Goal: Task Accomplishment & Management: Manage account settings

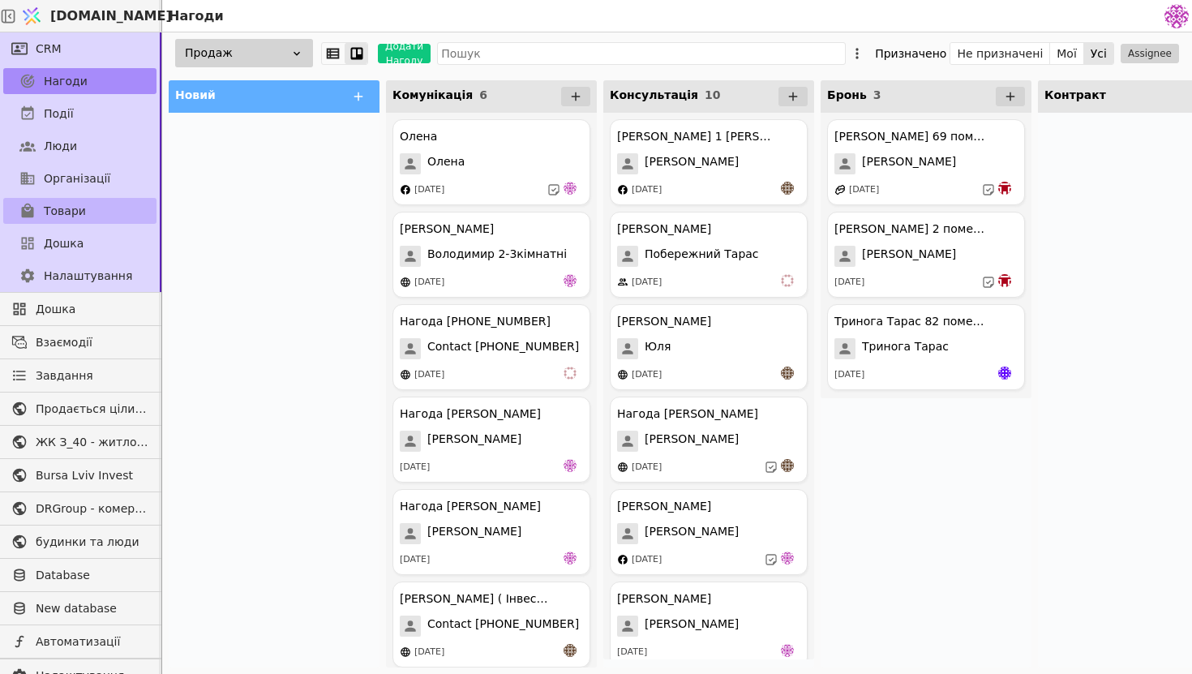
click at [92, 207] on link "Товари" at bounding box center [79, 211] width 153 height 26
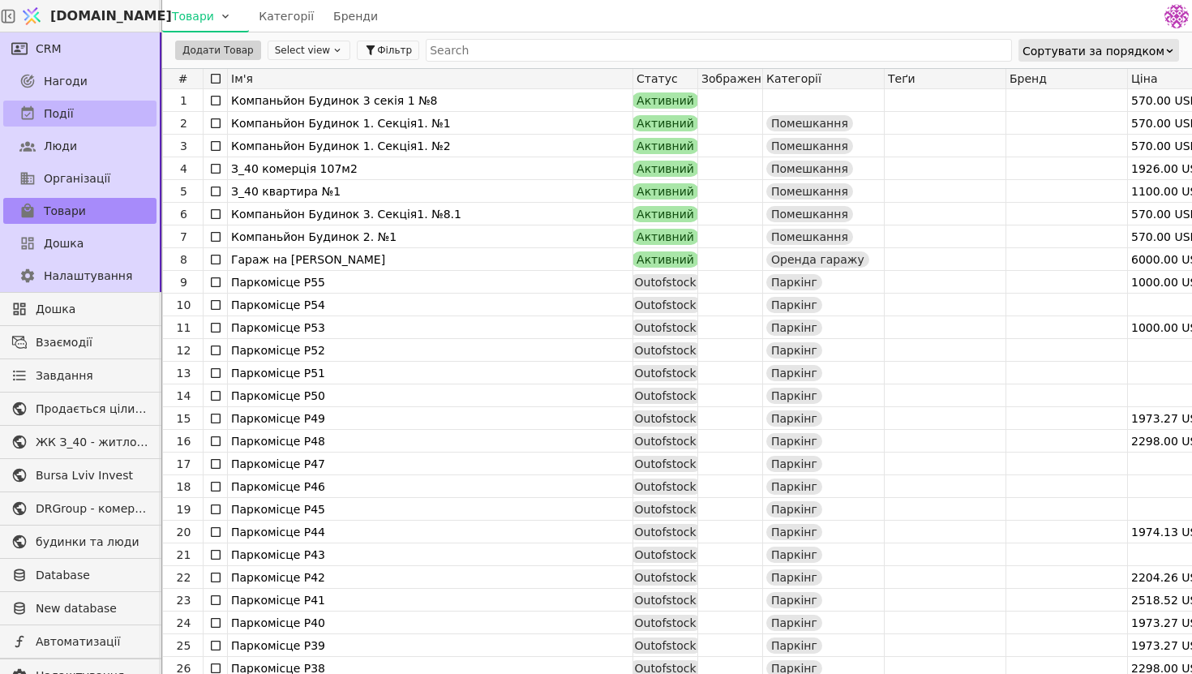
click at [66, 117] on span "Події" at bounding box center [59, 113] width 30 height 17
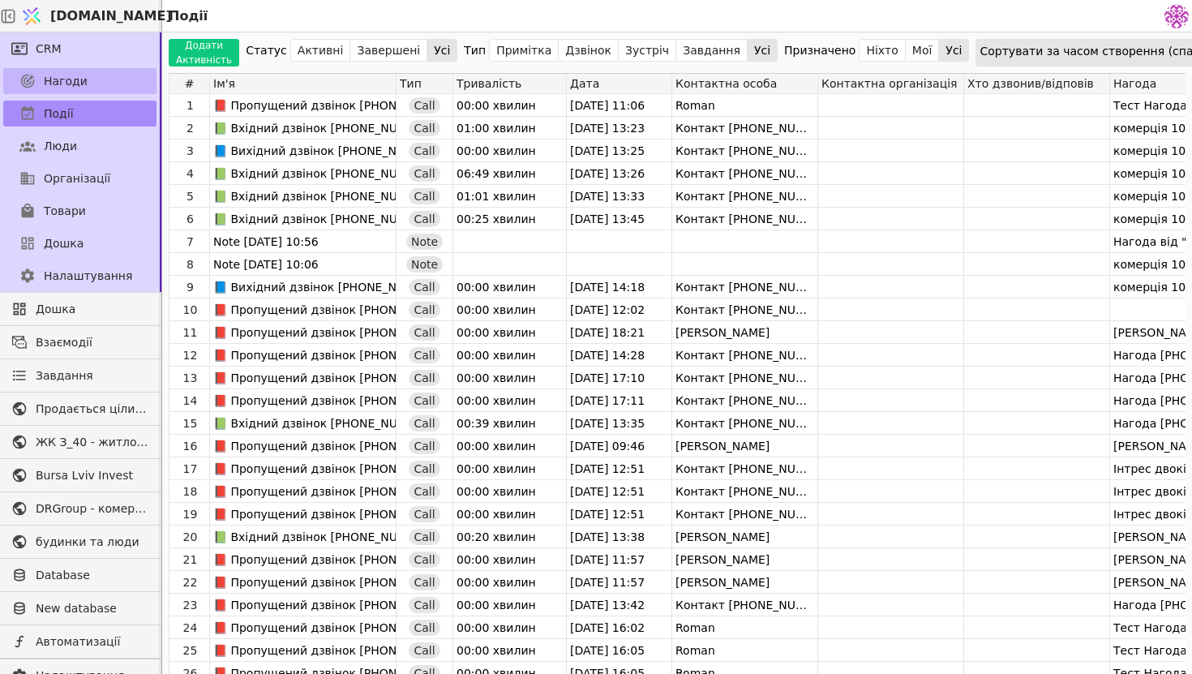
click at [70, 82] on span "Нагоди" at bounding box center [66, 81] width 44 height 17
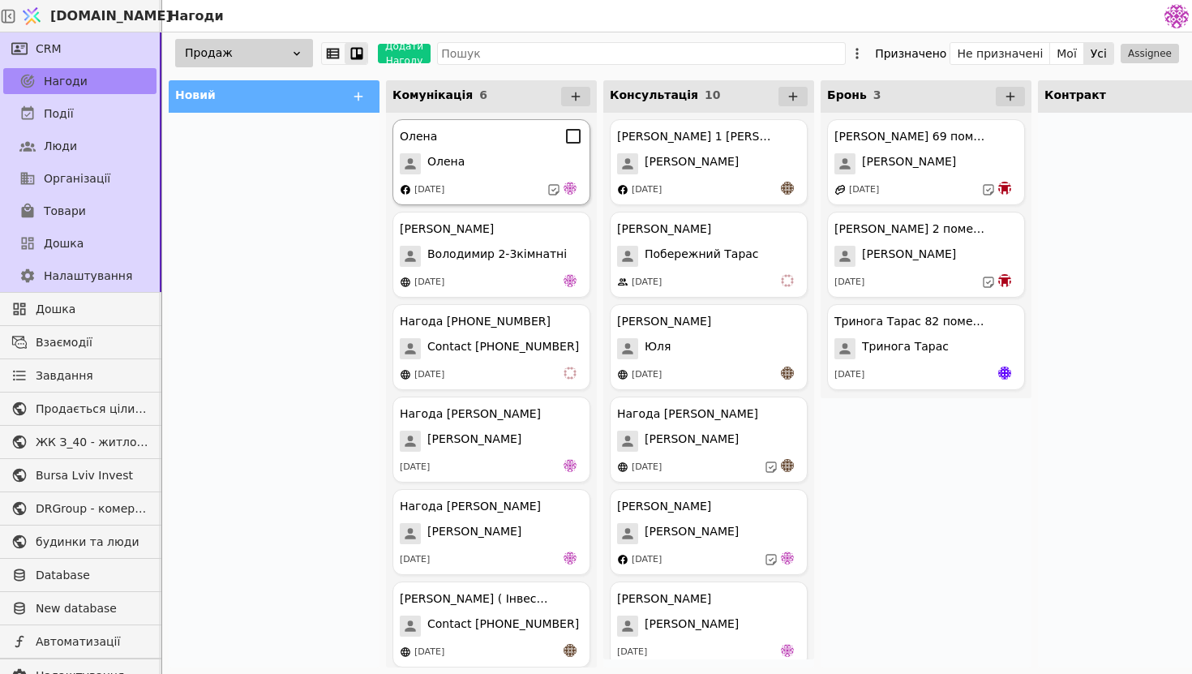
click at [532, 146] on div "Олена Олена 05.09.2025" at bounding box center [491, 162] width 198 height 86
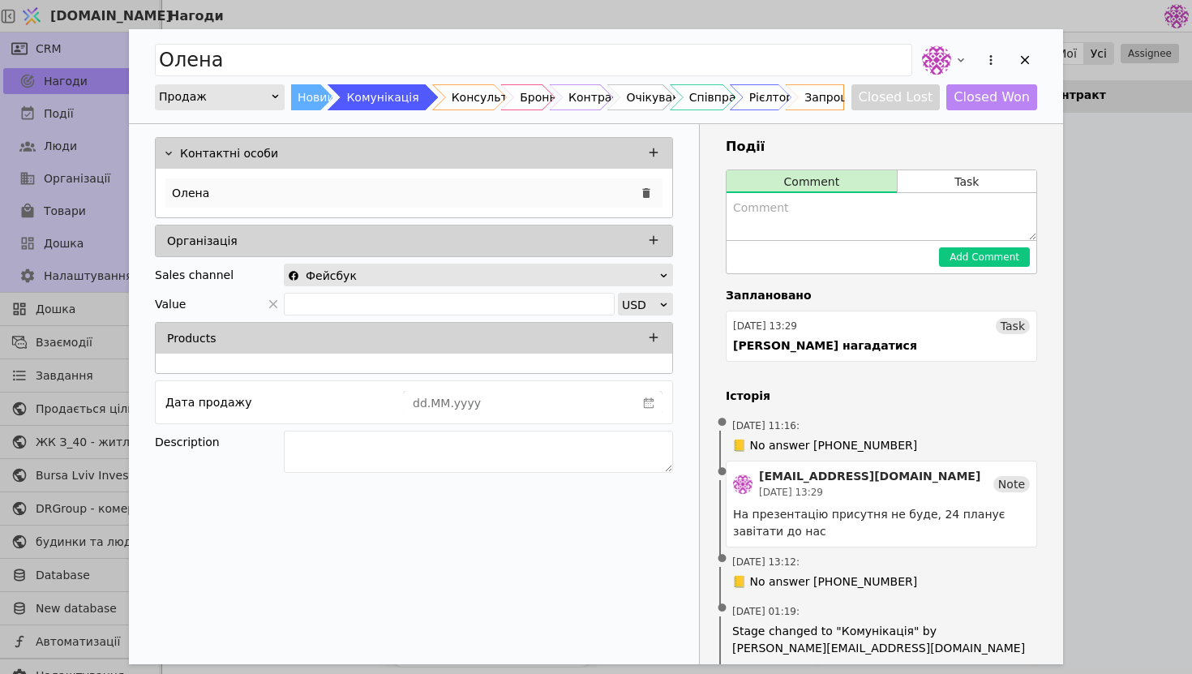
click at [464, 194] on div "Олена" at bounding box center [413, 192] width 497 height 29
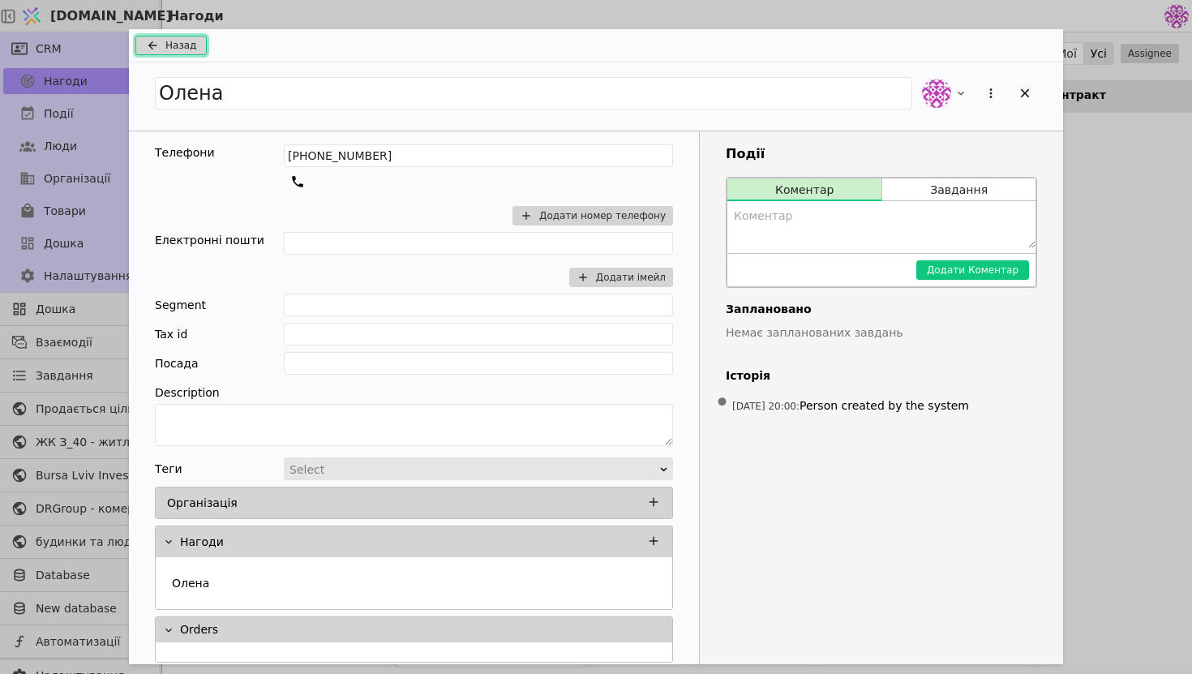
click at [160, 50] on icon "Add Opportunity" at bounding box center [152, 45] width 19 height 13
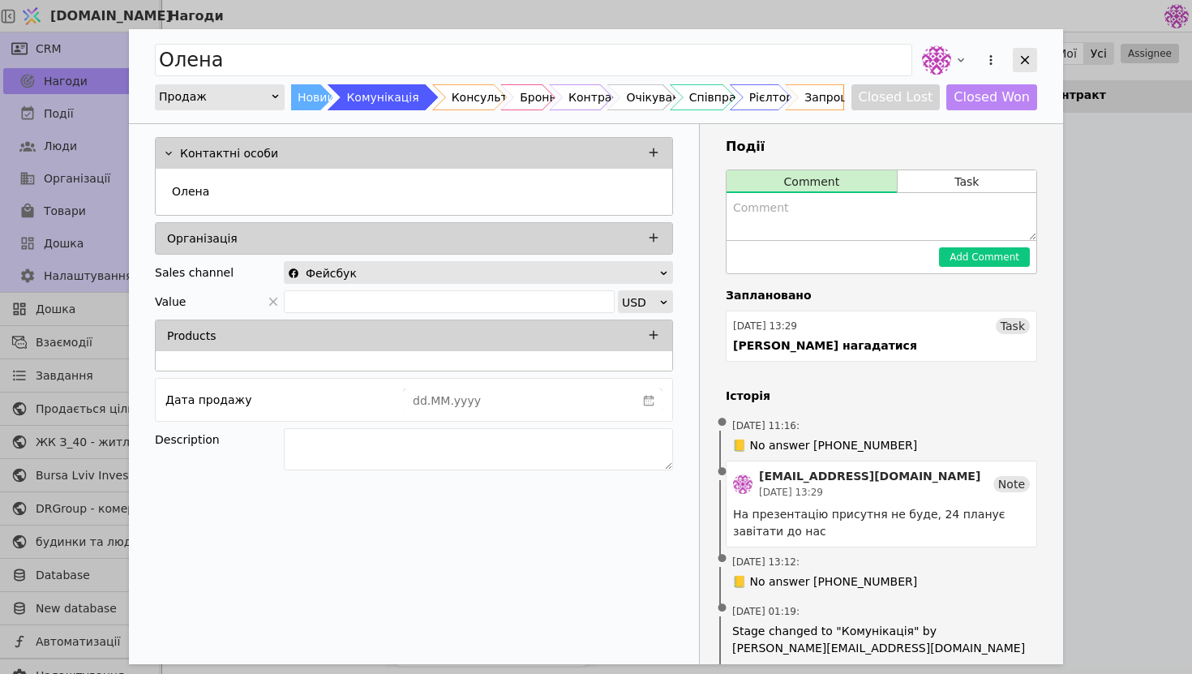
click at [1025, 54] on icon "Add Opportunity" at bounding box center [1025, 60] width 15 height 15
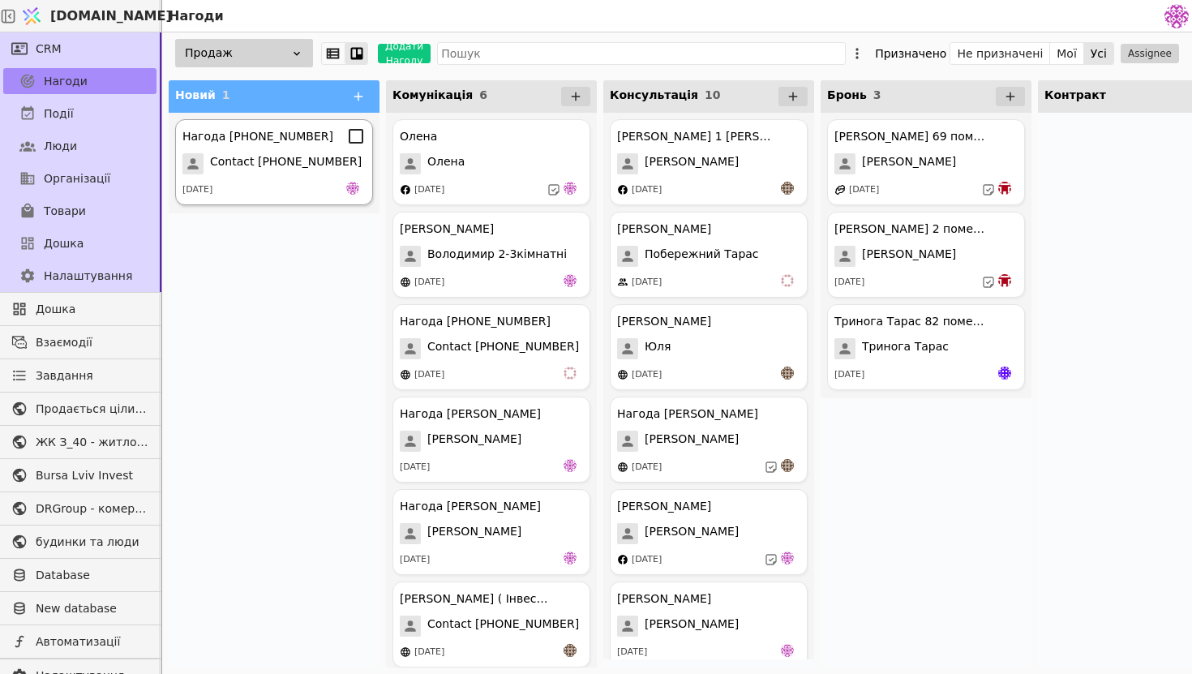
click at [292, 148] on div "Нагода +380730236315 Contact +380730236315 18.09.2025" at bounding box center [274, 162] width 198 height 86
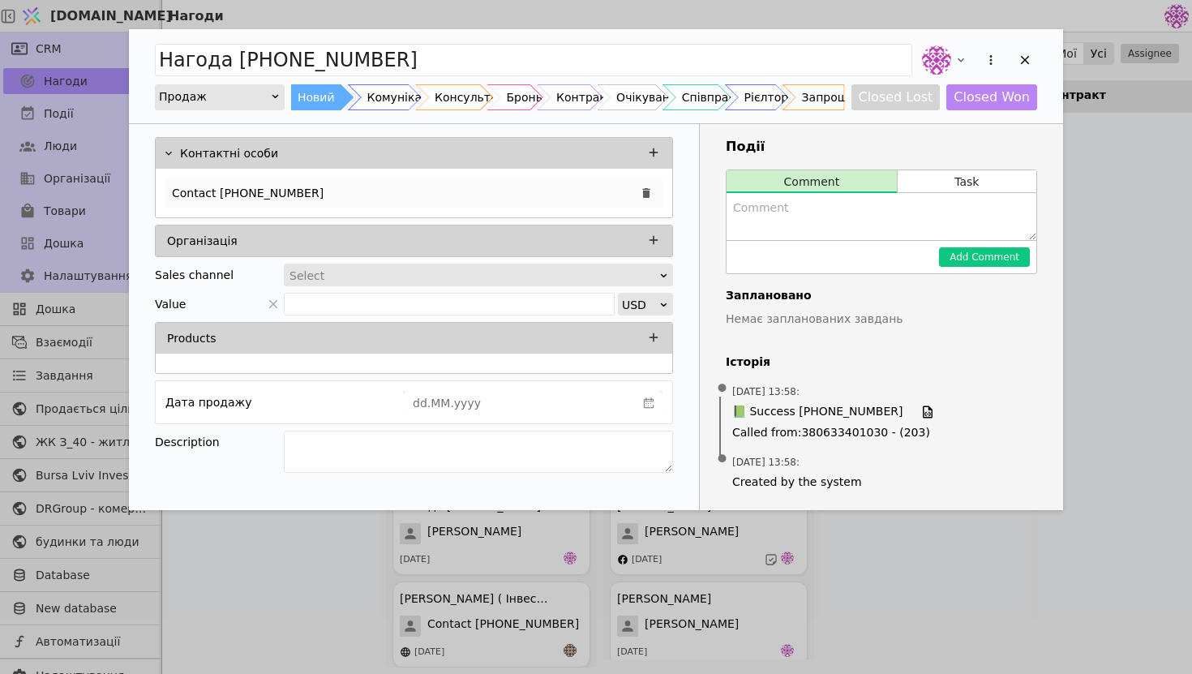
click at [383, 191] on div "Contact +380730236315" at bounding box center [413, 192] width 497 height 29
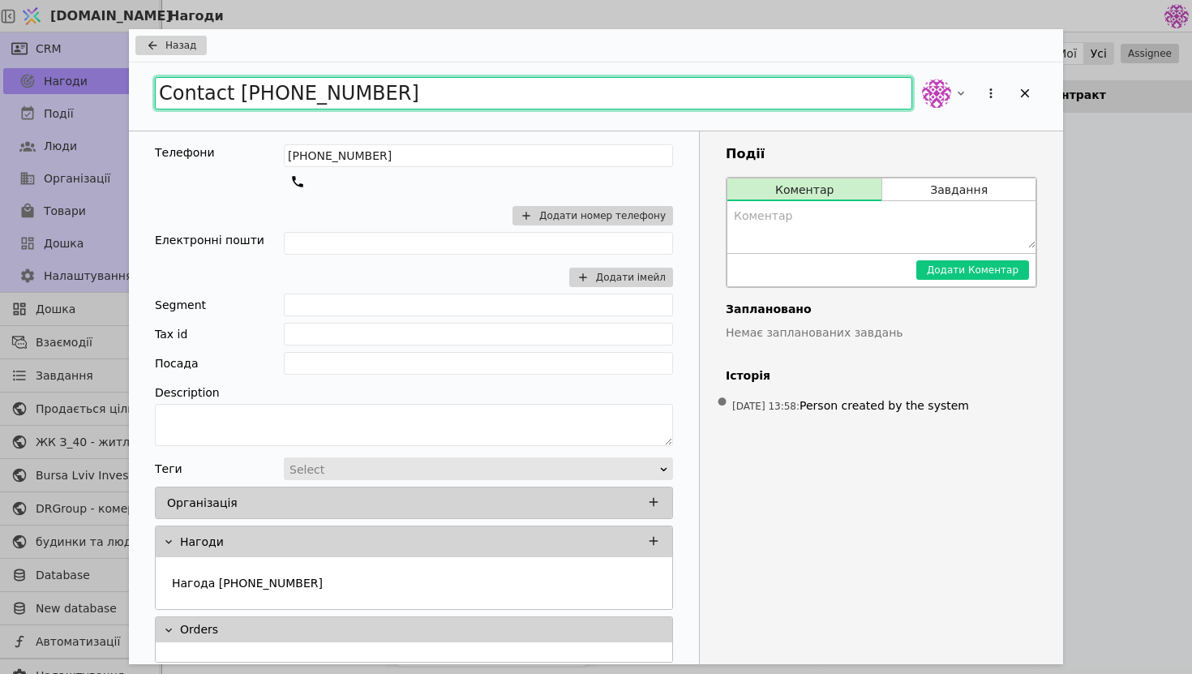
drag, startPoint x: 392, startPoint y: 100, endPoint x: 26, endPoint y: 68, distance: 367.0
click at [25, 68] on div "Назад Contact +380730236315 Телефони +380730236315 Додати номер телефону Електр…" at bounding box center [596, 337] width 1192 height 674
type input "л"
type input "[PERSON_NAME] рієлтор"
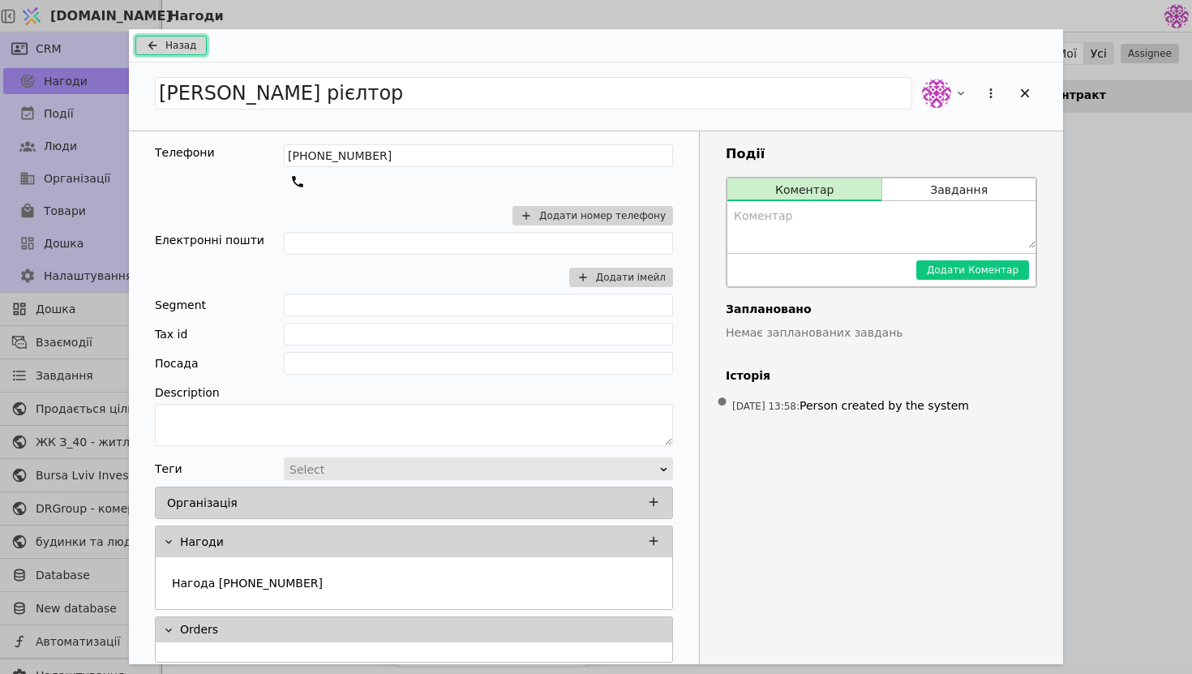
click at [163, 45] on button "Назад" at bounding box center [170, 45] width 71 height 19
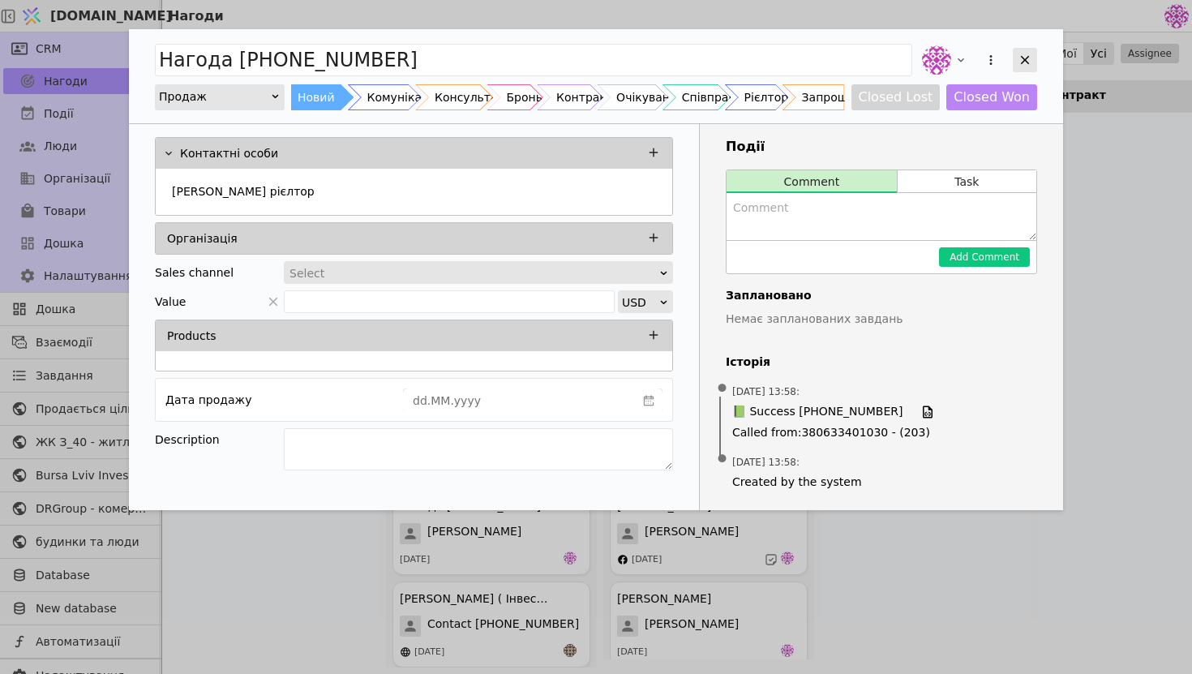
click at [1018, 62] on icon "Add Opportunity" at bounding box center [1025, 60] width 15 height 15
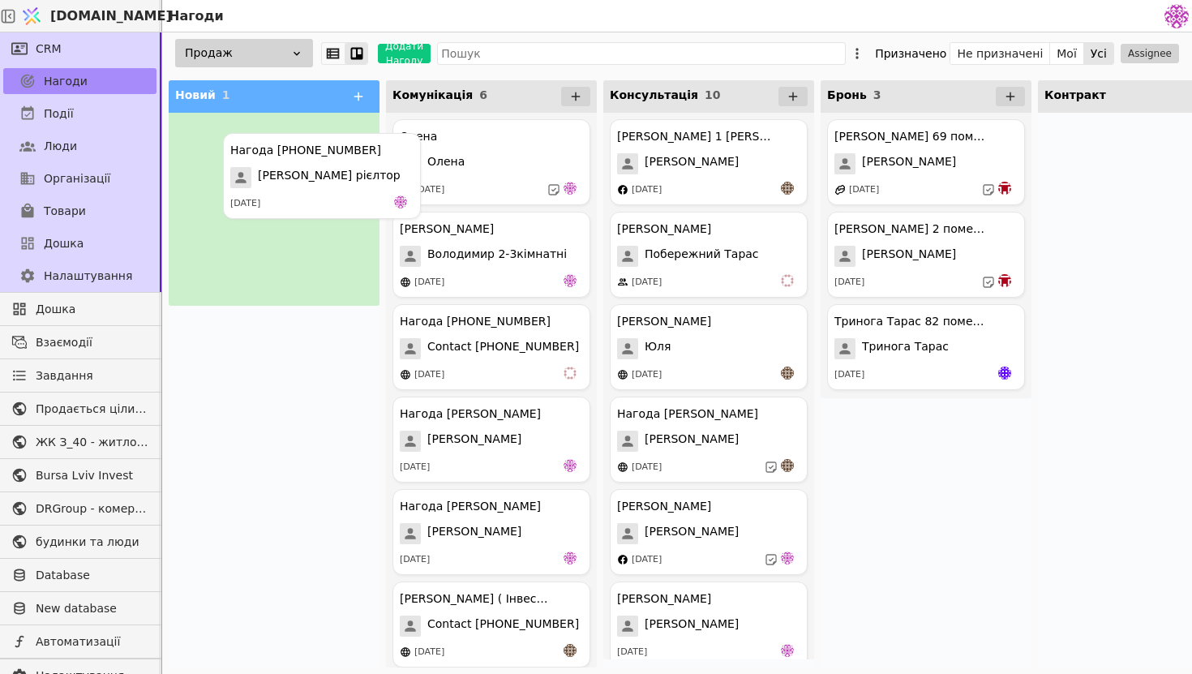
drag, startPoint x: 262, startPoint y: 158, endPoint x: 301, endPoint y: 165, distance: 39.5
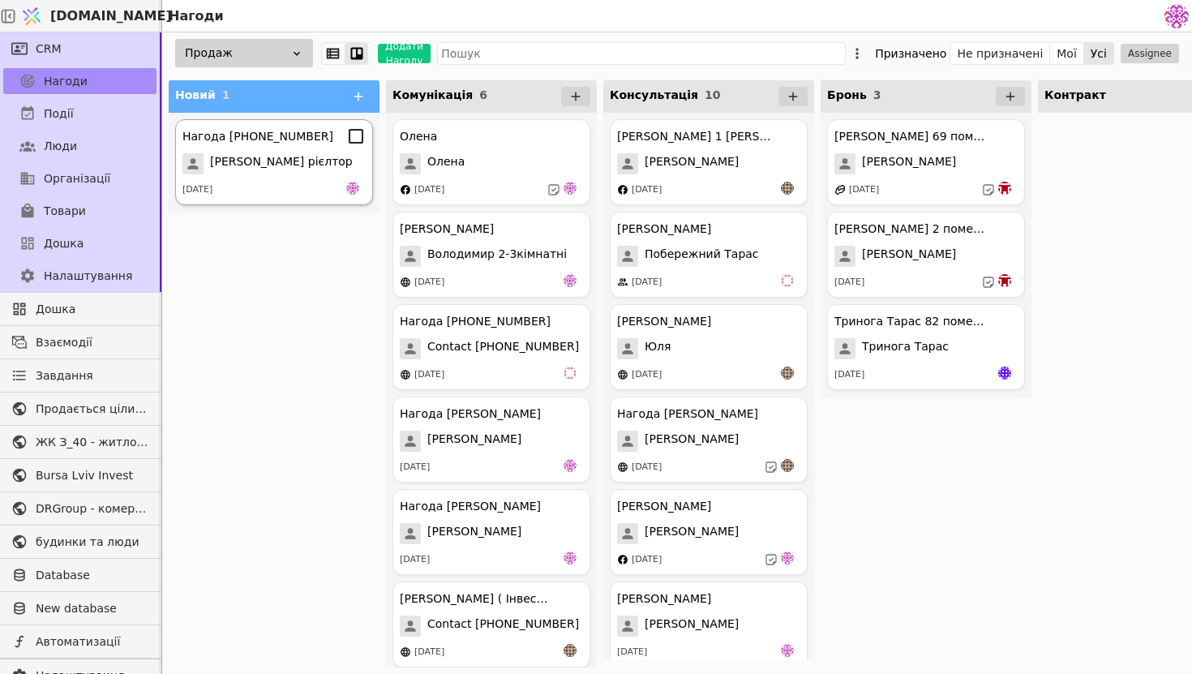
click at [303, 161] on span "[PERSON_NAME] рієлтор" at bounding box center [281, 163] width 143 height 21
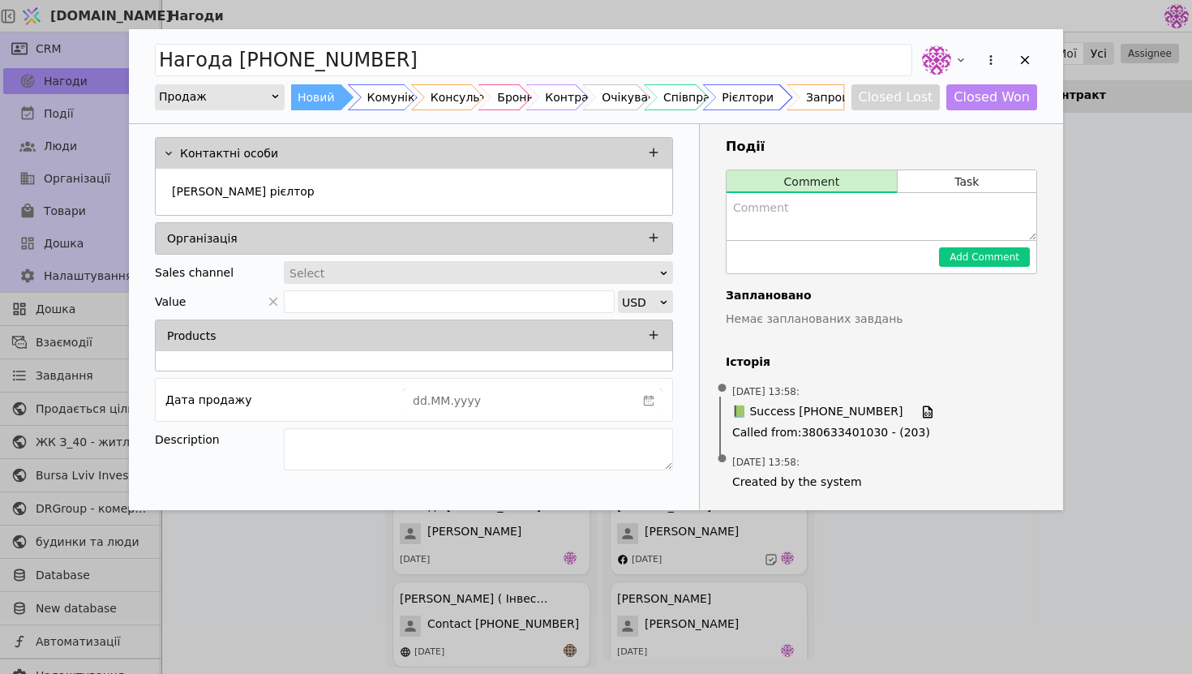
click at [755, 109] on div "Рієлтори" at bounding box center [748, 97] width 52 height 26
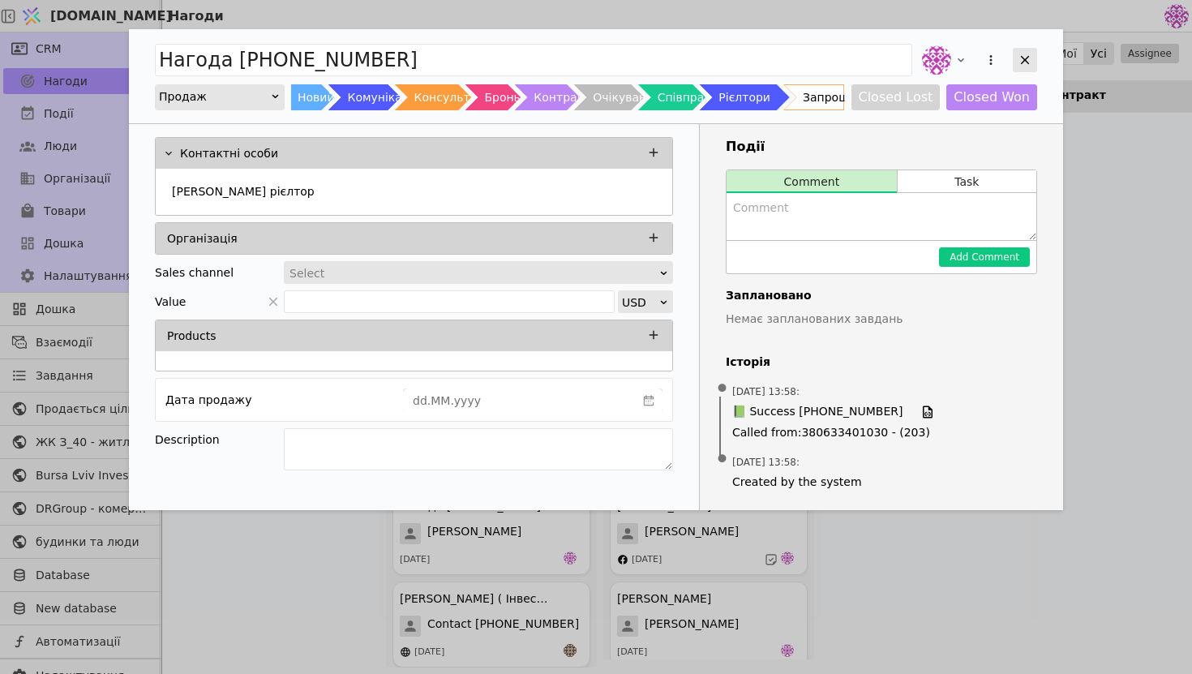
click at [1031, 63] on icon "Add Opportunity" at bounding box center [1025, 60] width 15 height 15
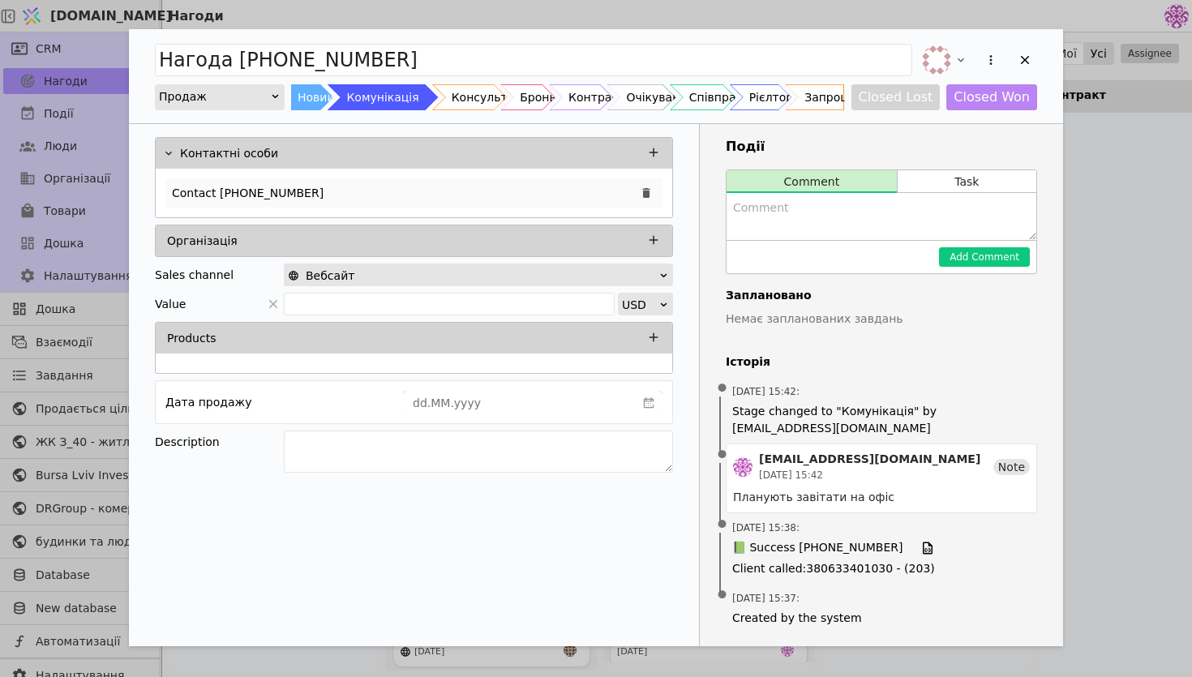
click at [501, 184] on div "Contact [PHONE_NUMBER]" at bounding box center [413, 192] width 497 height 29
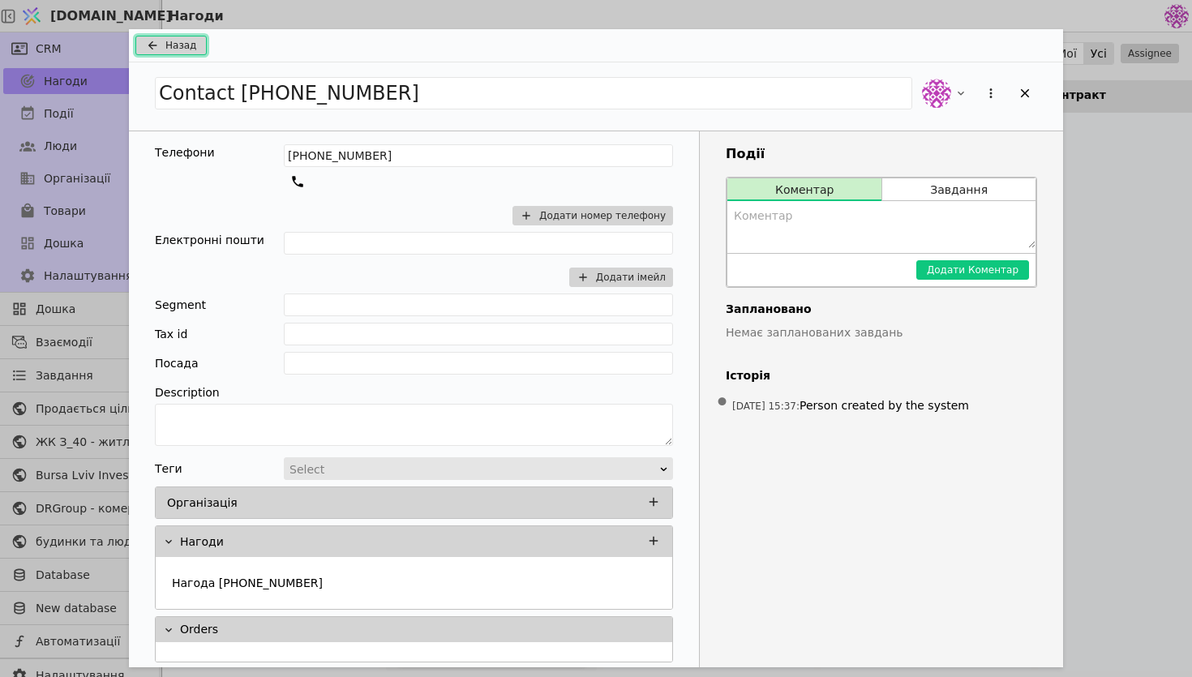
click at [170, 41] on span "Назад" at bounding box center [180, 45] width 31 height 15
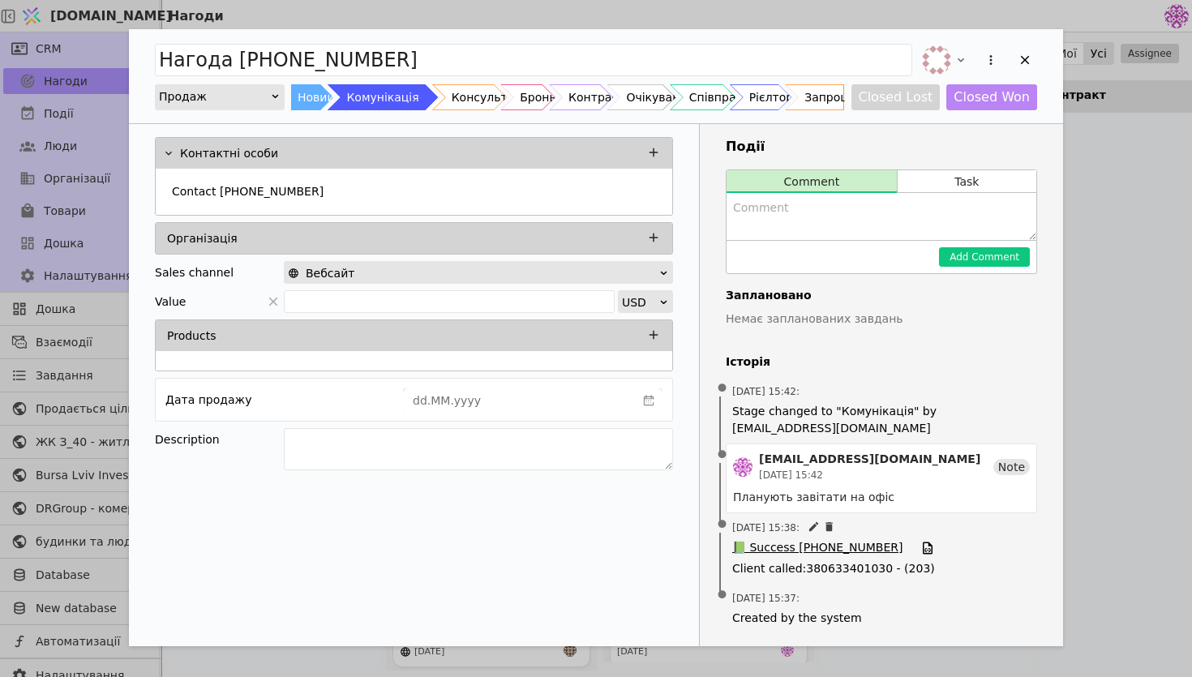
click at [812, 550] on span "📗 Success +380679258896" at bounding box center [817, 548] width 170 height 18
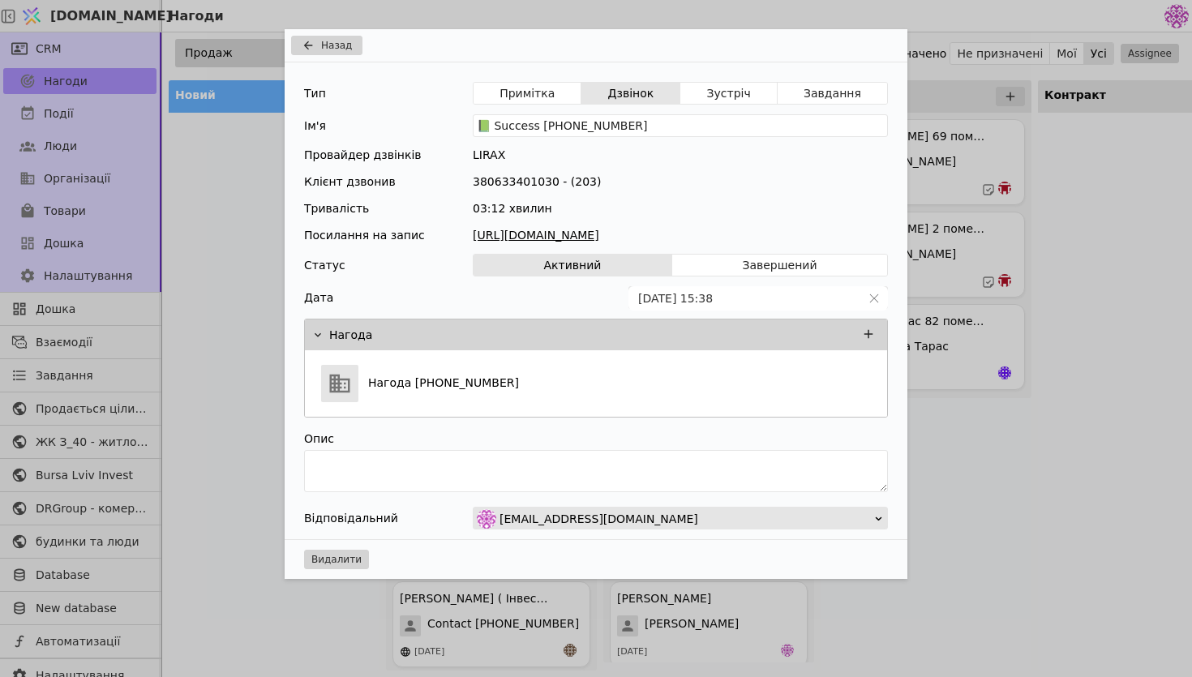
click at [590, 237] on link "https://files.lirax.net/voice_record2/8002837522432373/2025-09-11/e4ade904c6323…" at bounding box center [680, 235] width 415 height 17
click at [512, 234] on link "https://files.lirax.net/voice_record2/8002837522432373/2025-09-11/e4ade904c6323…" at bounding box center [680, 235] width 415 height 17
click at [349, 46] on span "Назад" at bounding box center [336, 45] width 31 height 15
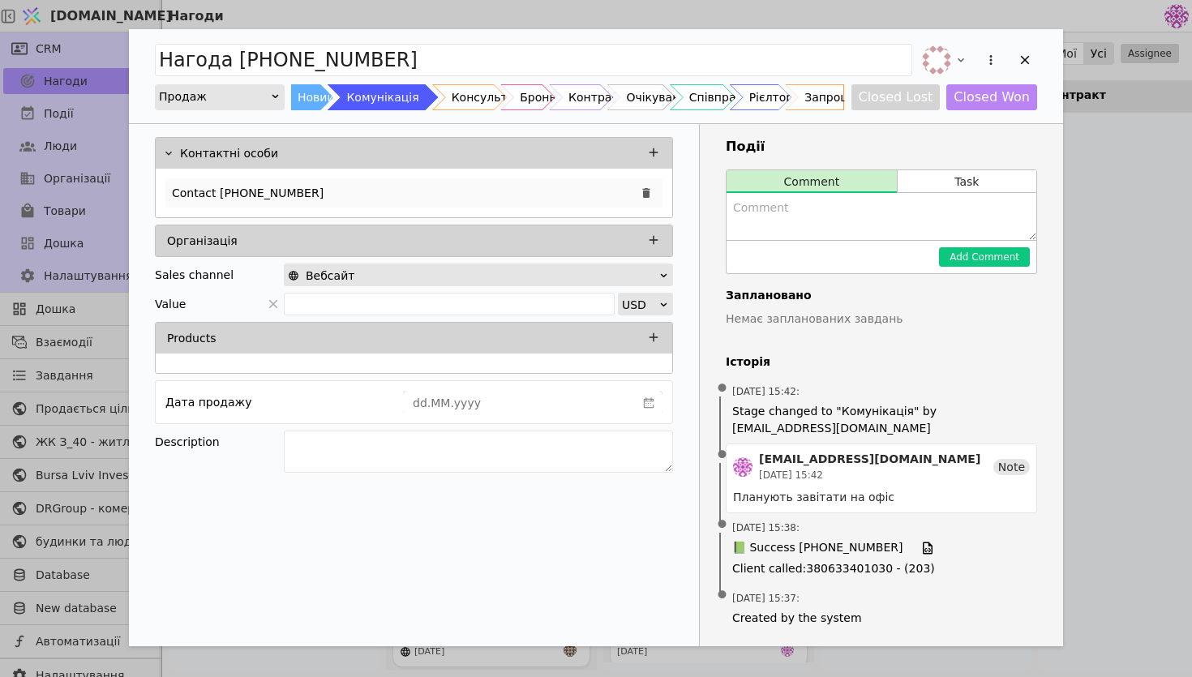
click at [307, 201] on div "Contact [PHONE_NUMBER]" at bounding box center [413, 192] width 497 height 29
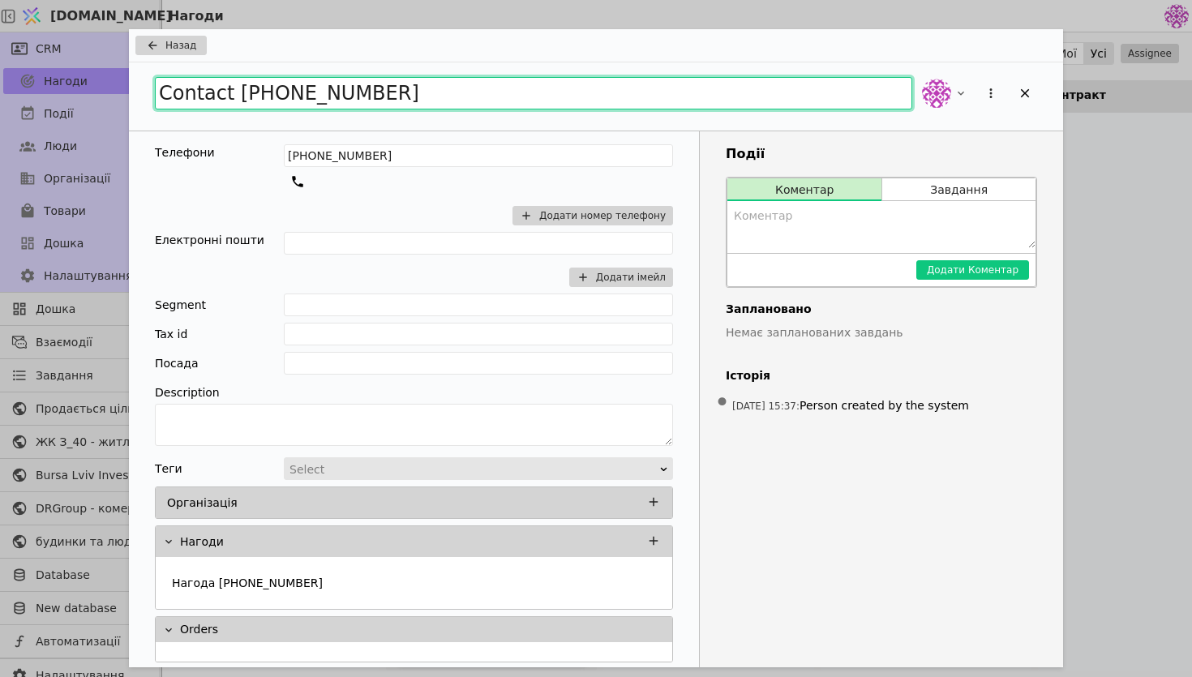
drag, startPoint x: 403, startPoint y: 94, endPoint x: 235, endPoint y: 92, distance: 167.9
click at [235, 92] on input "Contact [PHONE_NUMBER]" at bounding box center [533, 93] width 757 height 32
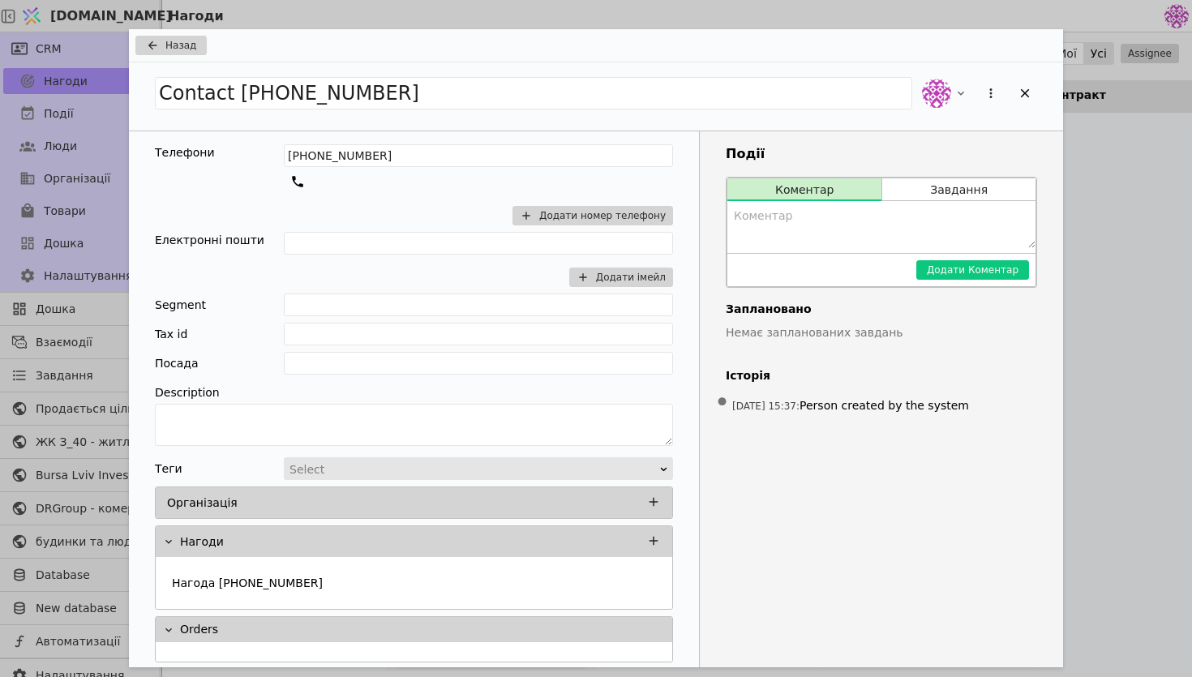
click at [182, 32] on div "Назад" at bounding box center [596, 45] width 934 height 33
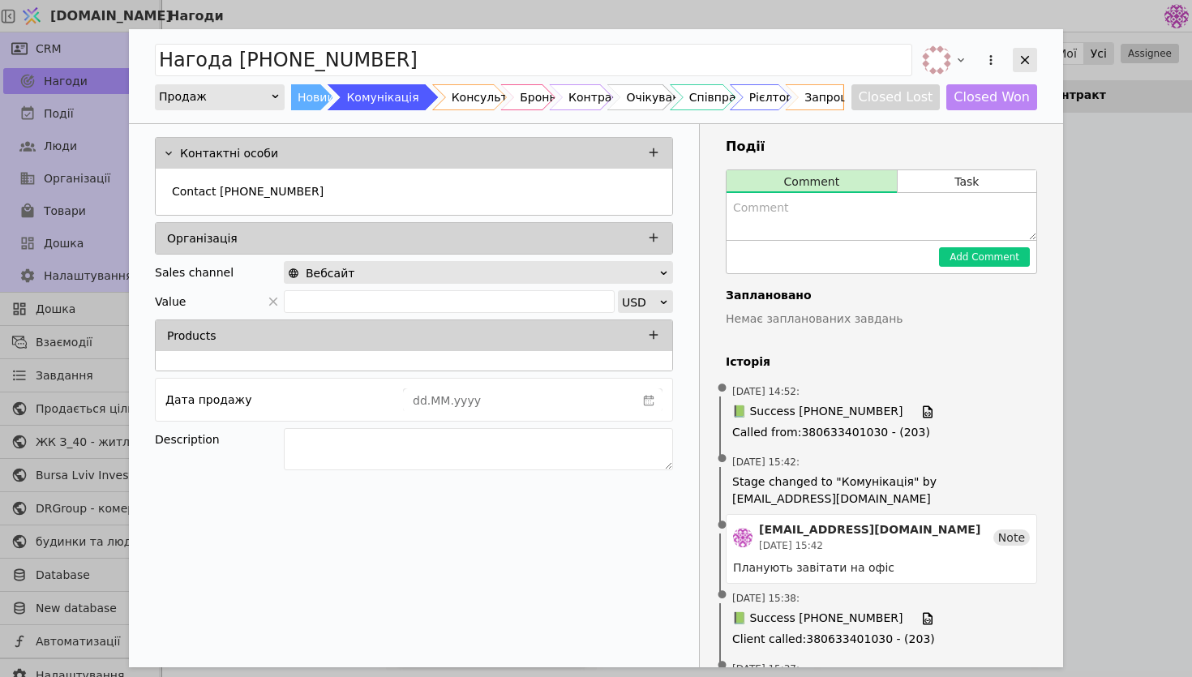
click at [1022, 58] on icon "Add Opportunity" at bounding box center [1025, 60] width 15 height 15
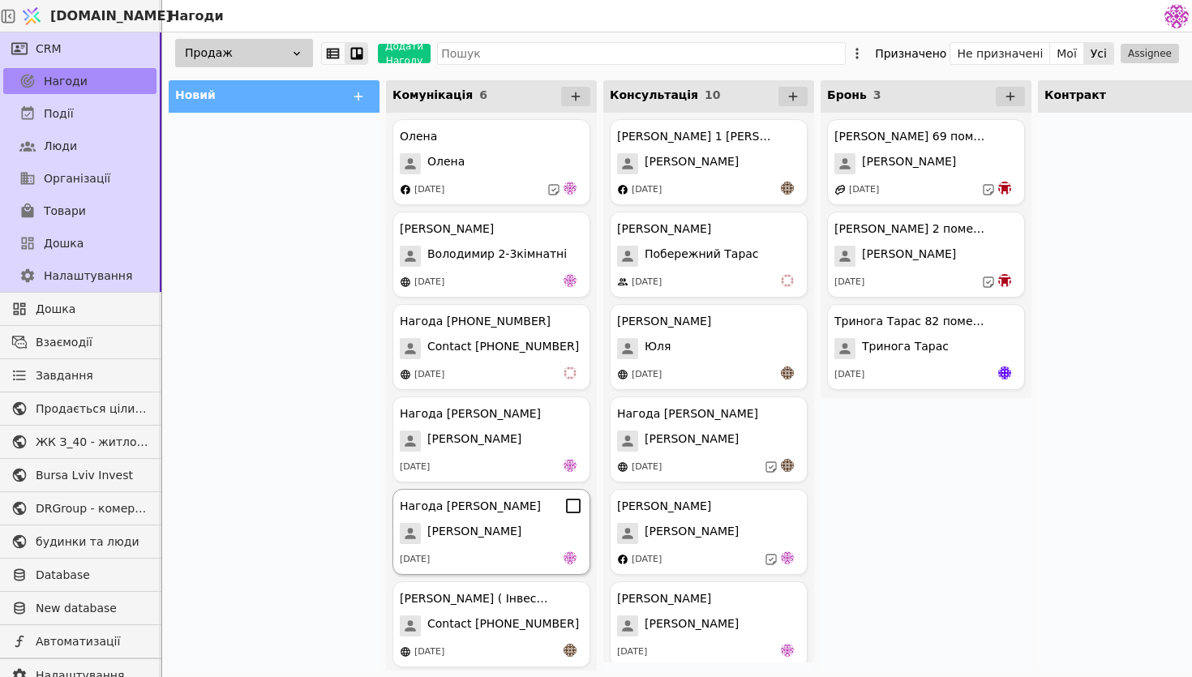
click at [477, 525] on div "[PERSON_NAME]" at bounding box center [491, 533] width 183 height 21
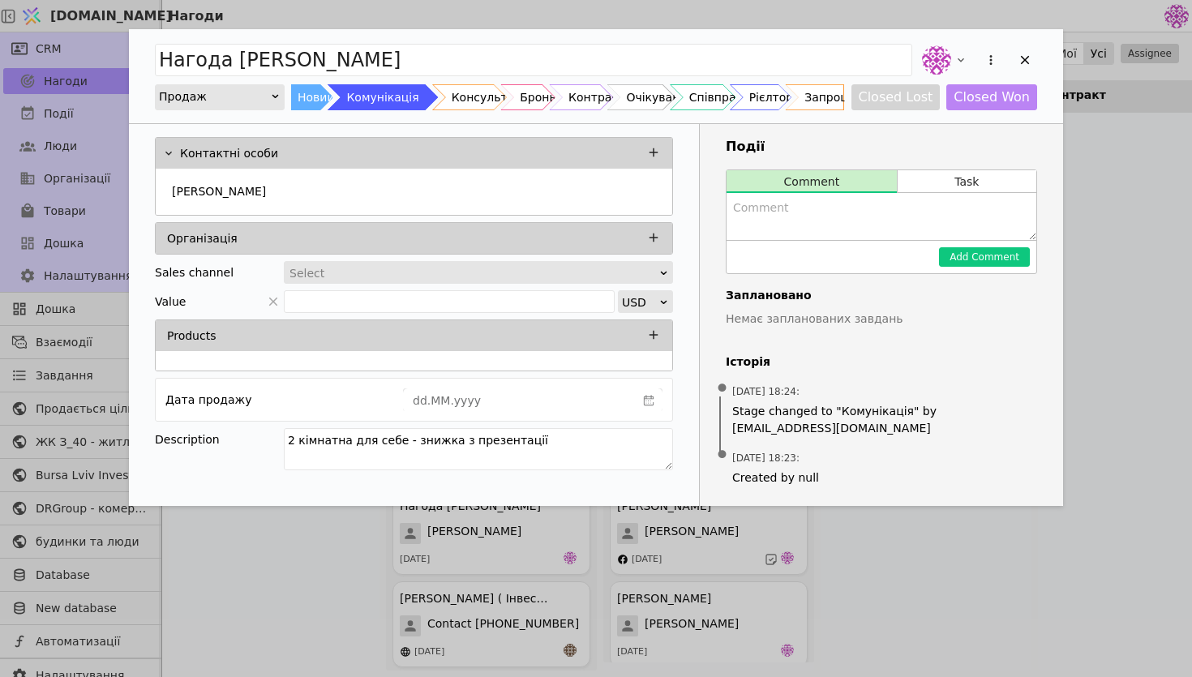
click at [1019, 75] on div "Add Opportunity" at bounding box center [978, 60] width 118 height 36
click at [1022, 73] on div "Add Opportunity" at bounding box center [978, 60] width 118 height 36
click at [1023, 64] on icon "Add Opportunity" at bounding box center [1025, 60] width 15 height 15
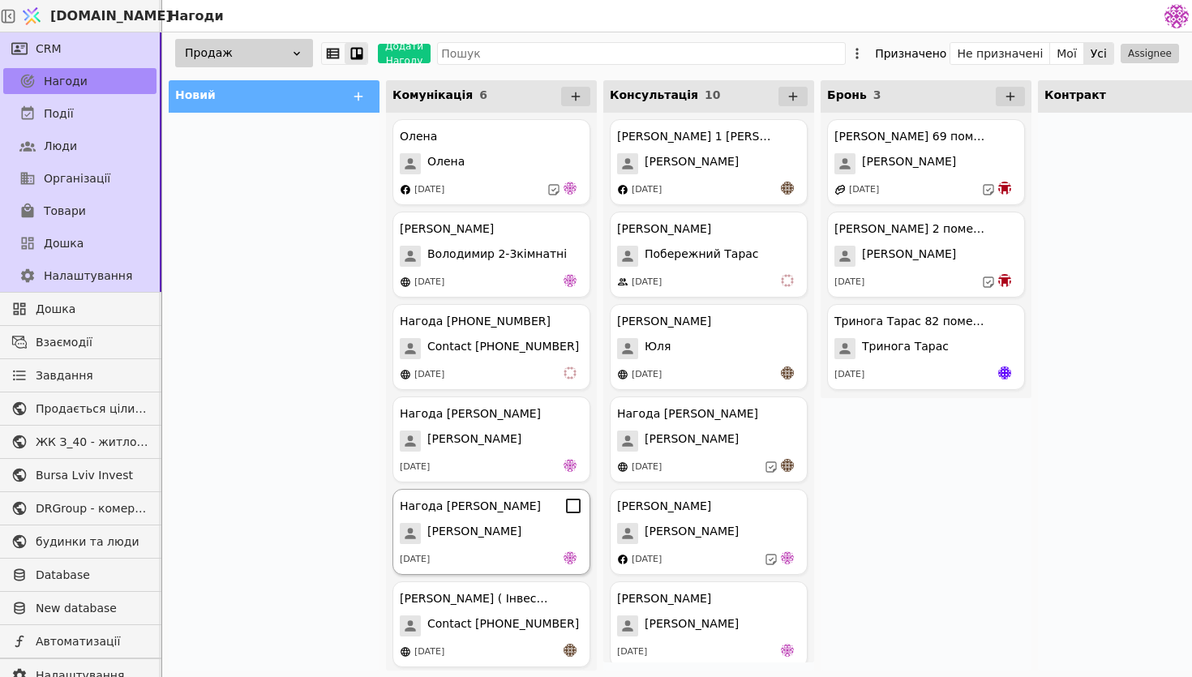
click at [490, 530] on div "[PERSON_NAME]" at bounding box center [491, 533] width 183 height 21
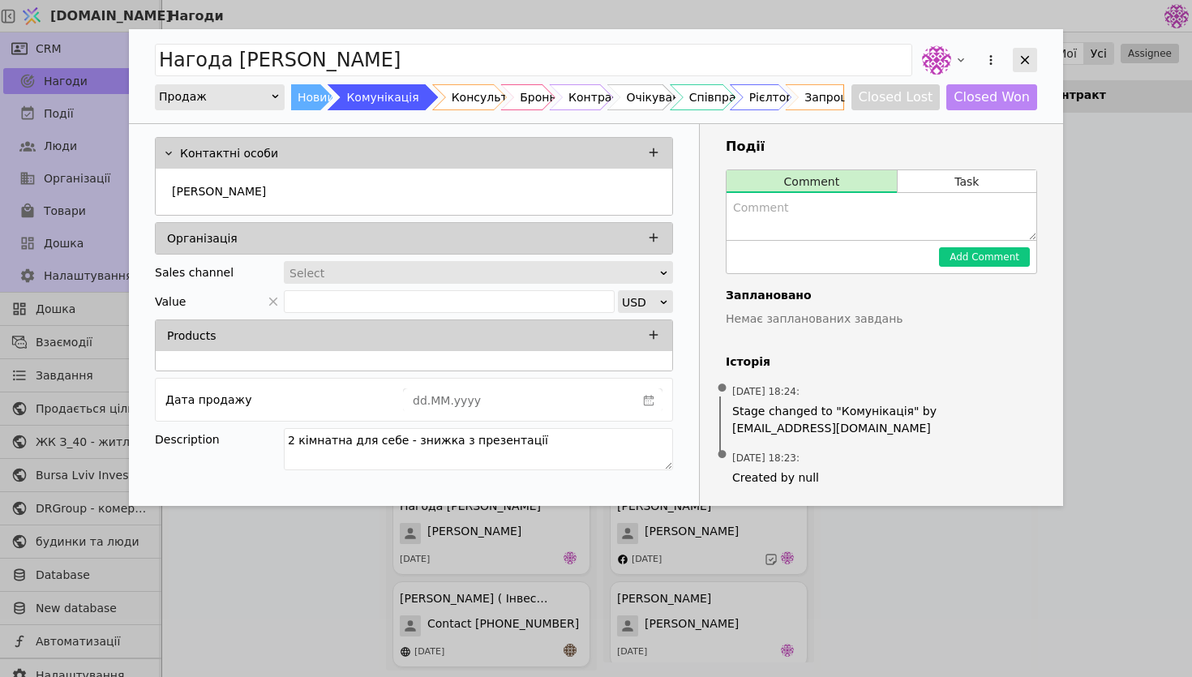
click at [1018, 57] on icon "Add Opportunity" at bounding box center [1025, 60] width 15 height 15
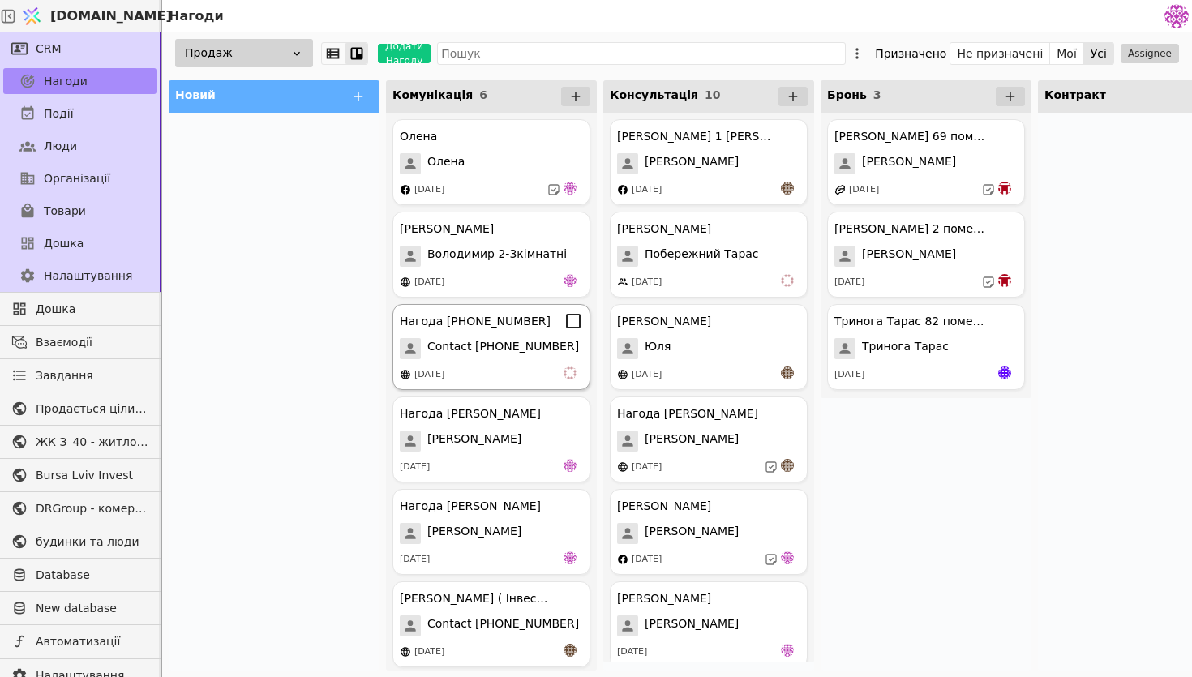
click at [468, 349] on span "Contact [PHONE_NUMBER]" at bounding box center [503, 348] width 152 height 21
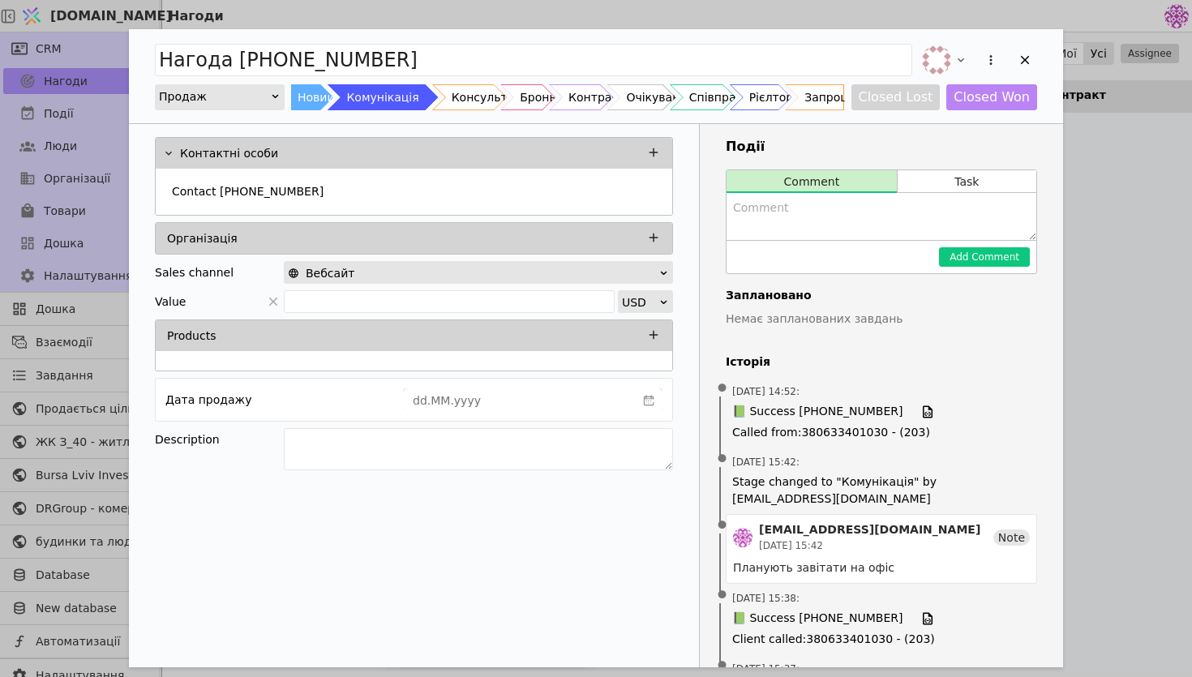
click at [777, 221] on textarea "Add Opportunity" at bounding box center [881, 216] width 310 height 47
click at [937, 59] on img "Add Opportunity" at bounding box center [936, 59] width 29 height 29
click at [790, 226] on textarea "Add Opportunity" at bounding box center [881, 216] width 310 height 47
type textarea "Відновили зв'язок і зацікавили квадратним метром в подарунок, очікуємо відповіді"
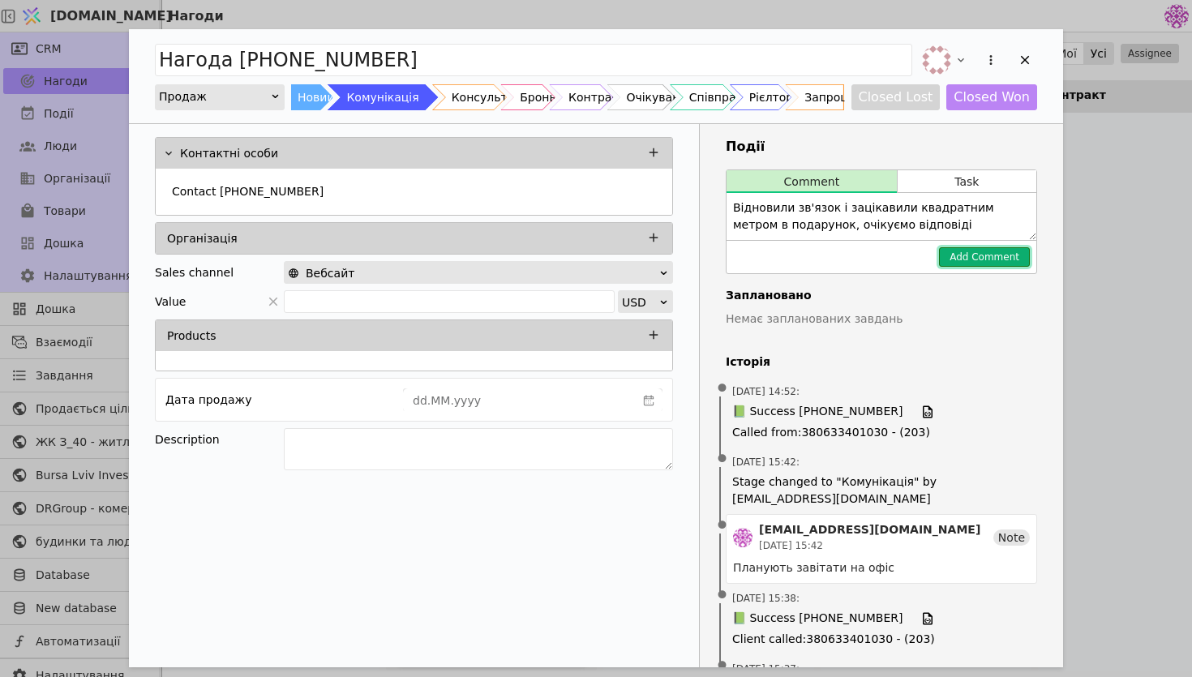
click at [1006, 256] on button "Add Comment" at bounding box center [984, 256] width 91 height 19
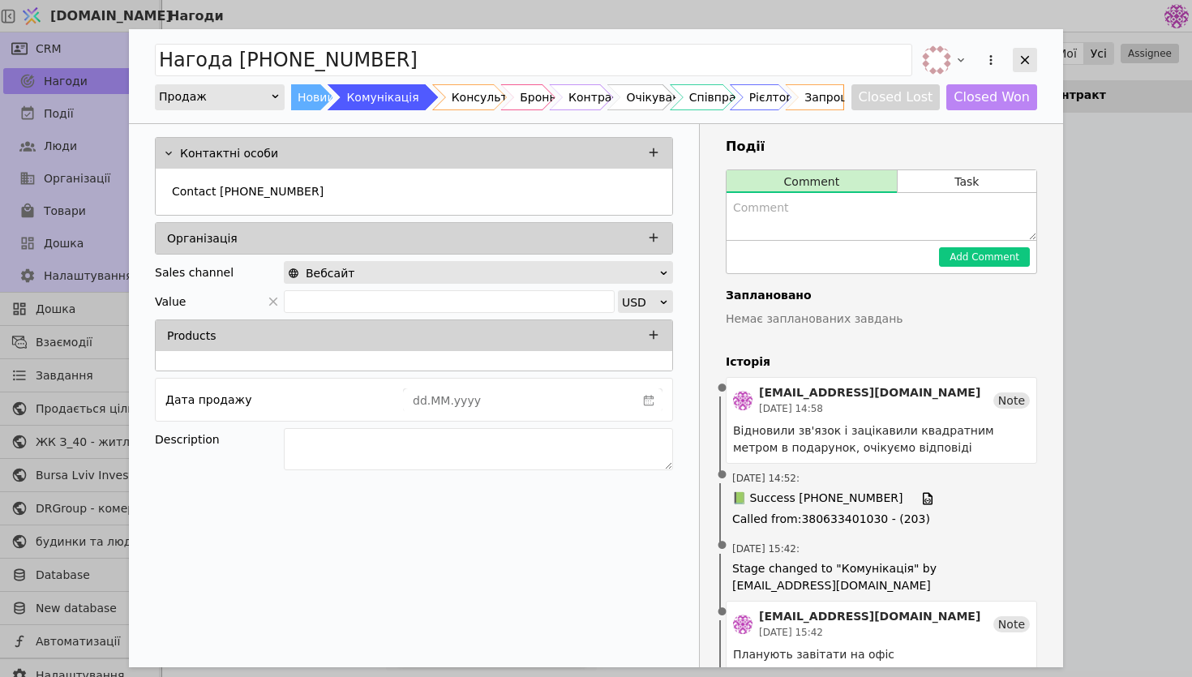
click at [1029, 63] on icon "Add Opportunity" at bounding box center [1025, 60] width 15 height 15
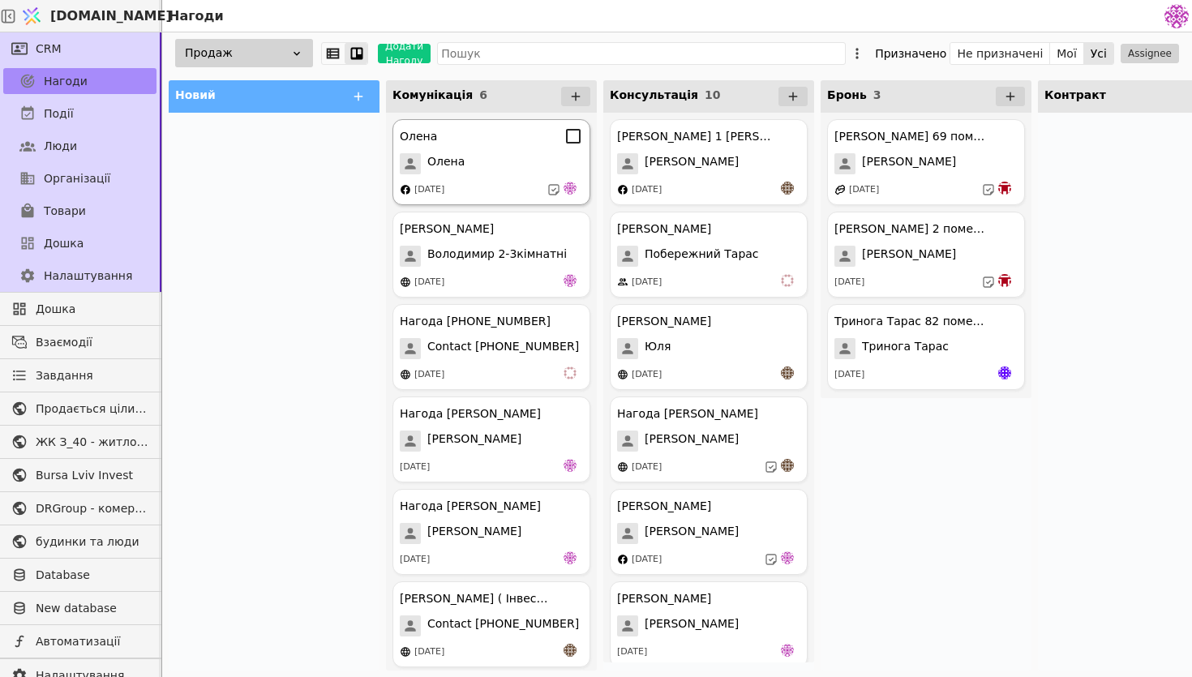
click at [537, 179] on div "Олена Олена 05.09.2025" at bounding box center [491, 162] width 198 height 86
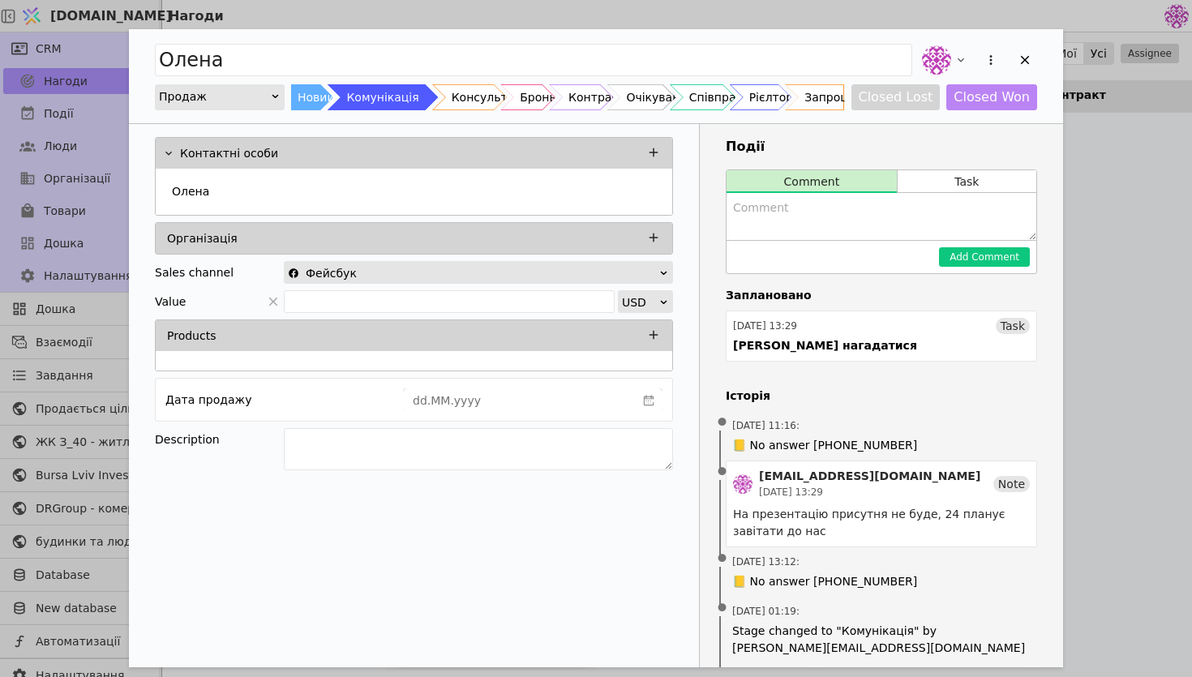
click at [1037, 48] on div "Олена Продаж Новий Комунікація Консультація Бронь Контракт Очікування Співпраця…" at bounding box center [596, 76] width 934 height 94
click at [1026, 65] on icon "Add Opportunity" at bounding box center [1025, 60] width 15 height 15
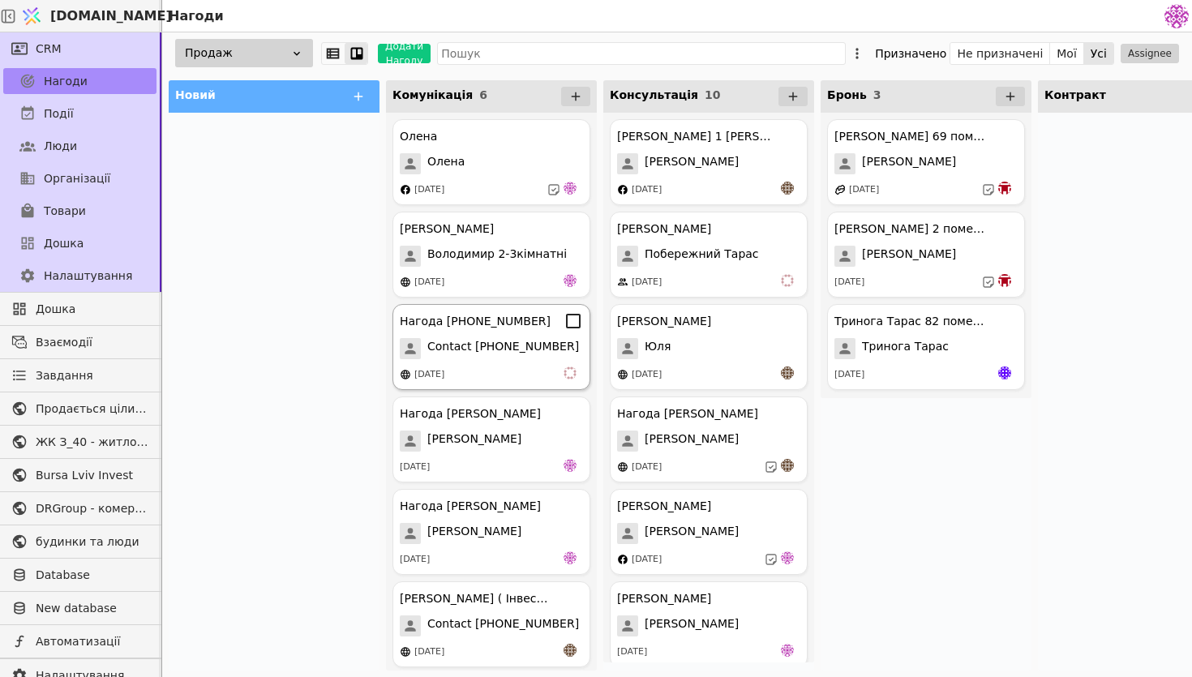
click at [525, 369] on div "[DATE]" at bounding box center [491, 374] width 183 height 16
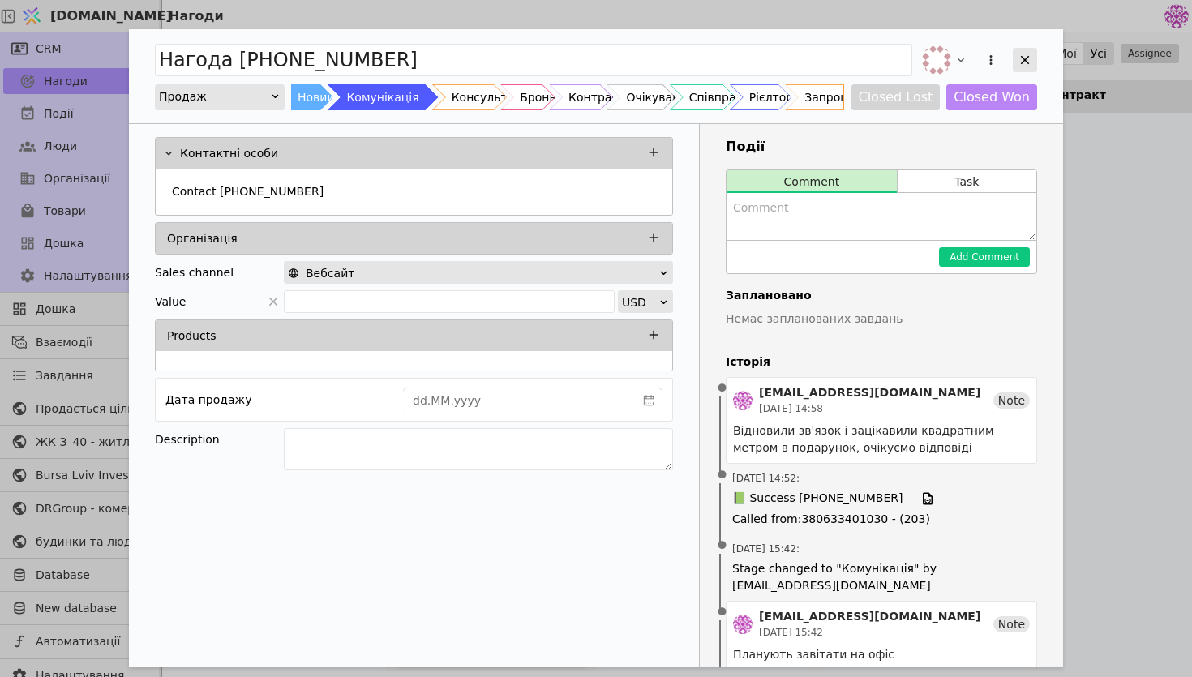
click at [1036, 62] on div "Add Opportunity" at bounding box center [1025, 60] width 24 height 24
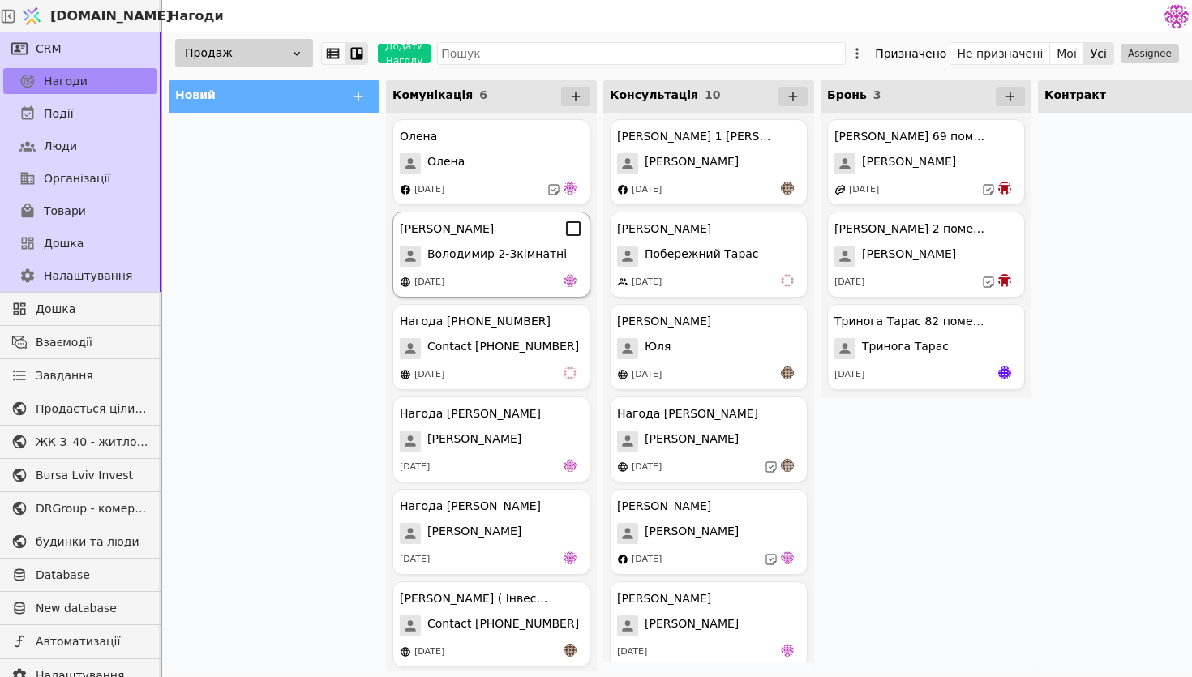
click at [477, 258] on span "Володимир 2-3кімнатні" at bounding box center [496, 256] width 139 height 21
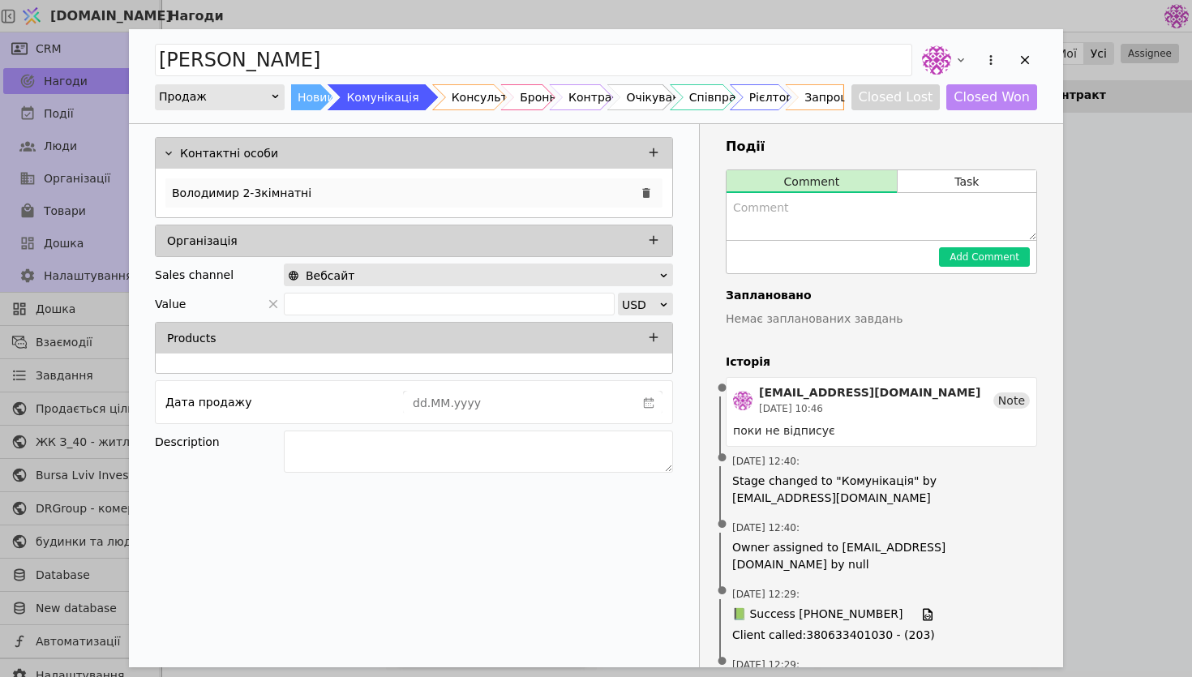
click at [326, 191] on div "Володимир 2-3кімнатні" at bounding box center [413, 192] width 497 height 29
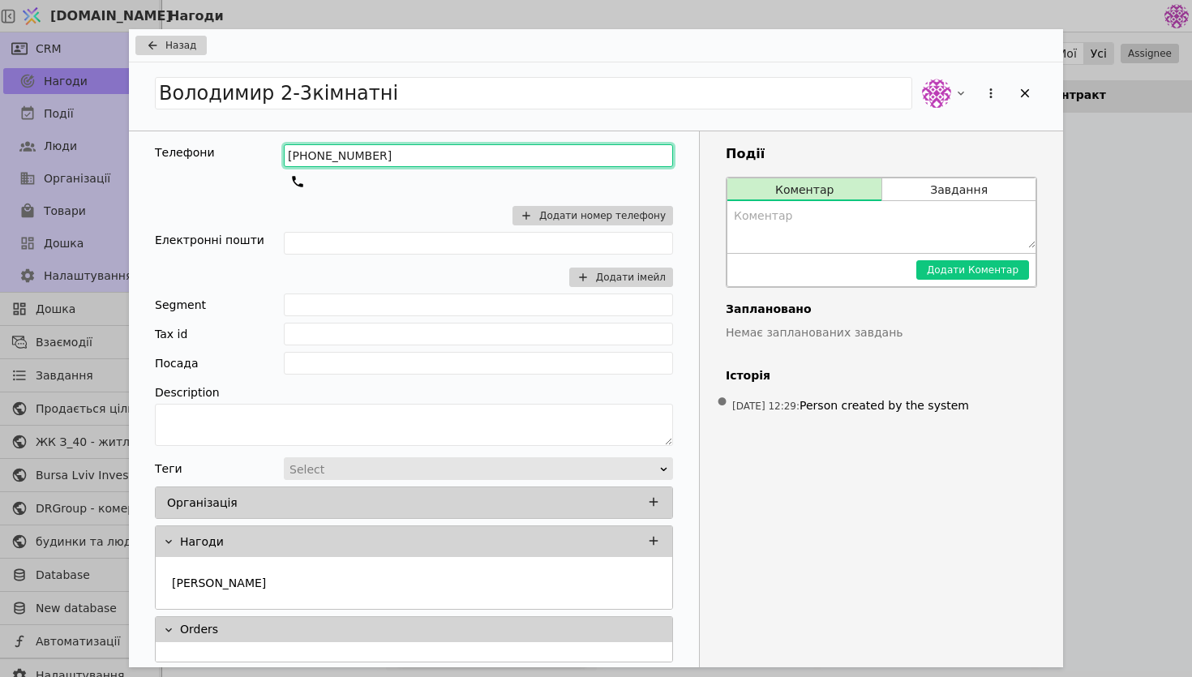
drag, startPoint x: 439, startPoint y: 152, endPoint x: 169, endPoint y: 144, distance: 269.3
click at [169, 144] on div "Телефони +380673142731 Додати номер телефону" at bounding box center [414, 188] width 518 height 88
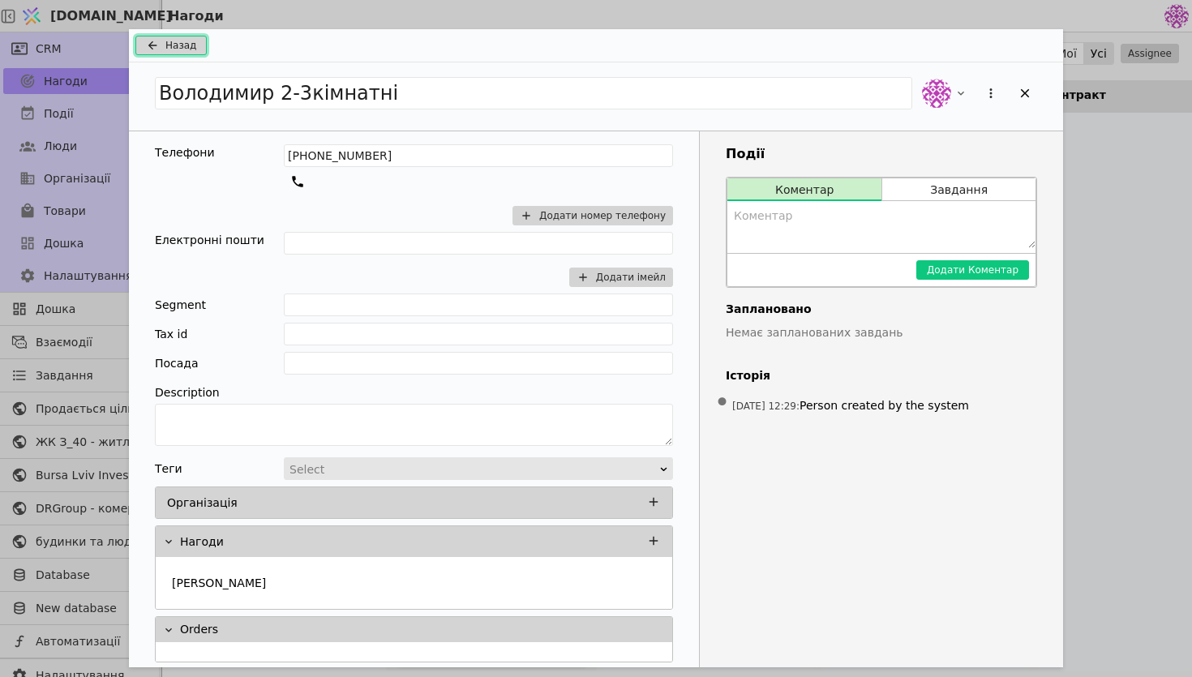
click at [179, 42] on span "Назад" at bounding box center [180, 45] width 31 height 15
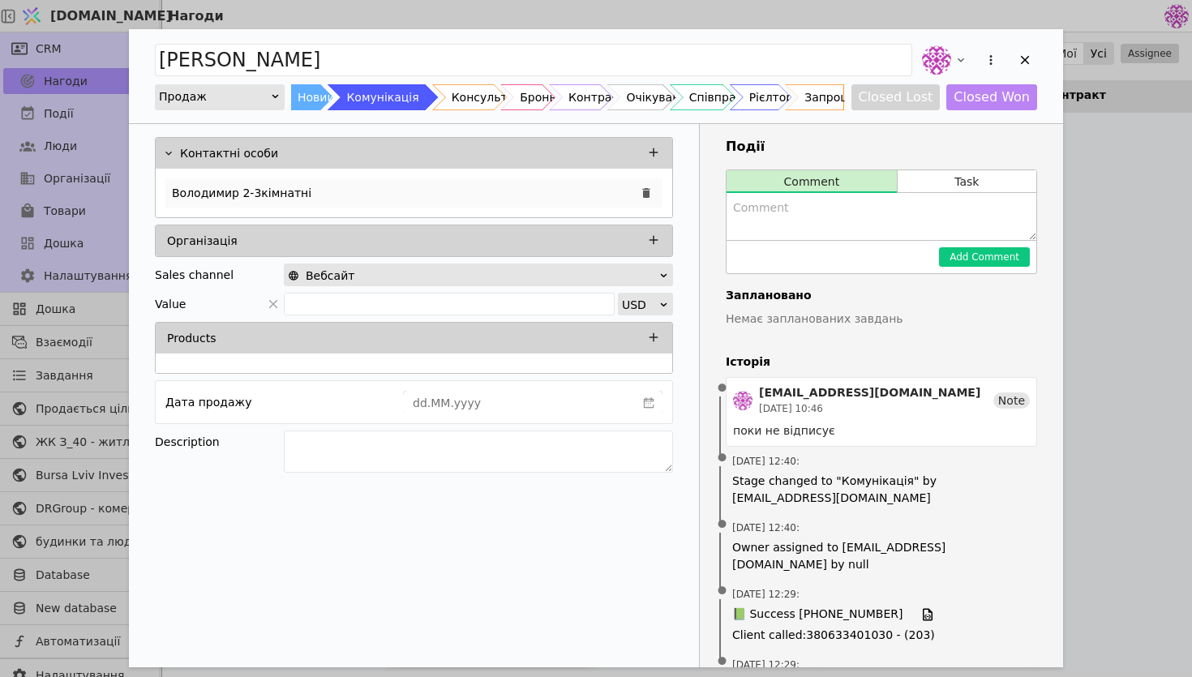
click at [444, 182] on div "Володимир 2-3кімнатні" at bounding box center [413, 192] width 497 height 29
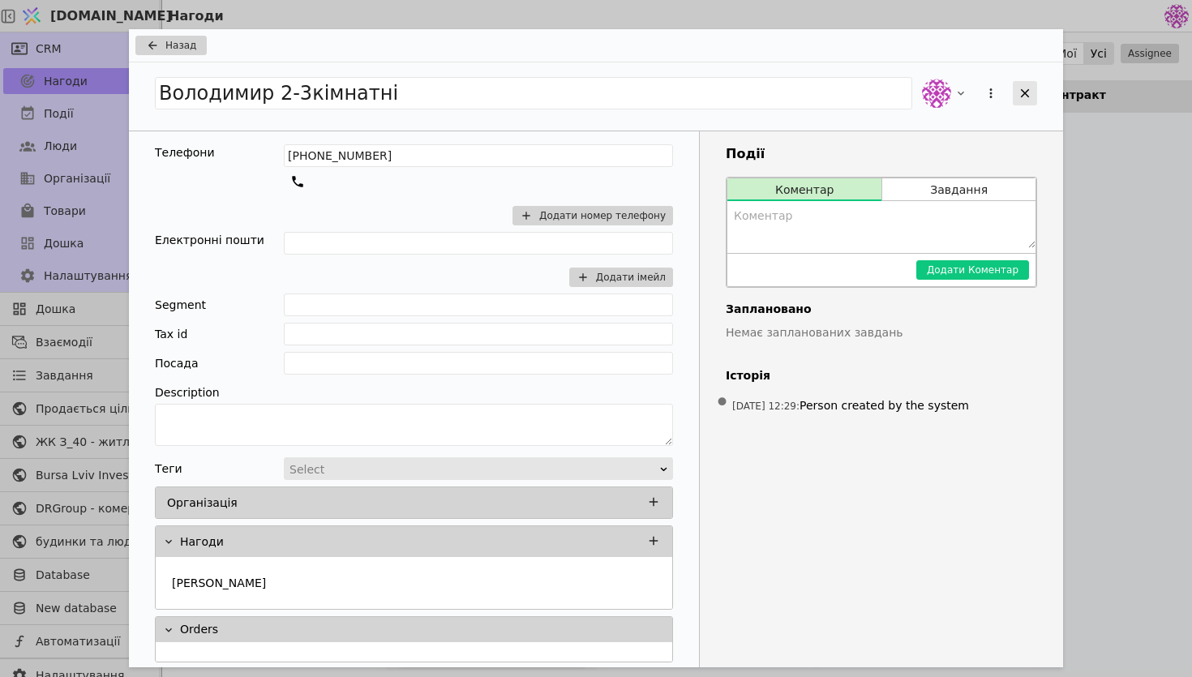
click at [1032, 83] on div "Add Opportunity" at bounding box center [1025, 93] width 24 height 24
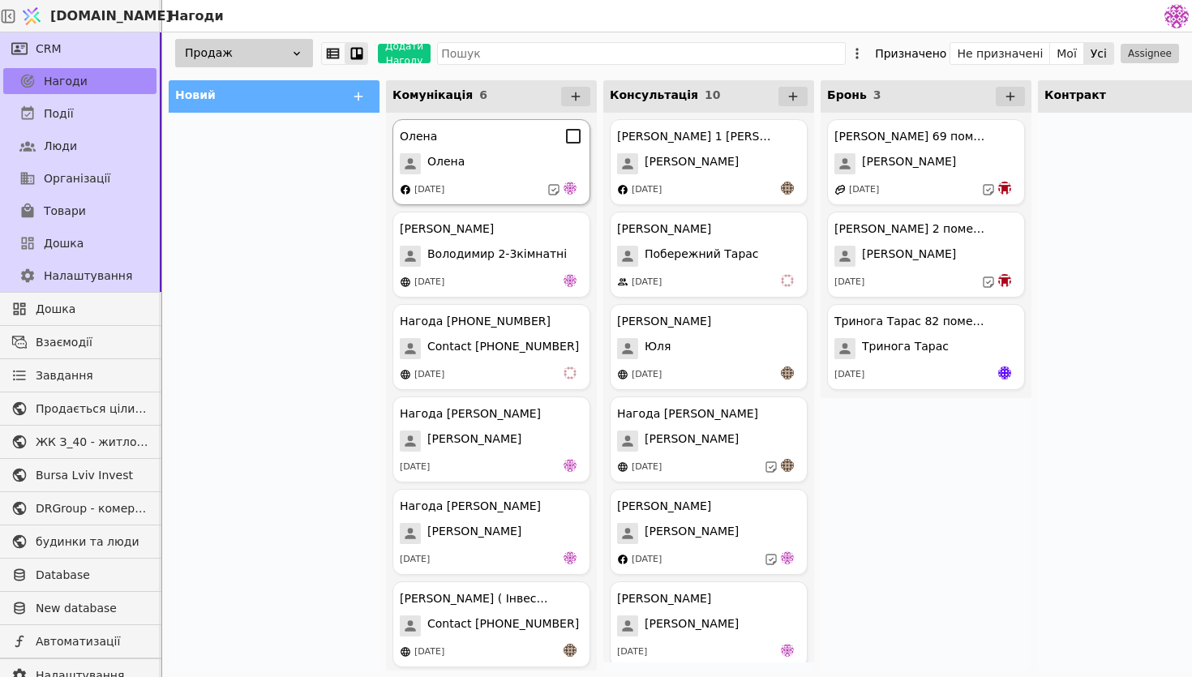
click at [506, 178] on div "Олена Олена 05.09.2025" at bounding box center [491, 162] width 198 height 86
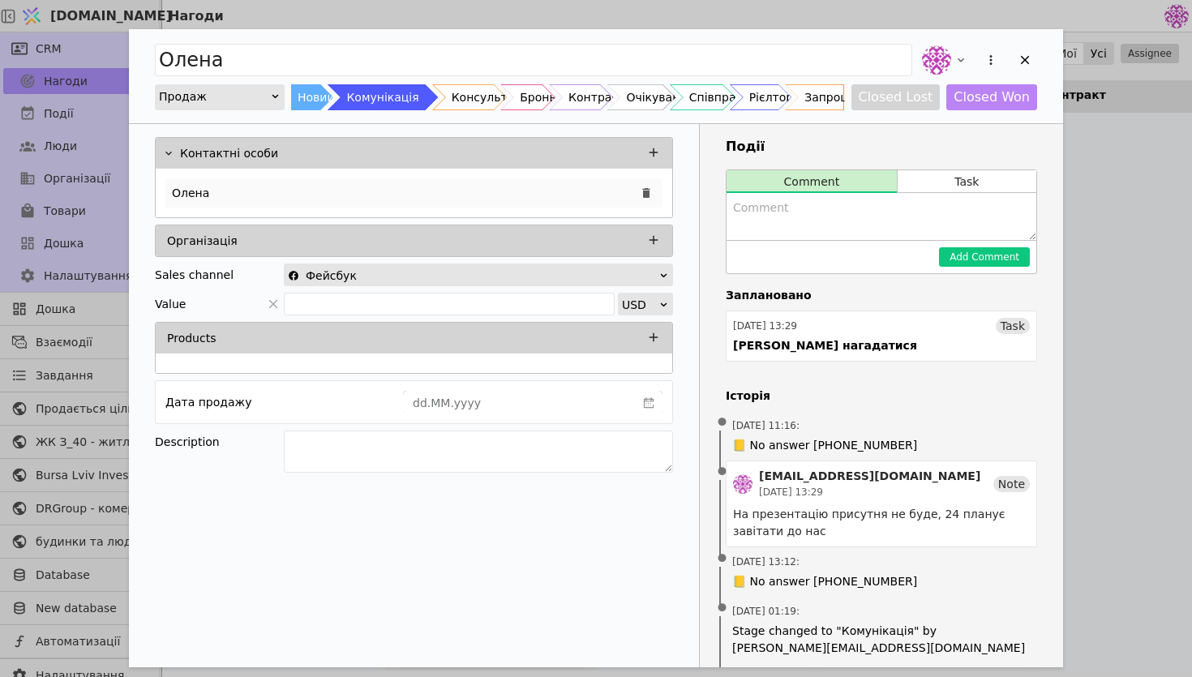
click at [495, 186] on div "Олена" at bounding box center [413, 192] width 497 height 29
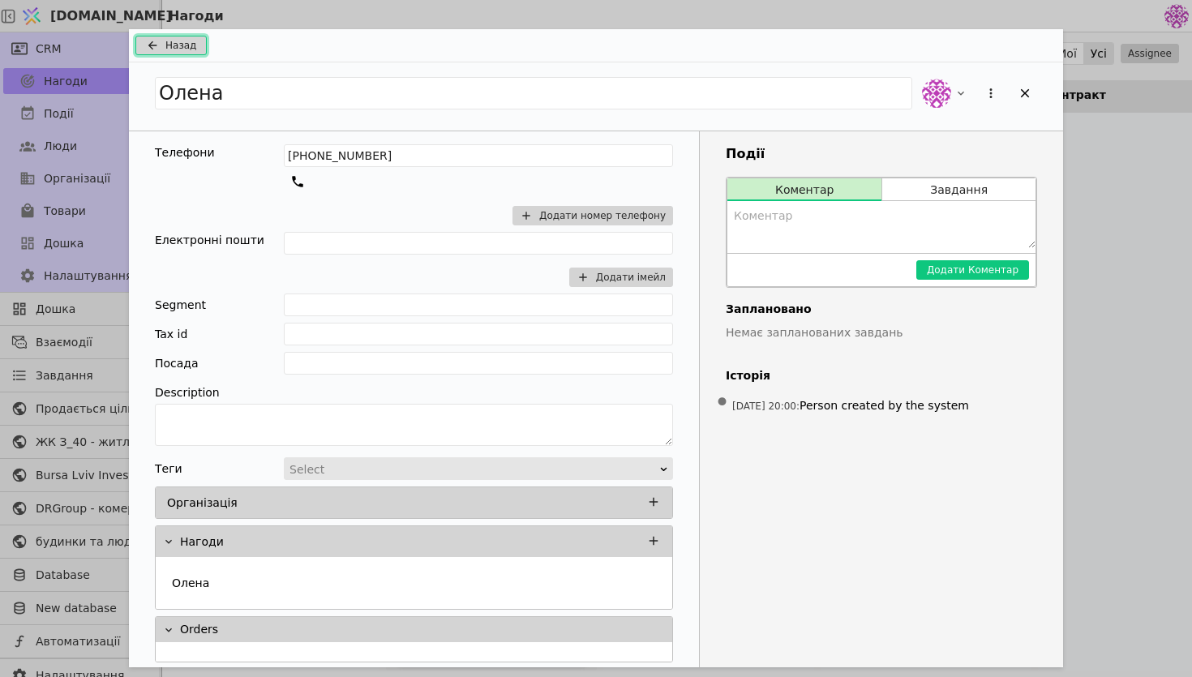
click at [160, 50] on icon "Add Opportunity" at bounding box center [152, 45] width 19 height 13
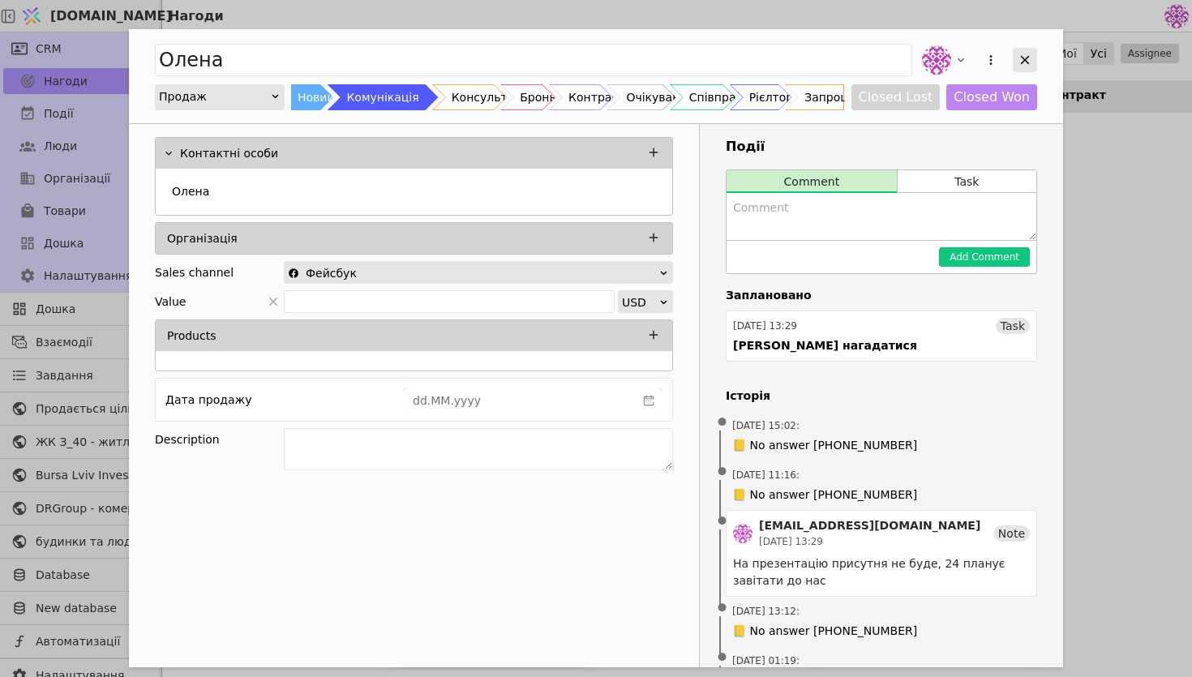
click at [1024, 60] on icon "Add Opportunity" at bounding box center [1025, 60] width 9 height 9
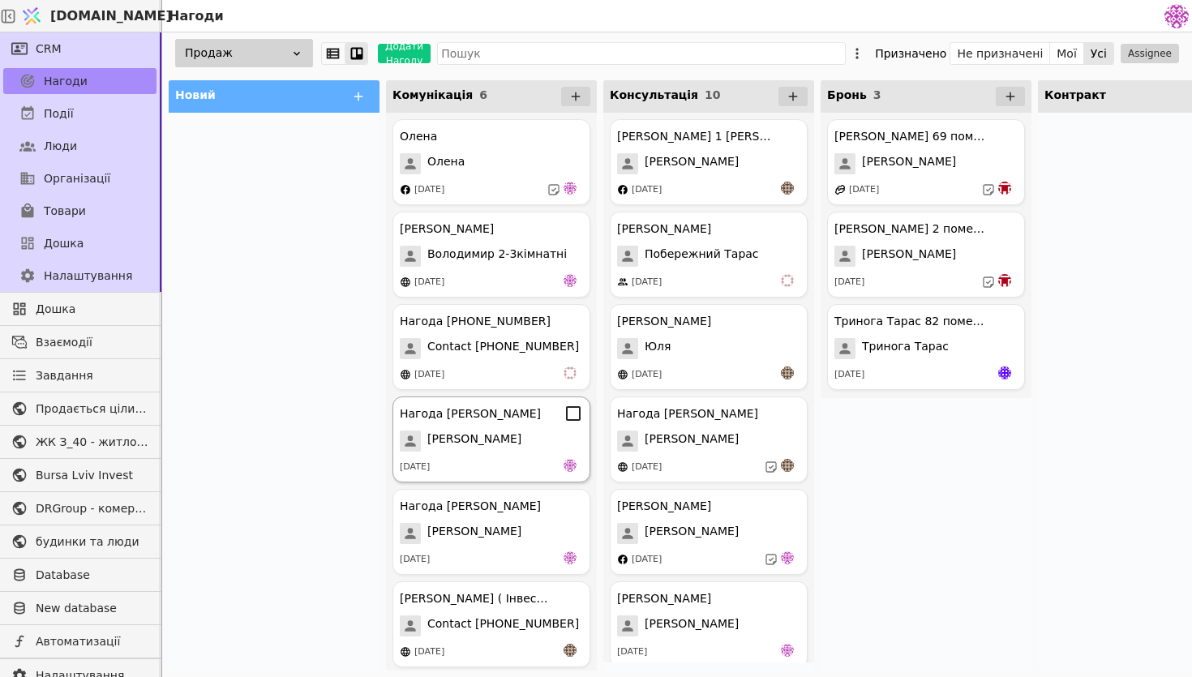
click at [533, 426] on div "Нагода Анастасія Анастасія Кур'ян 13.09.2025" at bounding box center [491, 439] width 198 height 86
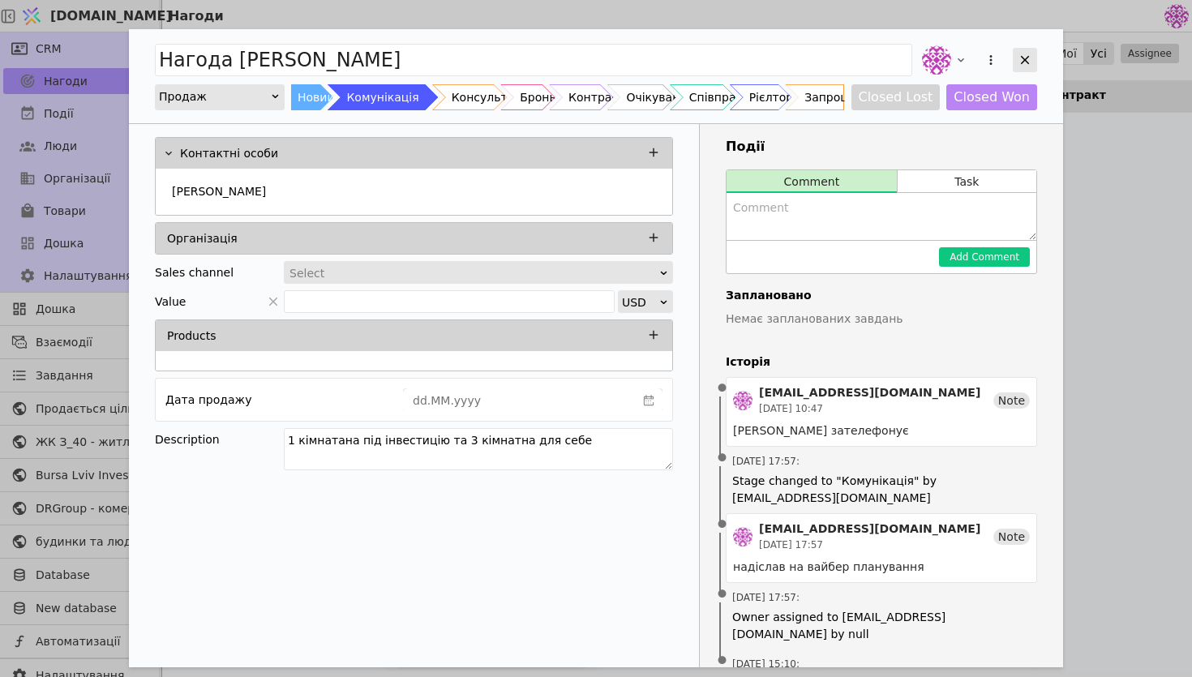
click at [1026, 56] on icon "Add Opportunity" at bounding box center [1025, 60] width 15 height 15
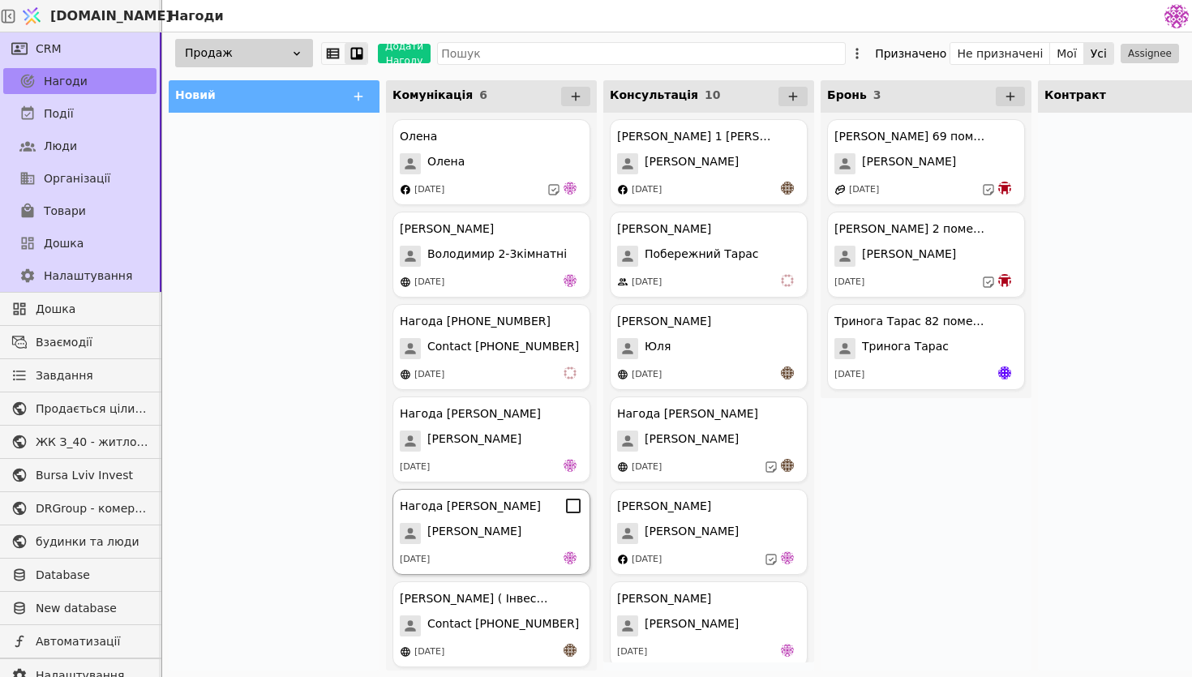
click at [443, 572] on div "Нагода Дмитро Дмитро 13.09.2025" at bounding box center [491, 532] width 198 height 86
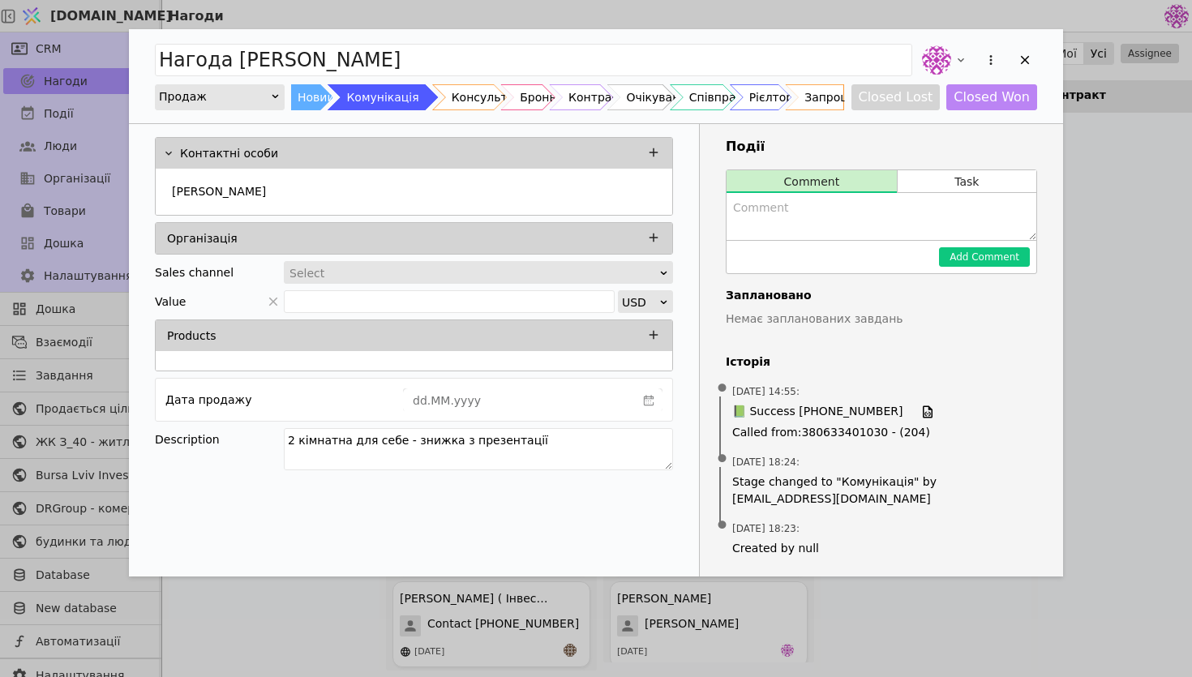
click at [1011, 56] on div "Add Opportunity" at bounding box center [978, 60] width 118 height 36
click at [1031, 61] on icon "Add Opportunity" at bounding box center [1025, 60] width 15 height 15
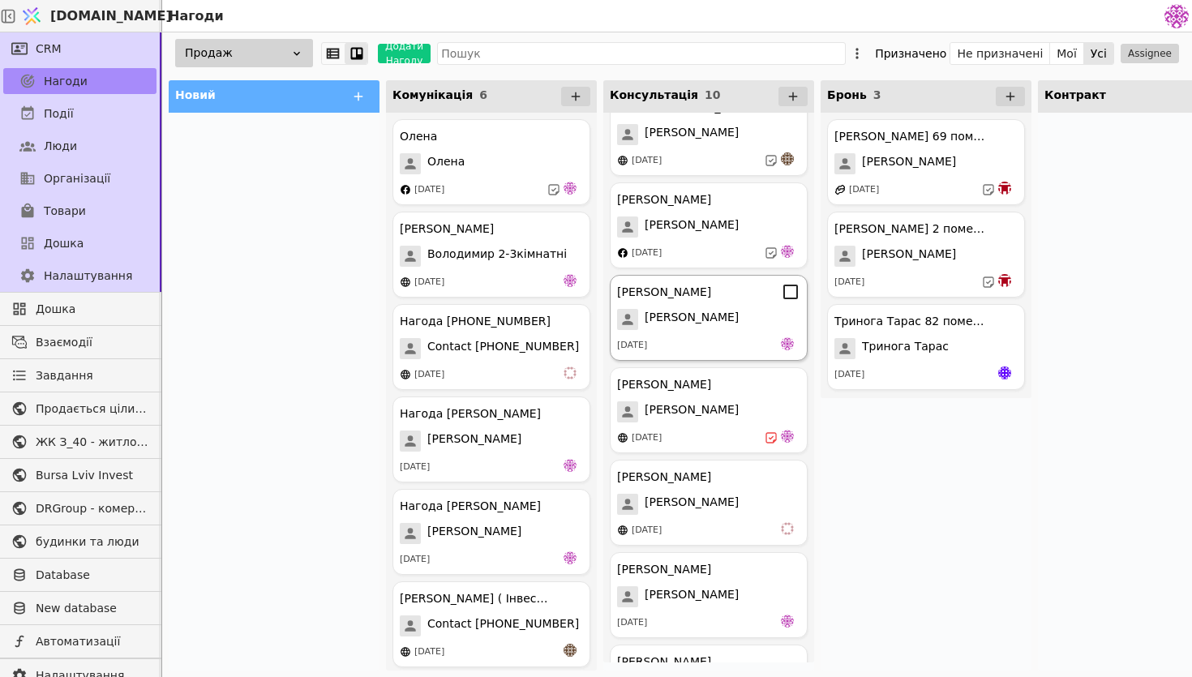
scroll to position [381, 0]
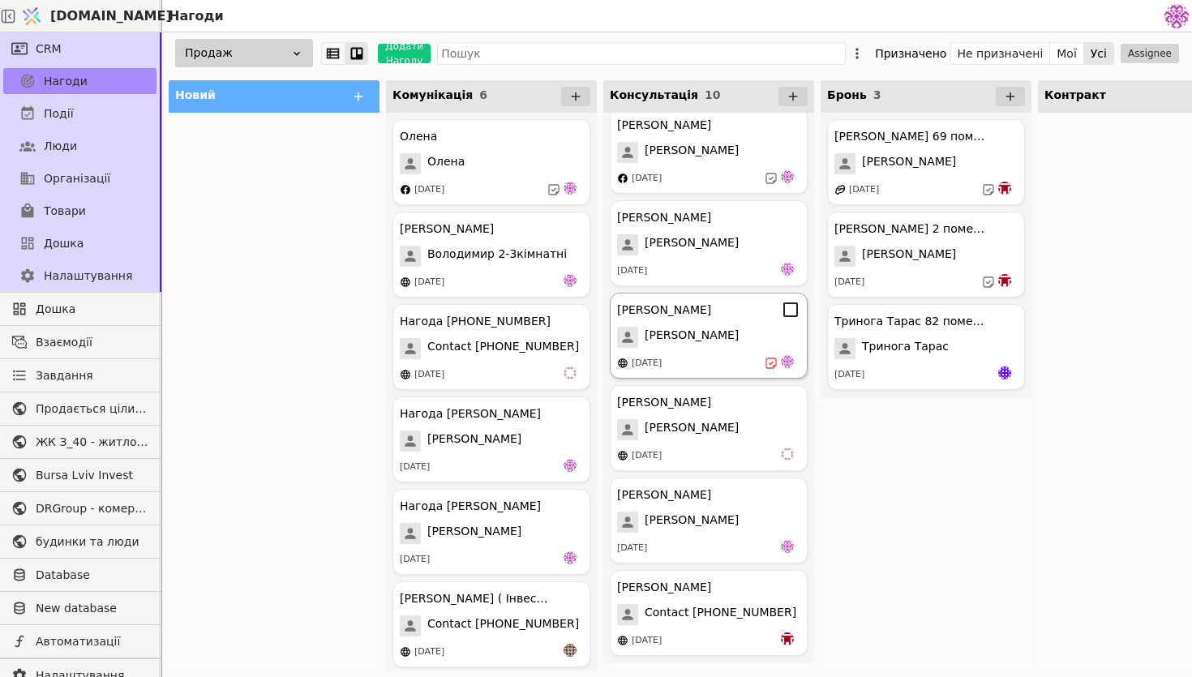
click at [757, 366] on div "[DATE]" at bounding box center [708, 363] width 183 height 16
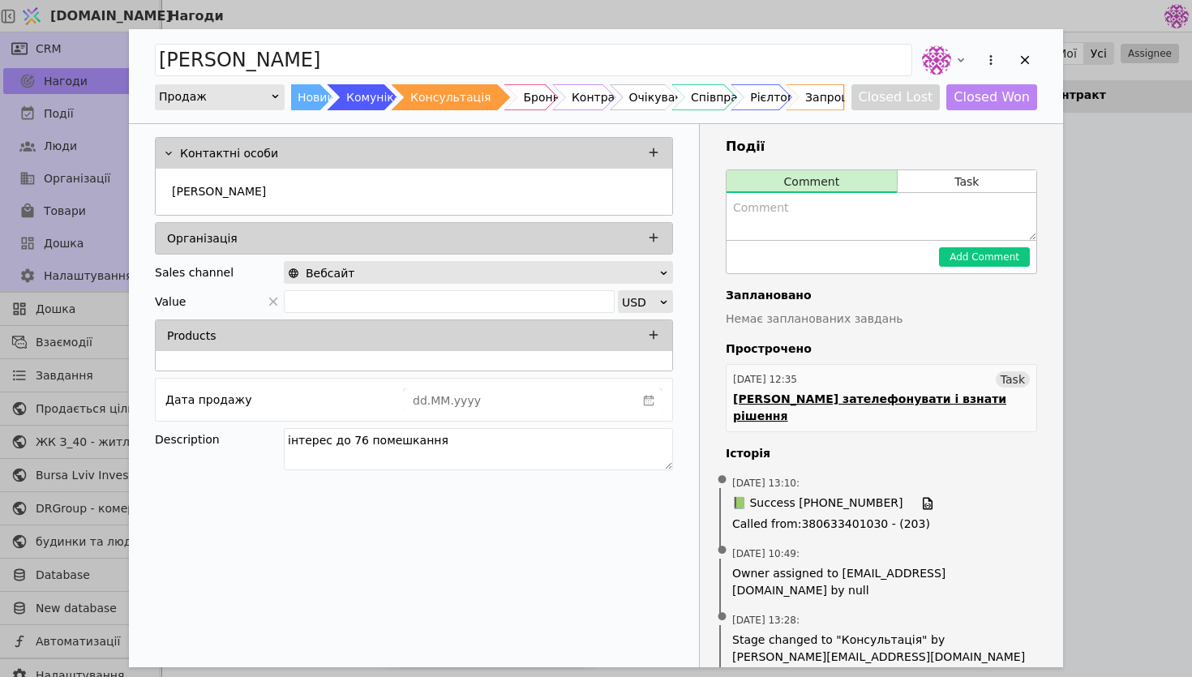
click at [821, 377] on div "16.09.2025 12:35 Task" at bounding box center [881, 379] width 297 height 16
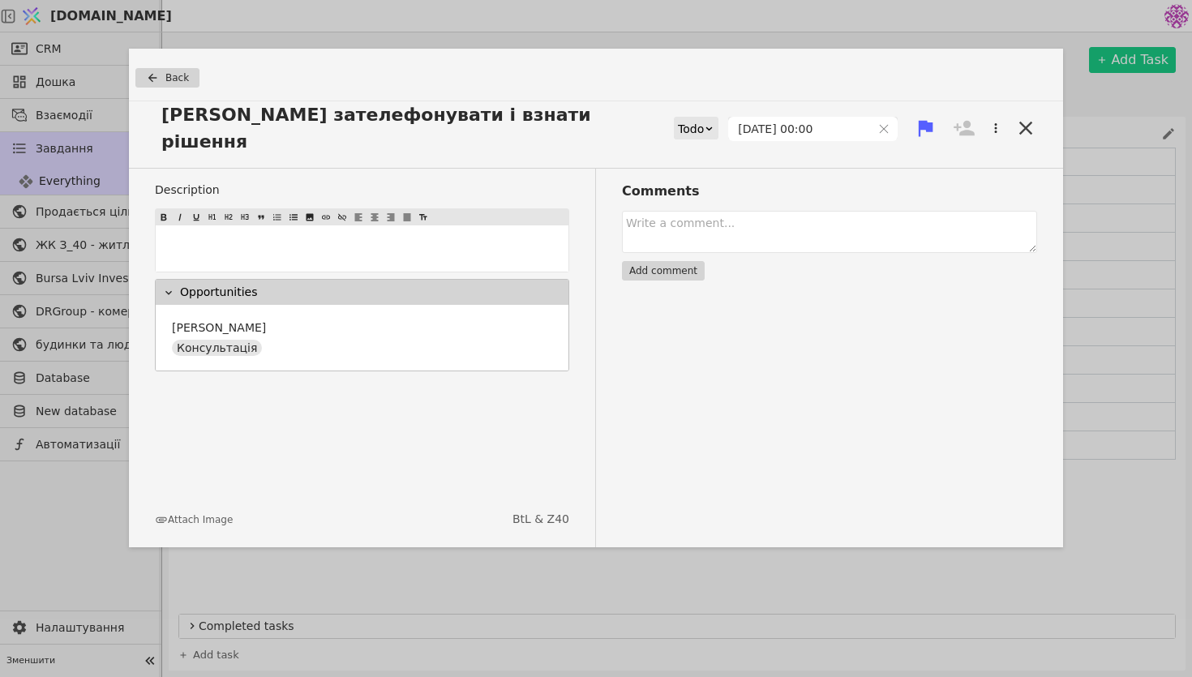
click at [714, 134] on div "Денису зателефонувати і взнати рішення Todo 18.09.2025 00:00" at bounding box center [596, 134] width 934 height 67
click at [704, 119] on div "Todo" at bounding box center [691, 129] width 26 height 23
click at [717, 218] on div "Done" at bounding box center [714, 211] width 67 height 24
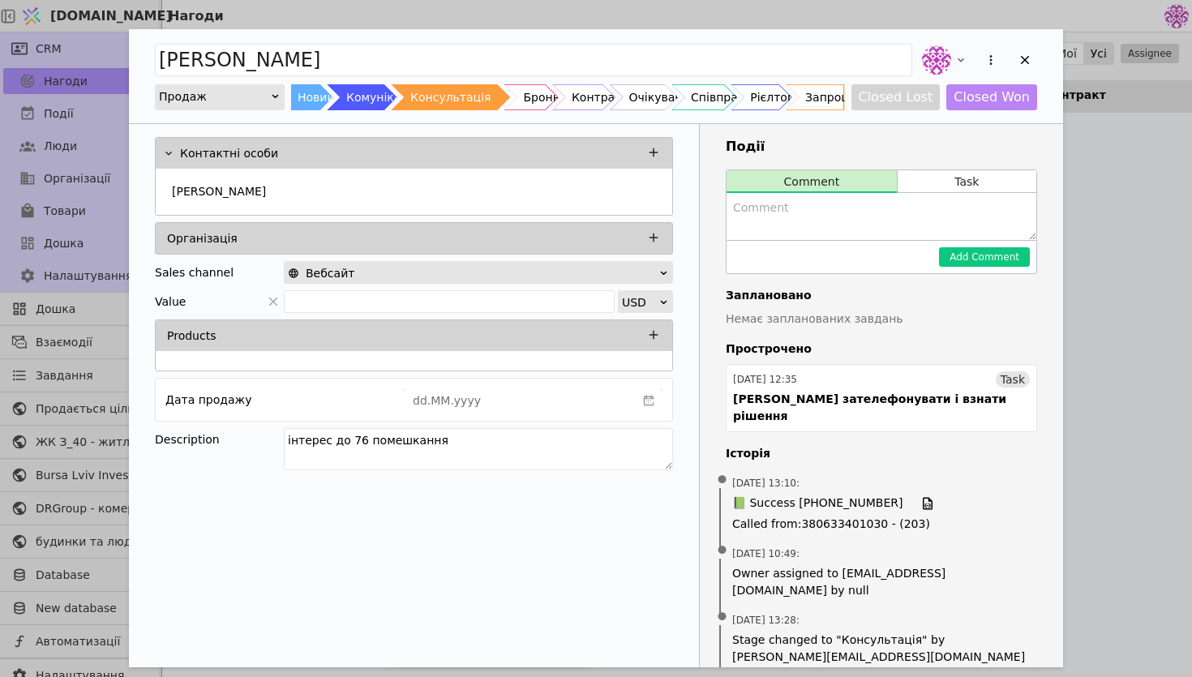
click at [785, 220] on textarea "Add Opportunity" at bounding box center [881, 216] width 310 height 47
type textarea "завтра запланували підписати договір"
click at [959, 254] on button "Add Comment" at bounding box center [984, 256] width 91 height 19
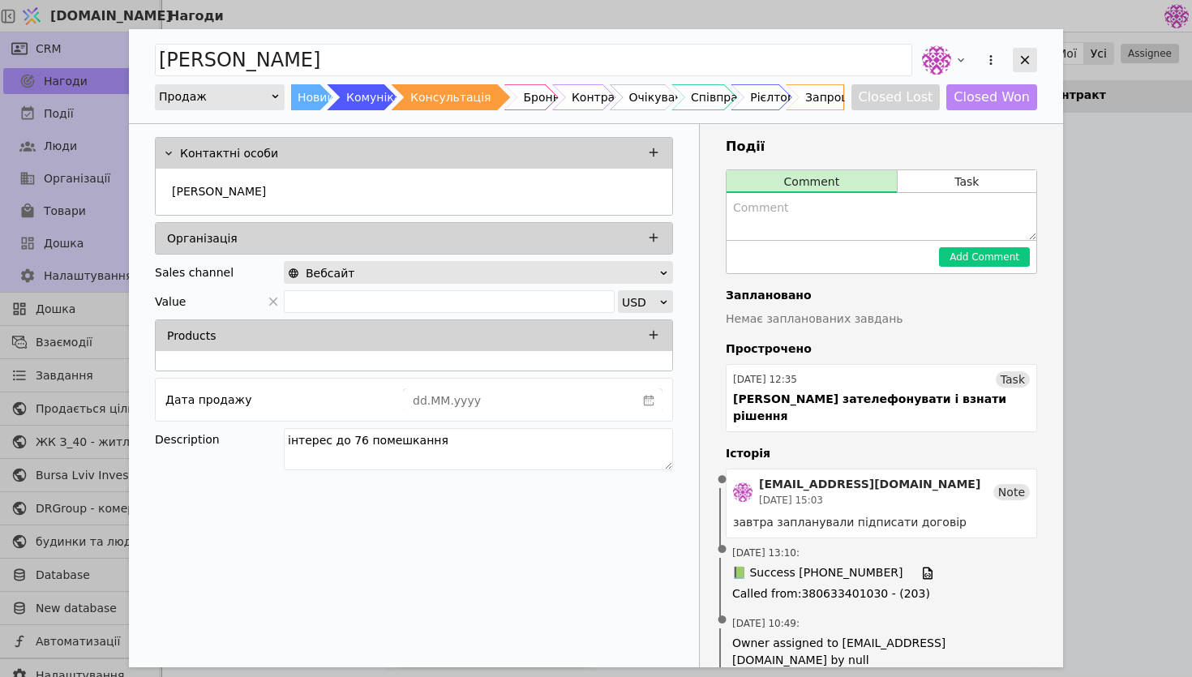
click at [1016, 58] on div "Add Opportunity" at bounding box center [1025, 60] width 24 height 24
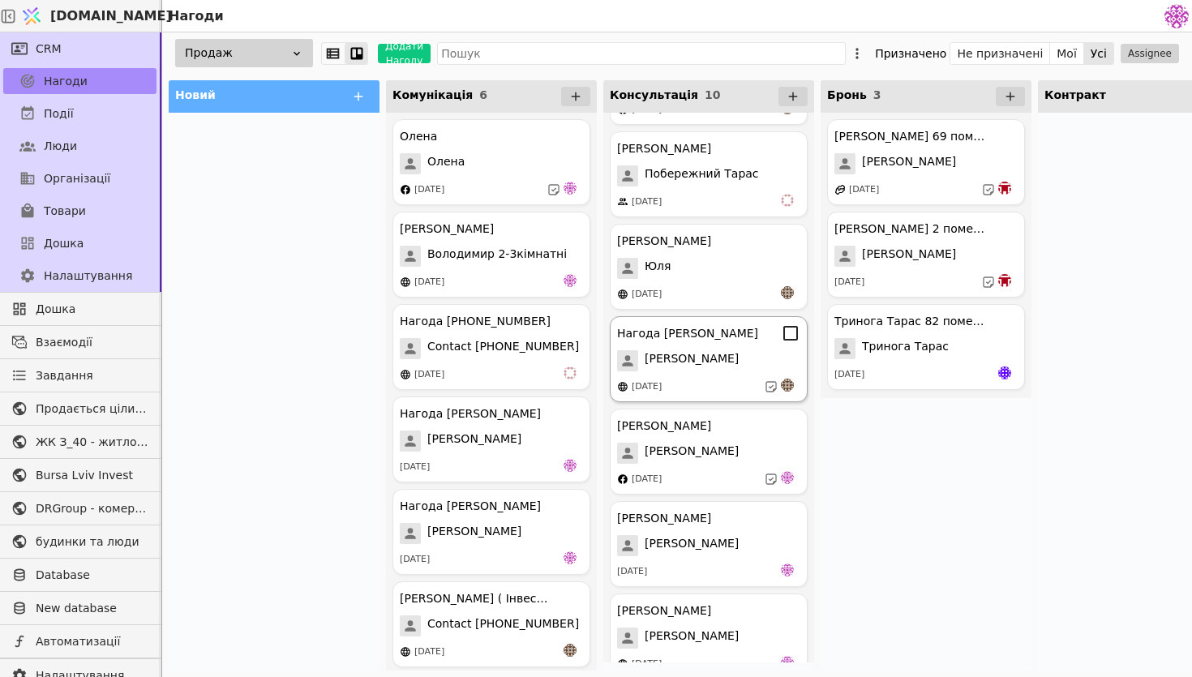
scroll to position [118, 0]
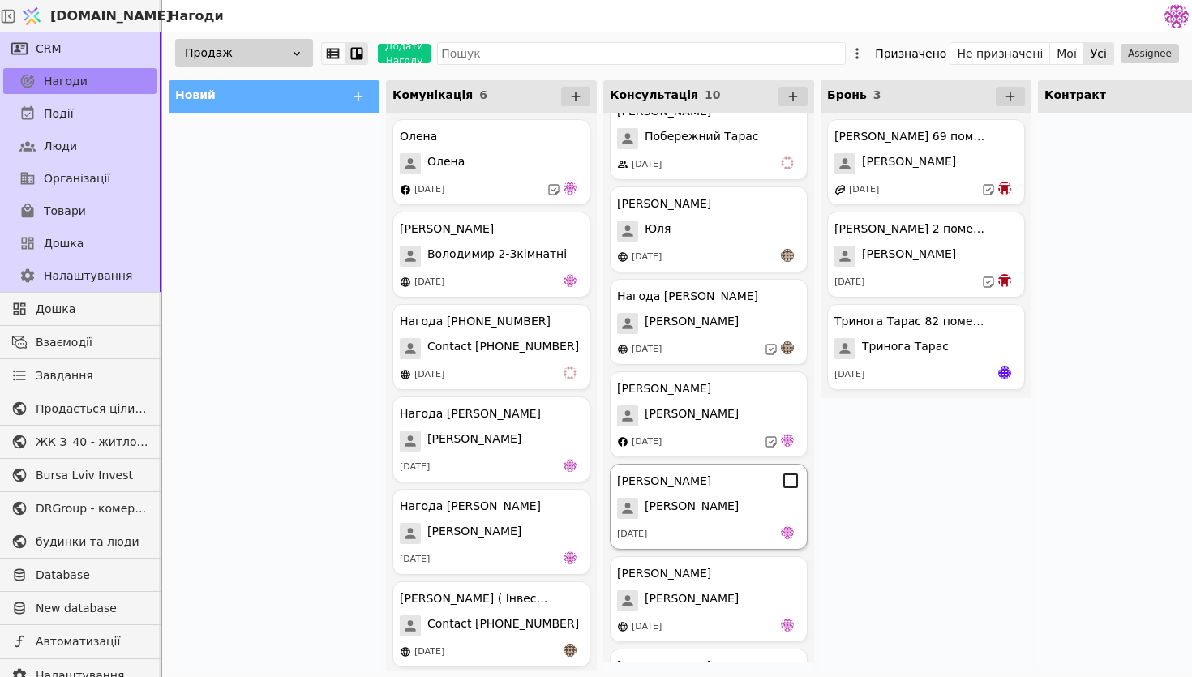
click at [741, 512] on div "[PERSON_NAME]" at bounding box center [708, 508] width 183 height 21
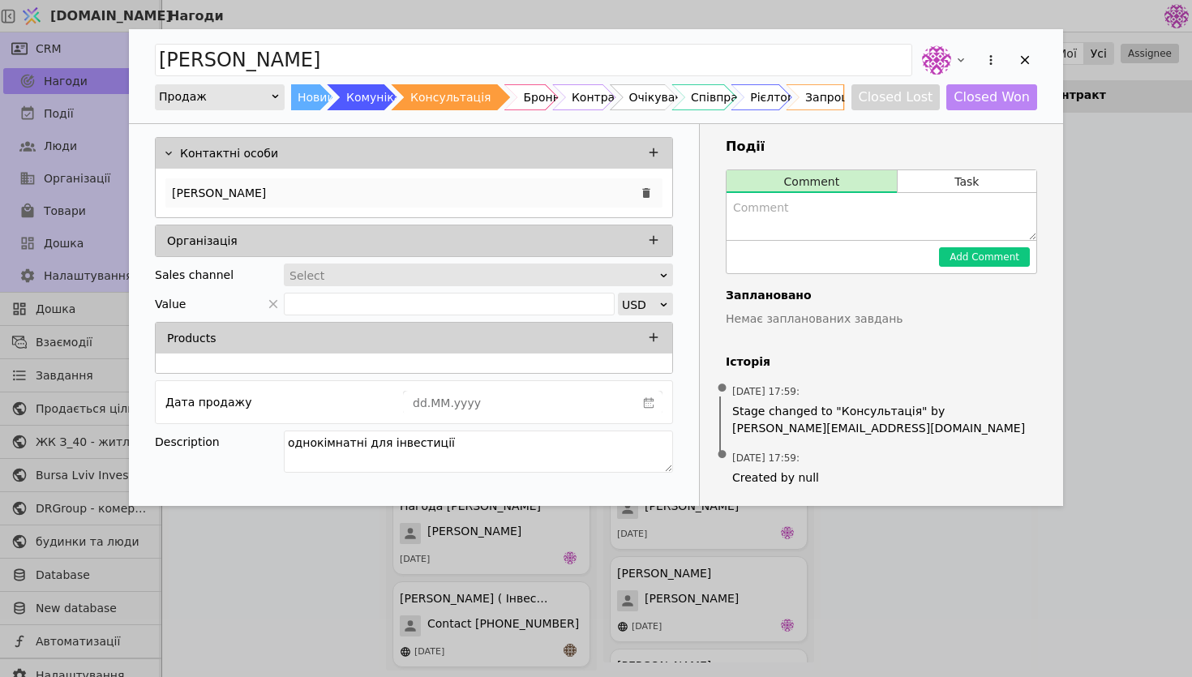
click at [452, 196] on div "[PERSON_NAME]" at bounding box center [413, 192] width 497 height 29
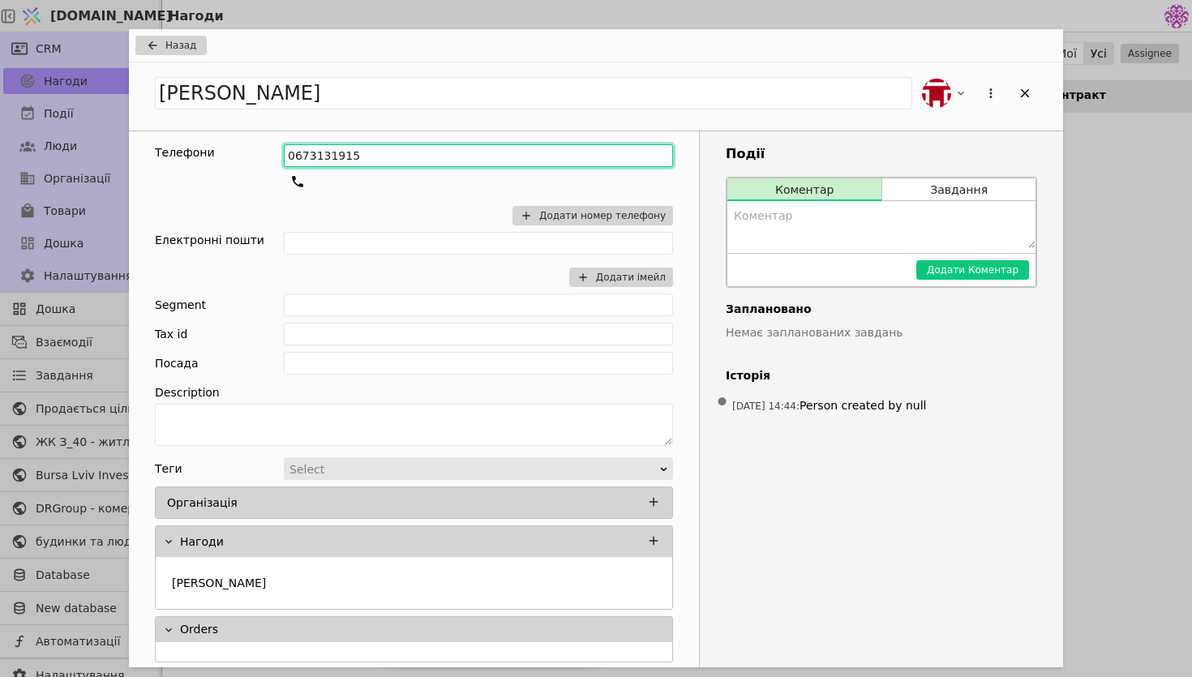
drag, startPoint x: 389, startPoint y: 157, endPoint x: 208, endPoint y: 141, distance: 182.3
click at [207, 141] on div "Телефони 0673131915 Додати номер телефону Електронні пошти Додати імейл Segment…" at bounding box center [414, 403] width 570 height 544
click at [1035, 89] on div "Add Opportunity" at bounding box center [1025, 93] width 24 height 24
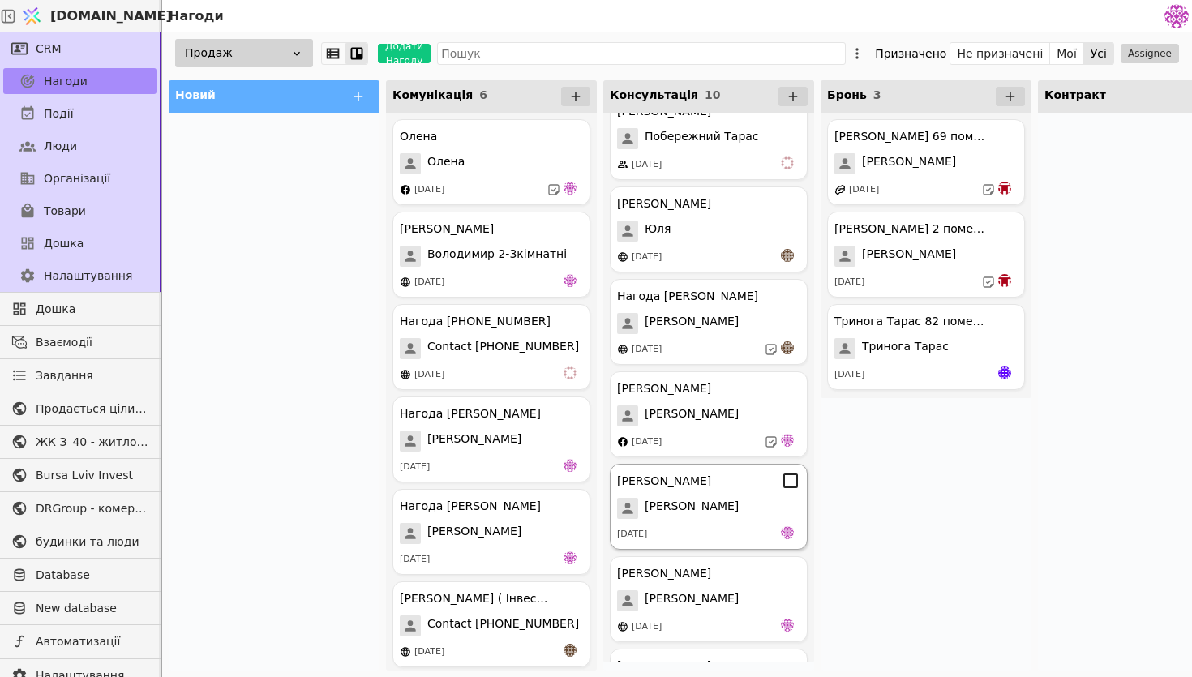
click at [739, 524] on div "Андріана Андріана 13.09.2025" at bounding box center [709, 507] width 198 height 86
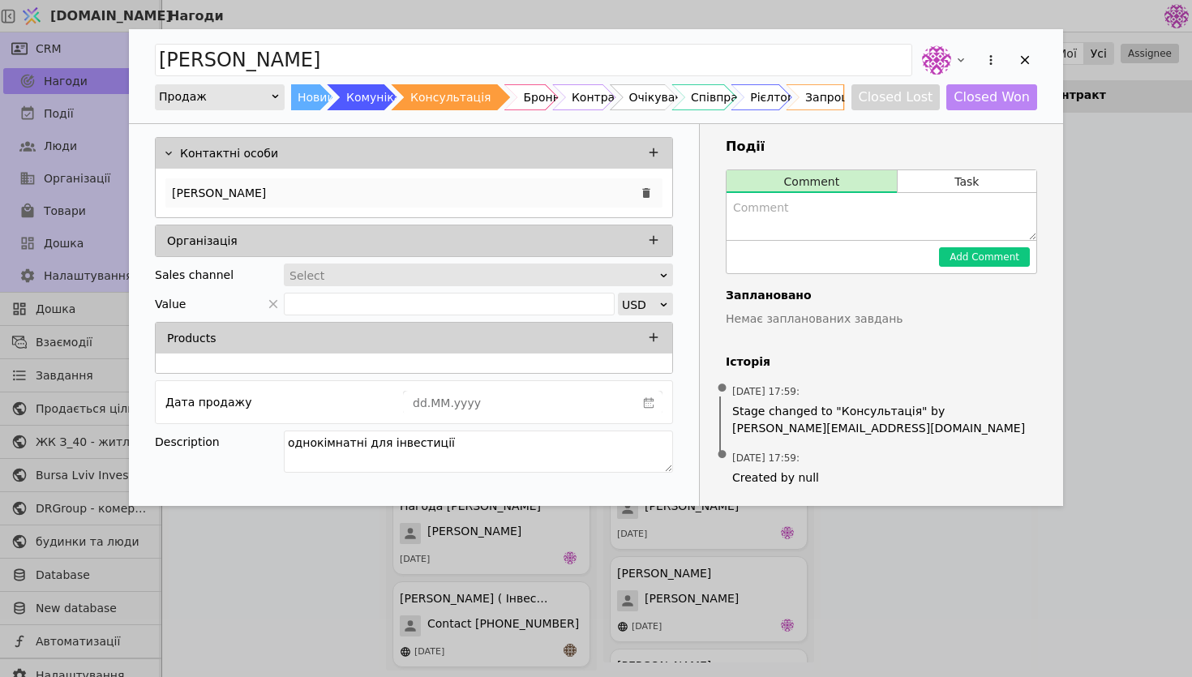
click at [509, 186] on div "[PERSON_NAME]" at bounding box center [413, 192] width 497 height 29
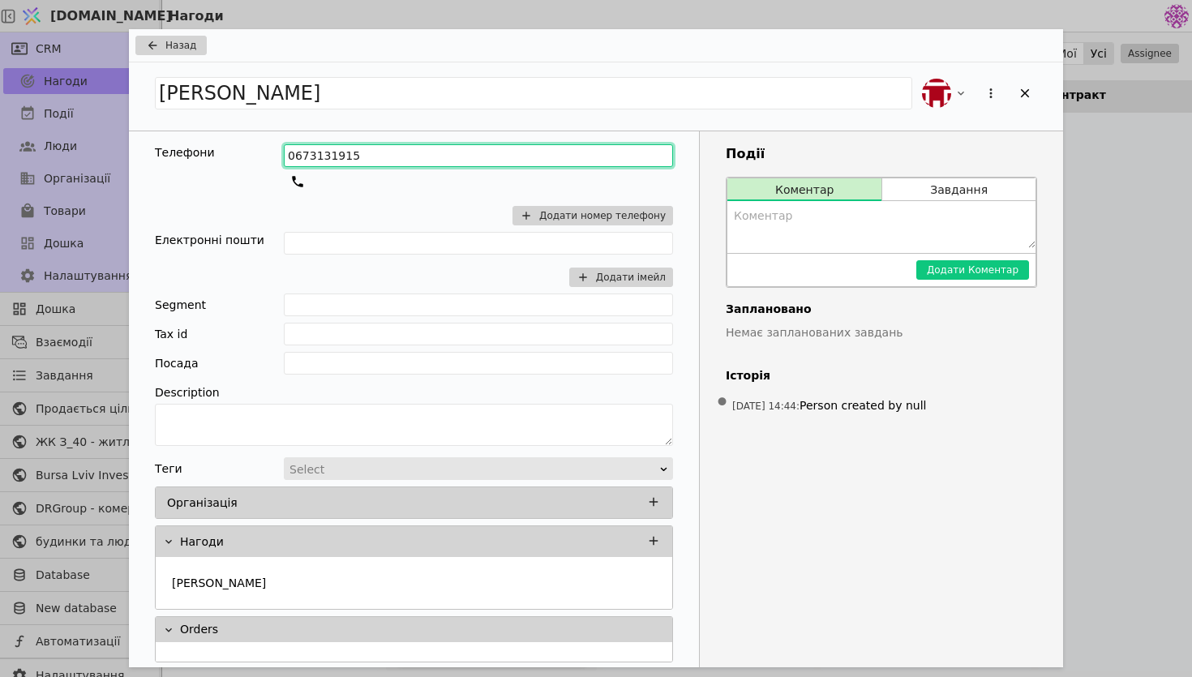
drag, startPoint x: 362, startPoint y: 149, endPoint x: 171, endPoint y: 146, distance: 191.4
click at [170, 146] on div "Телефони 0673131915 Додати номер телефону" at bounding box center [414, 188] width 518 height 88
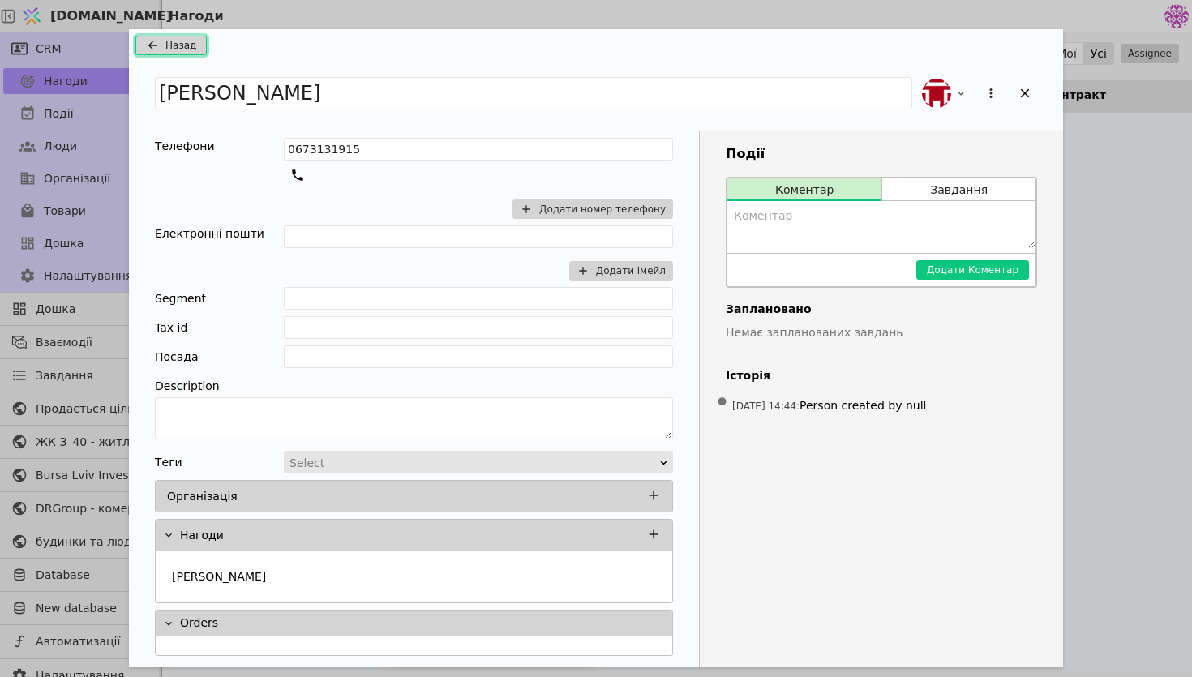
click at [187, 46] on span "Назад" at bounding box center [180, 45] width 31 height 15
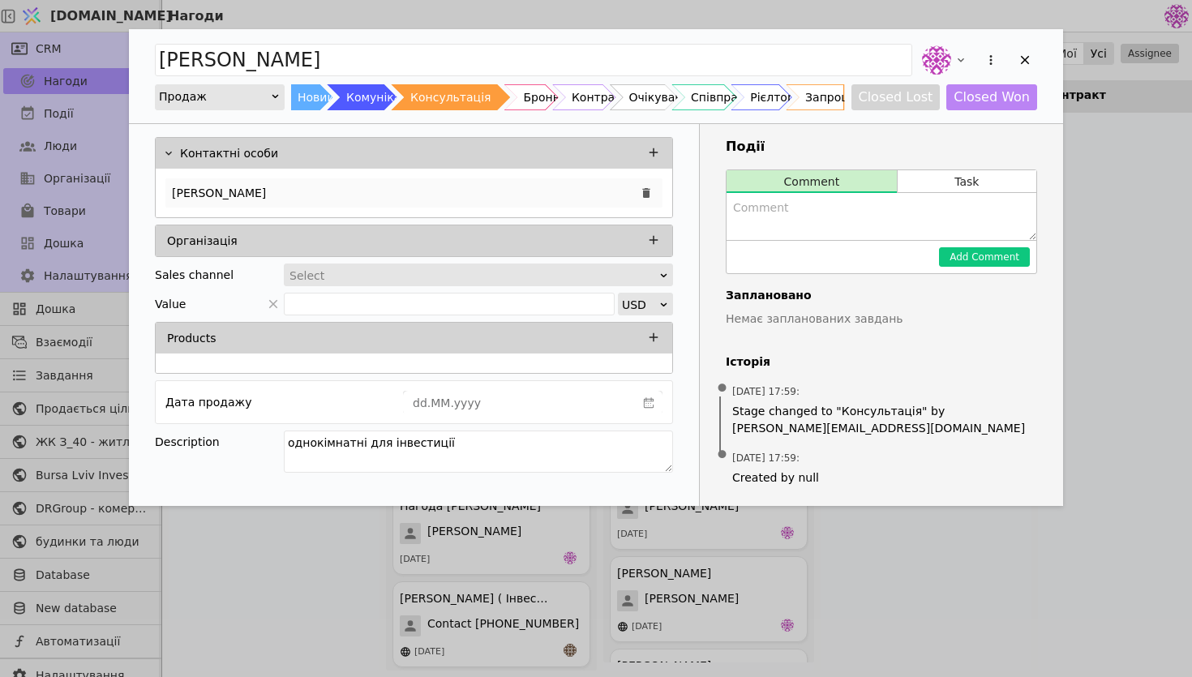
click at [409, 195] on div "[PERSON_NAME]" at bounding box center [413, 192] width 497 height 29
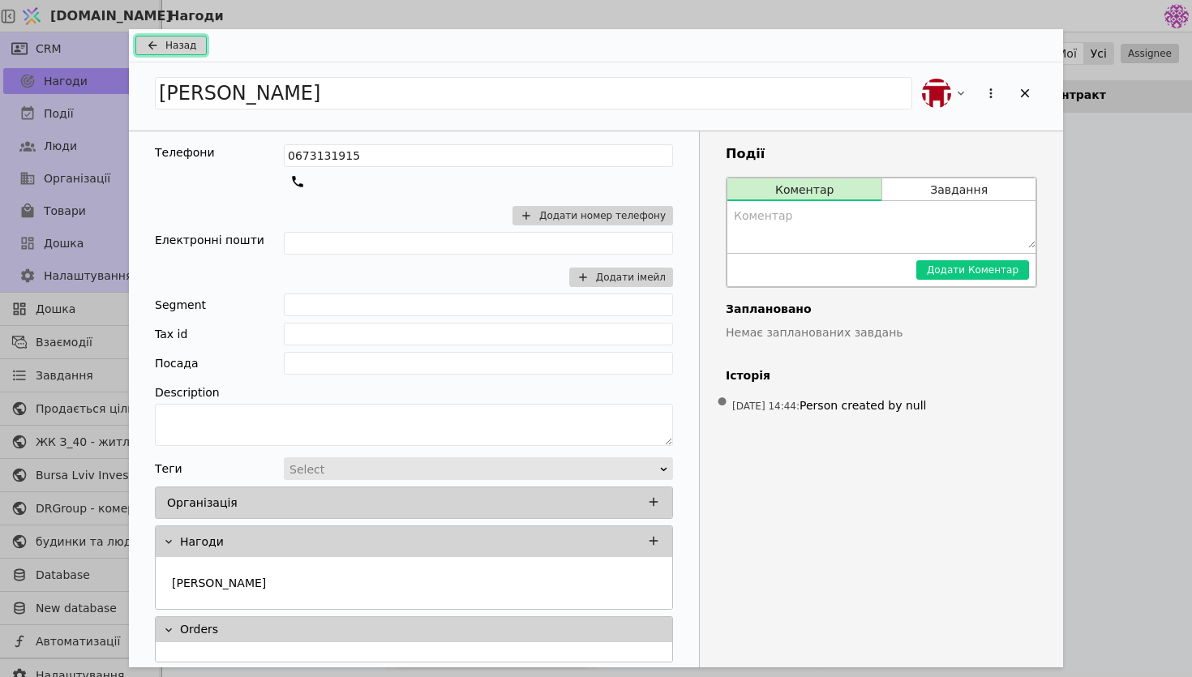
click at [182, 40] on span "Назад" at bounding box center [180, 45] width 31 height 15
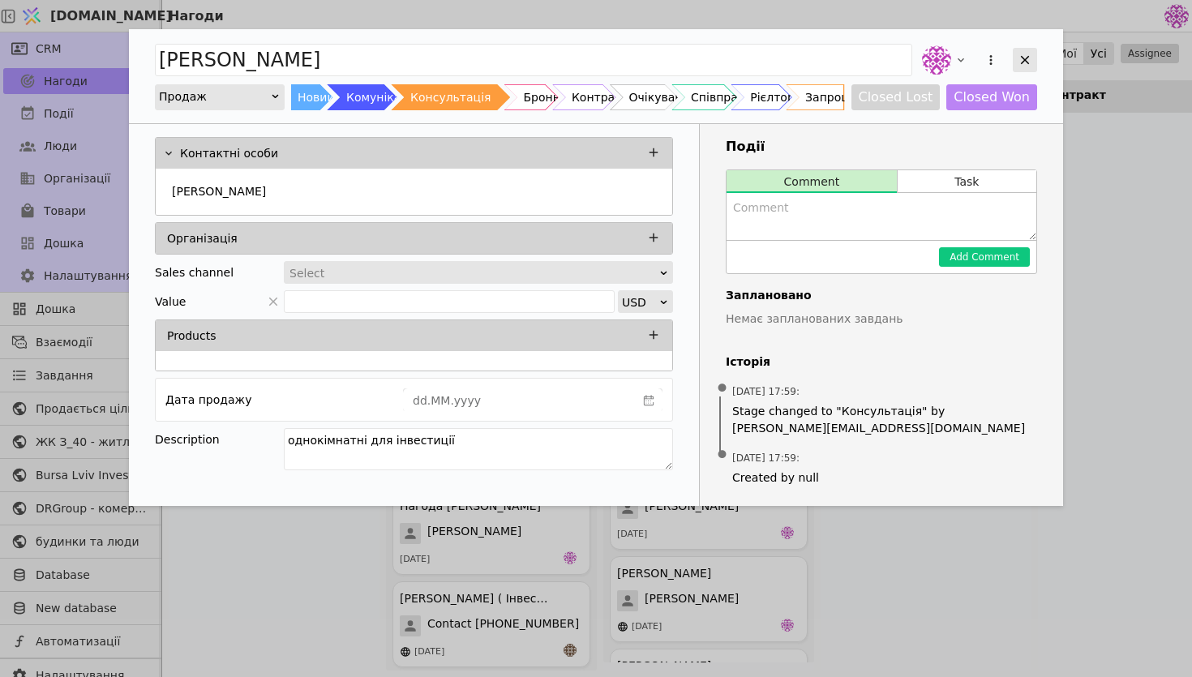
click at [1031, 54] on icon "Add Opportunity" at bounding box center [1025, 60] width 15 height 15
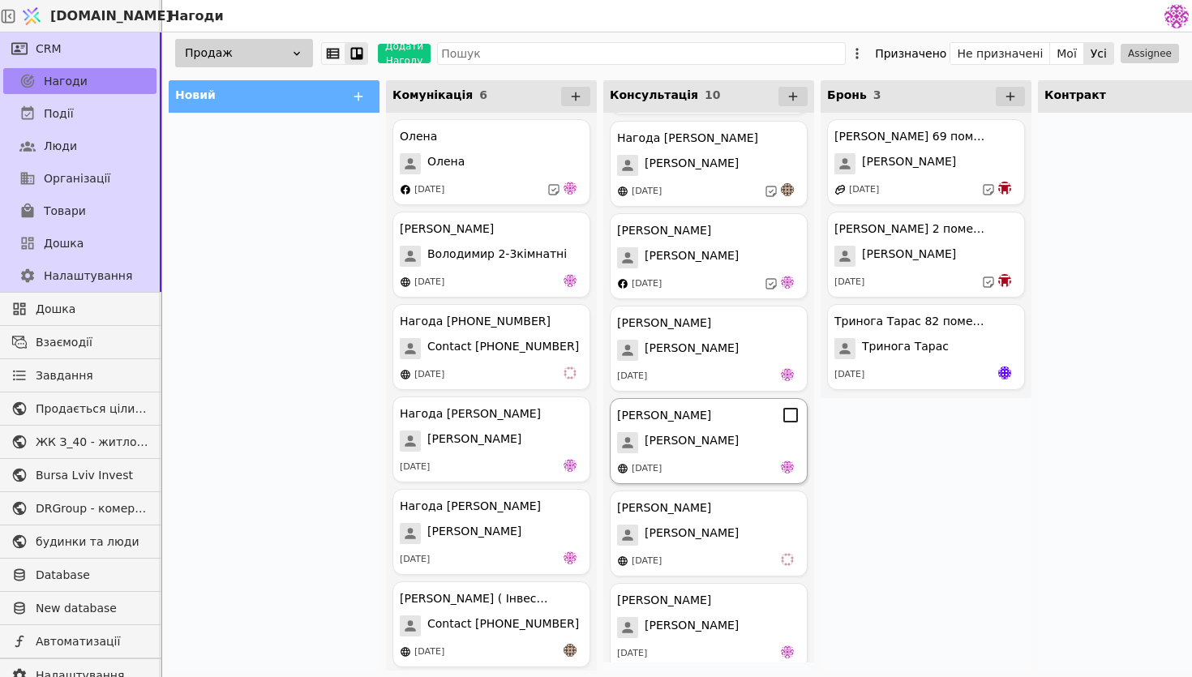
scroll to position [293, 0]
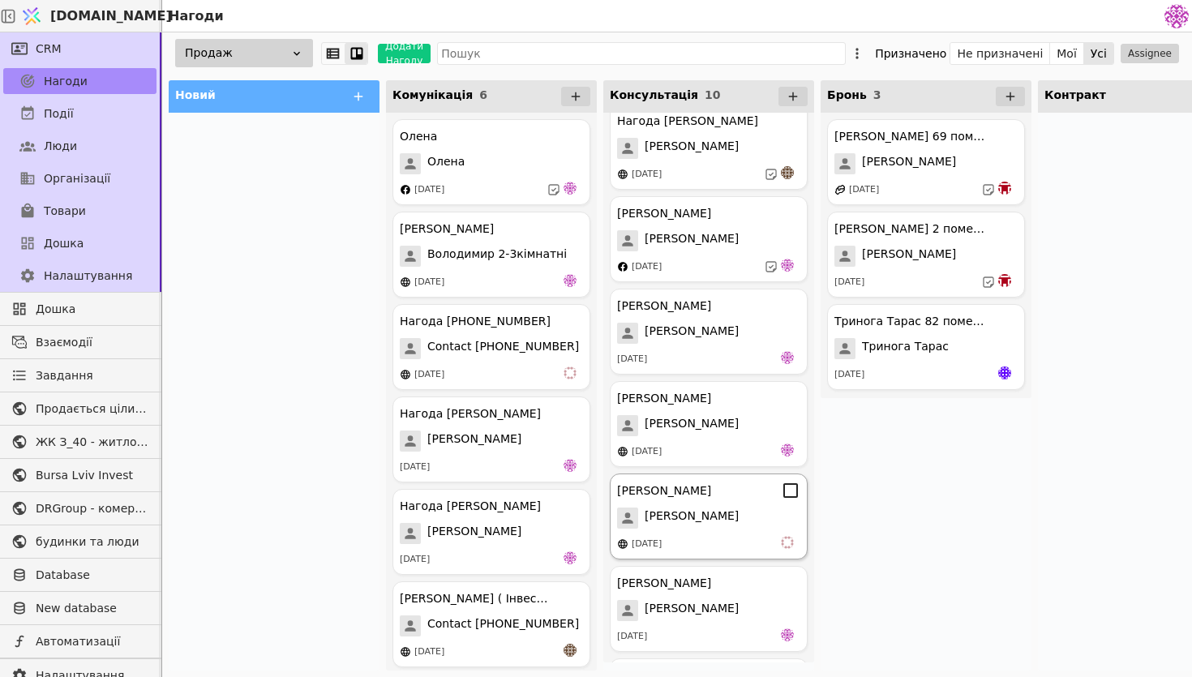
click at [742, 510] on div "[PERSON_NAME]" at bounding box center [708, 518] width 183 height 21
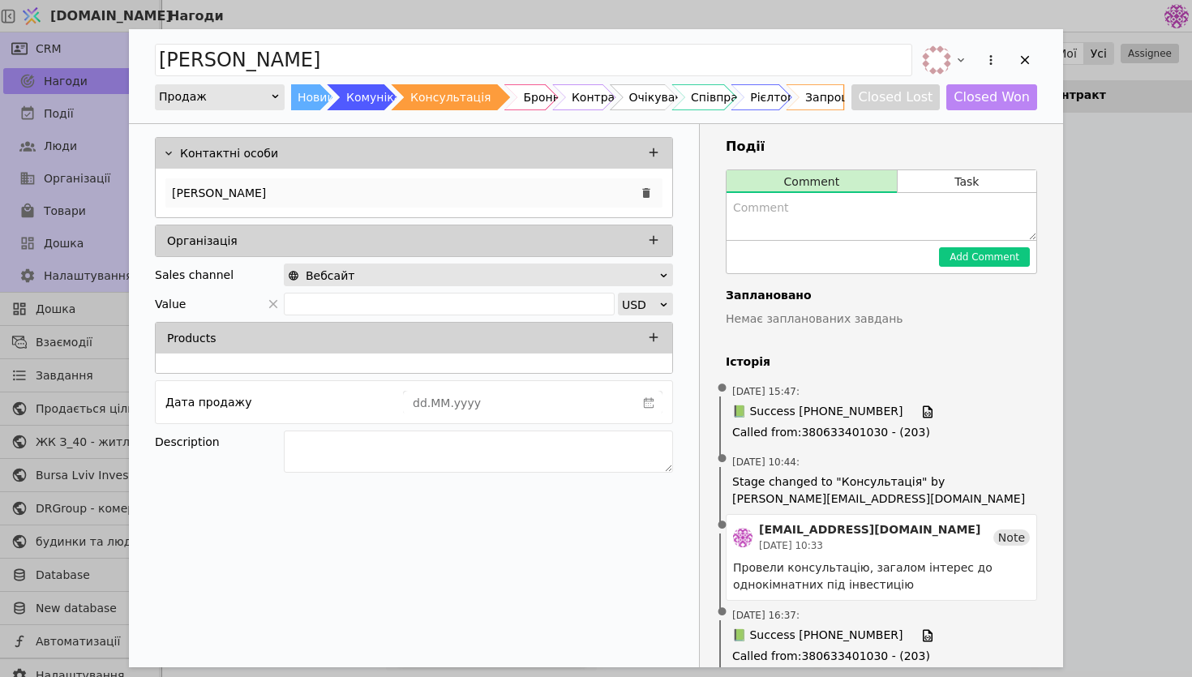
click at [485, 186] on div "[PERSON_NAME]" at bounding box center [413, 192] width 497 height 29
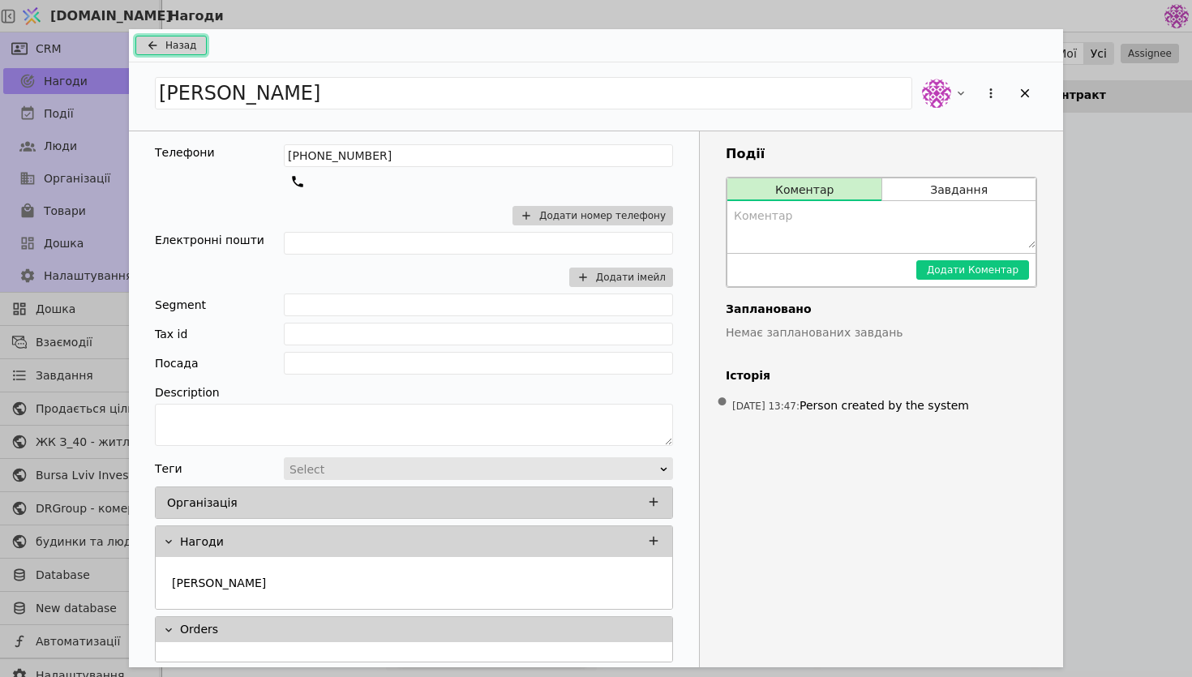
click at [182, 39] on span "Назад" at bounding box center [180, 45] width 31 height 15
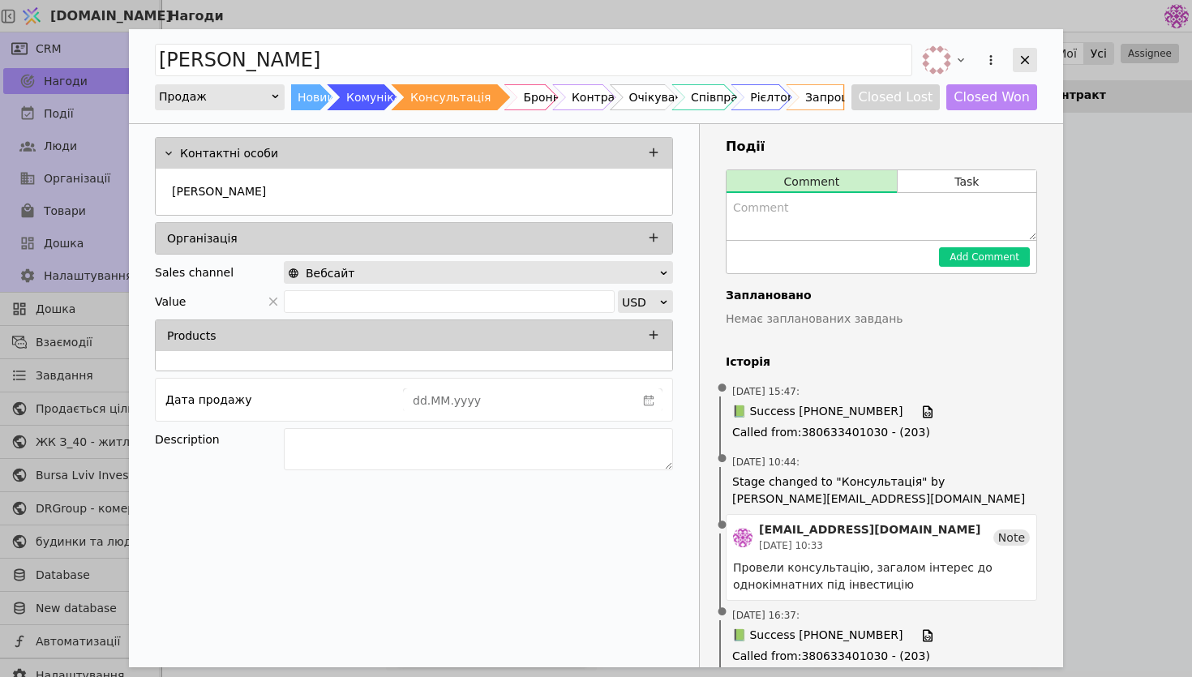
click at [1030, 57] on icon "Add Opportunity" at bounding box center [1025, 60] width 15 height 15
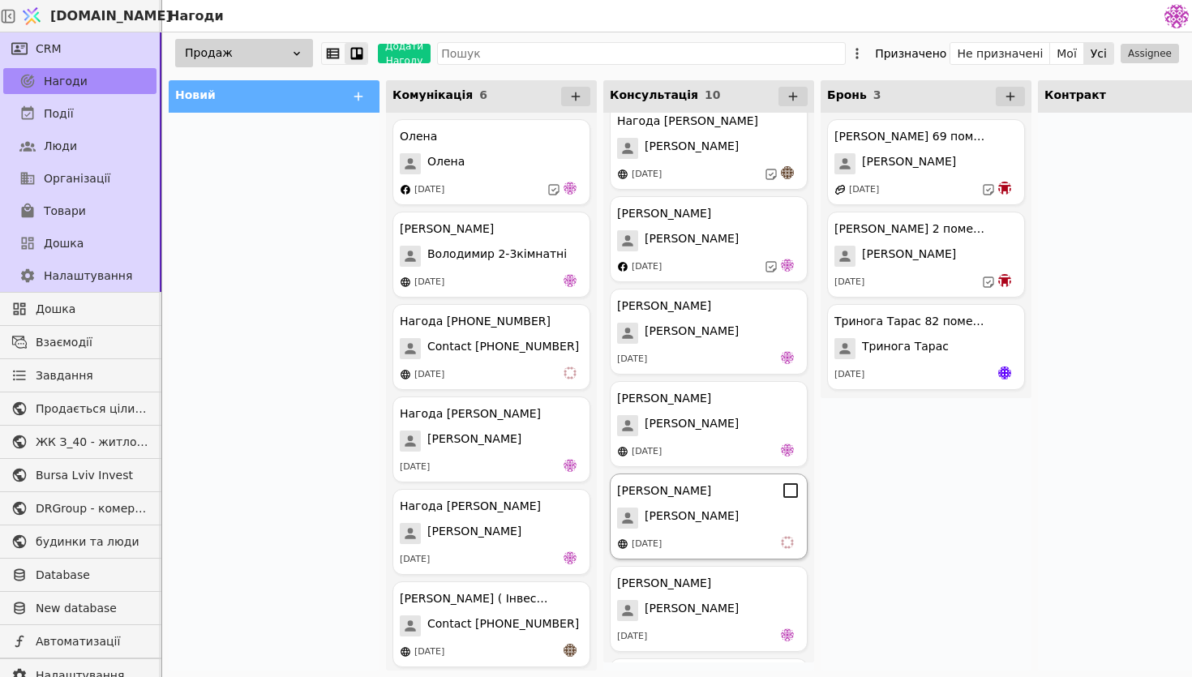
scroll to position [381, 0]
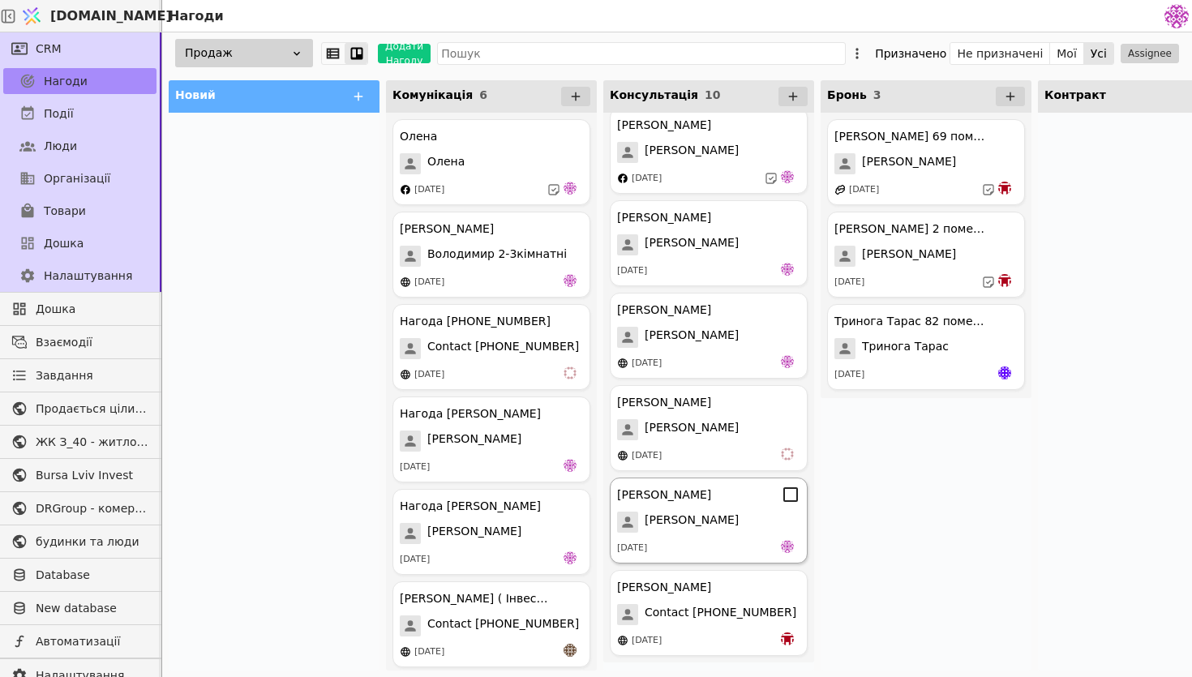
click at [730, 512] on div "[PERSON_NAME]" at bounding box center [708, 522] width 183 height 21
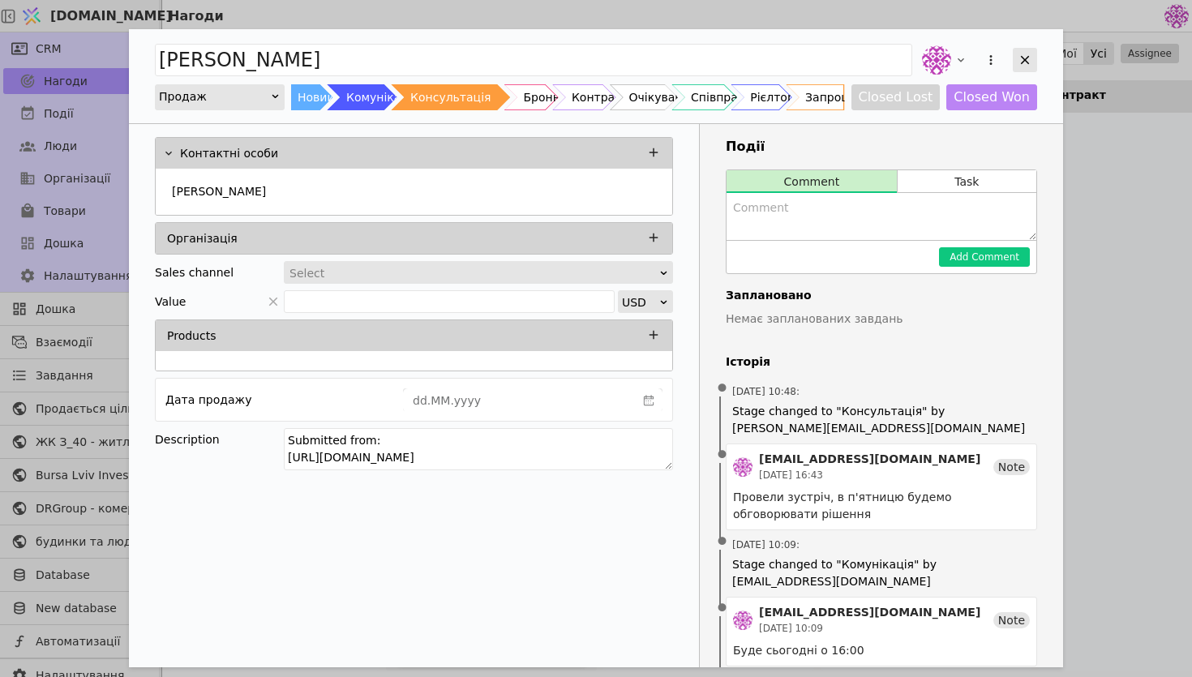
click at [1018, 55] on icon "Add Opportunity" at bounding box center [1025, 60] width 15 height 15
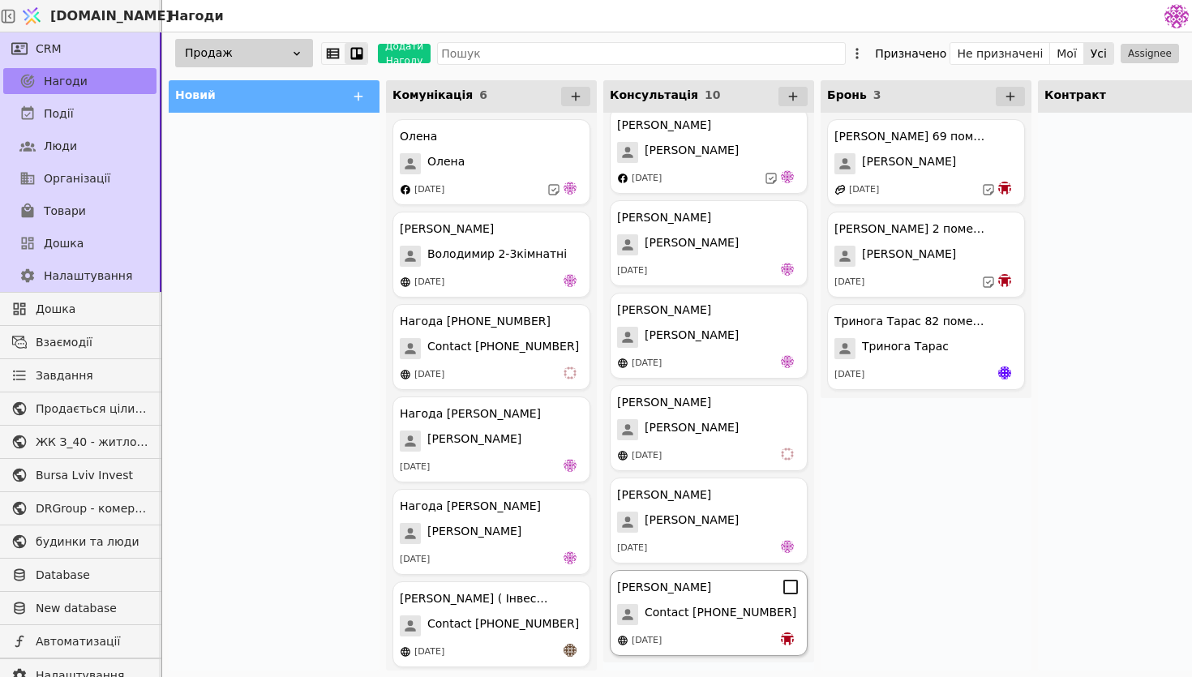
click at [713, 614] on span "Contact [PHONE_NUMBER]" at bounding box center [721, 614] width 152 height 21
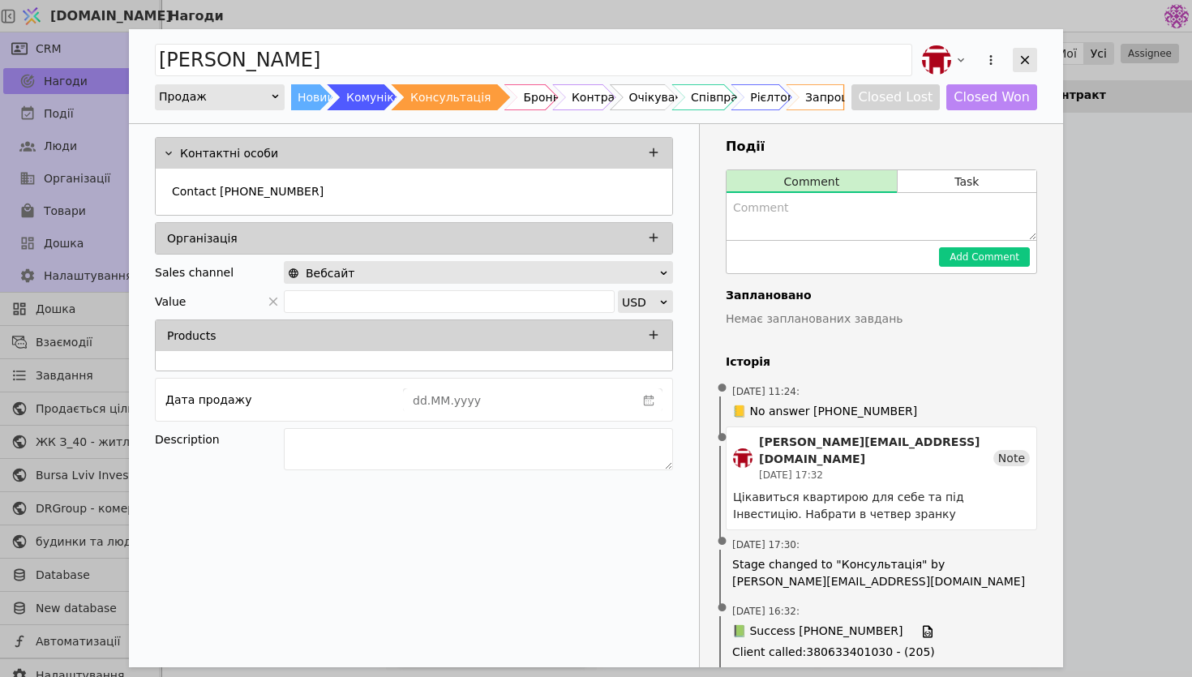
click at [1025, 60] on icon "Add Opportunity" at bounding box center [1025, 60] width 9 height 9
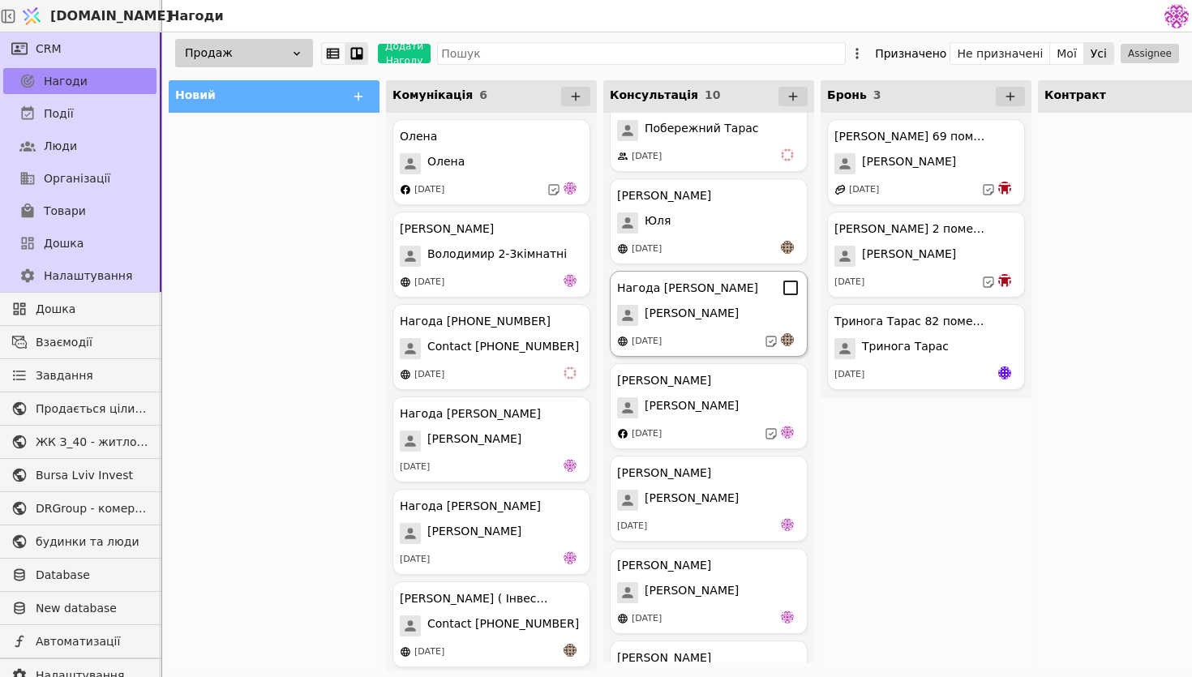
scroll to position [130, 0]
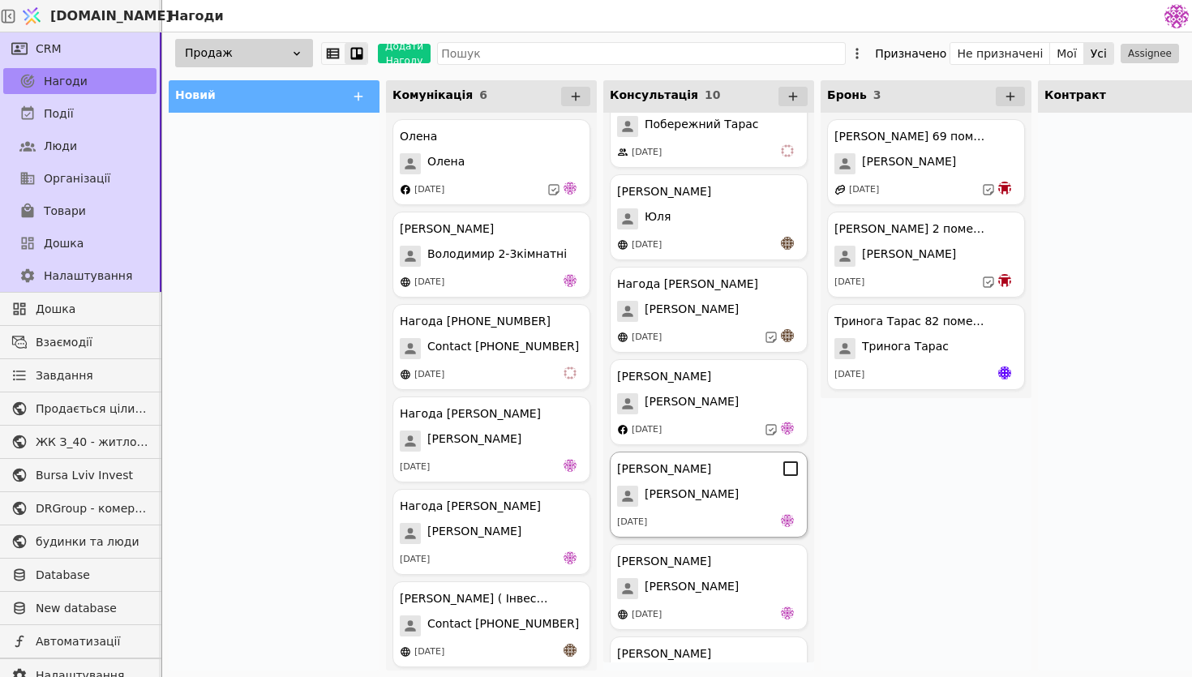
click at [737, 491] on div "[PERSON_NAME]" at bounding box center [708, 496] width 183 height 21
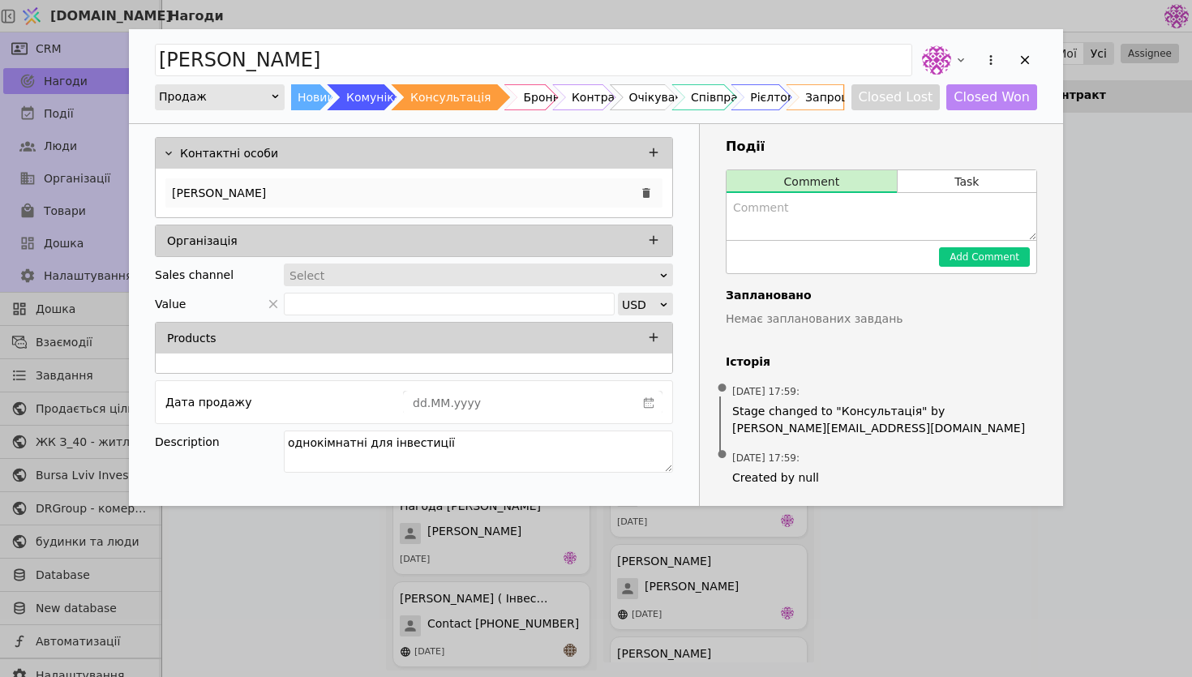
click at [554, 190] on div "[PERSON_NAME]" at bounding box center [413, 192] width 497 height 29
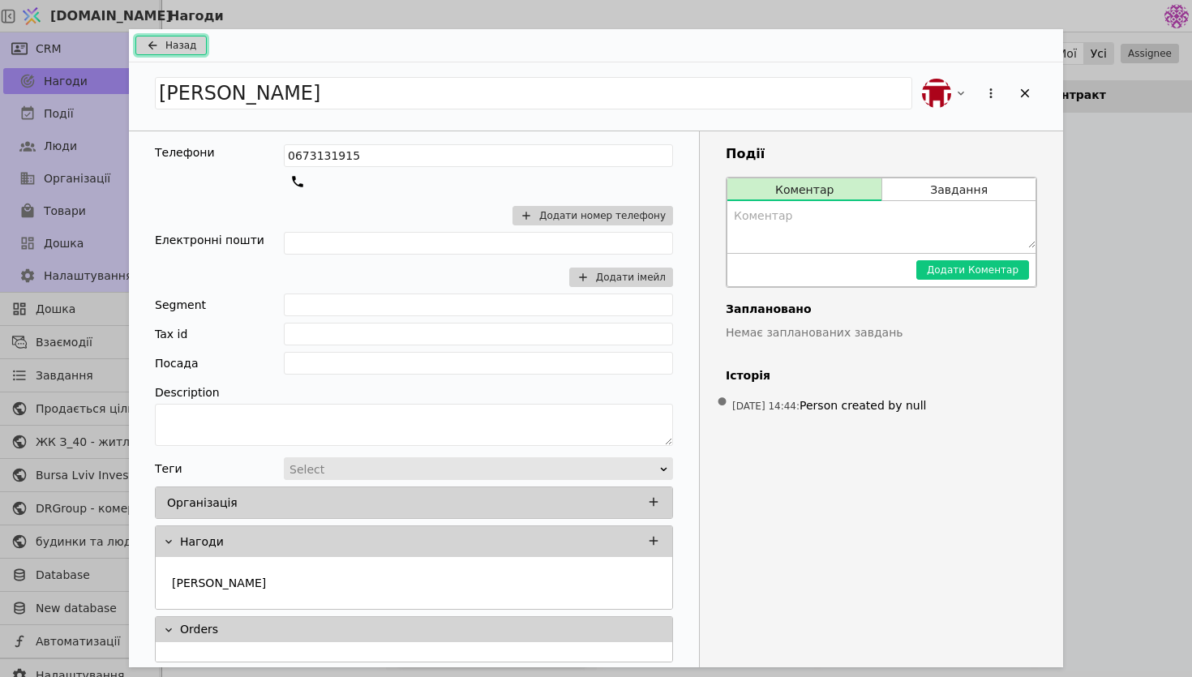
click at [160, 49] on icon "Add Opportunity" at bounding box center [152, 45] width 19 height 13
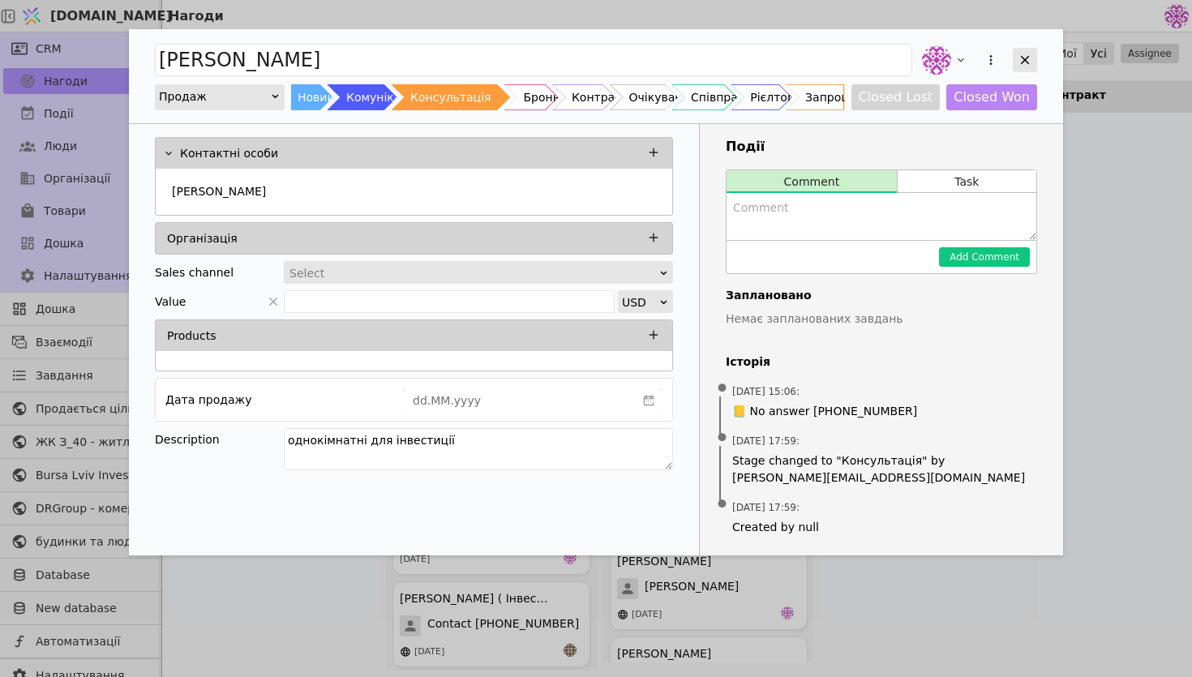
click at [1031, 62] on icon "Add Opportunity" at bounding box center [1025, 60] width 15 height 15
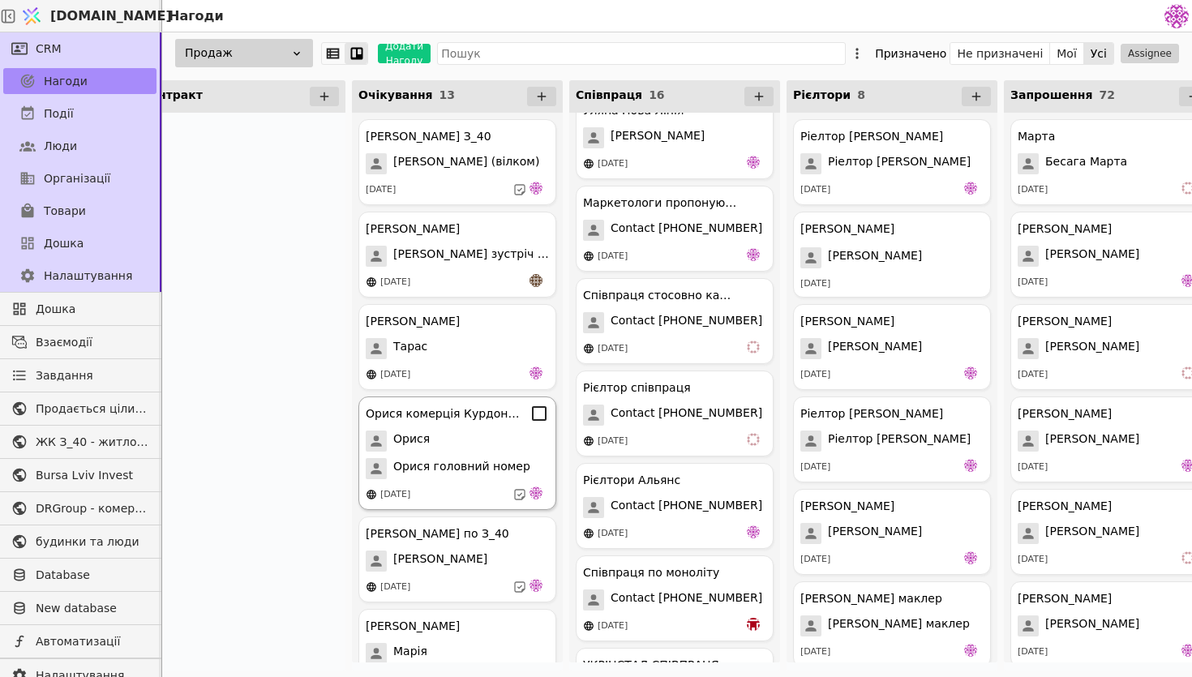
scroll to position [0, 850]
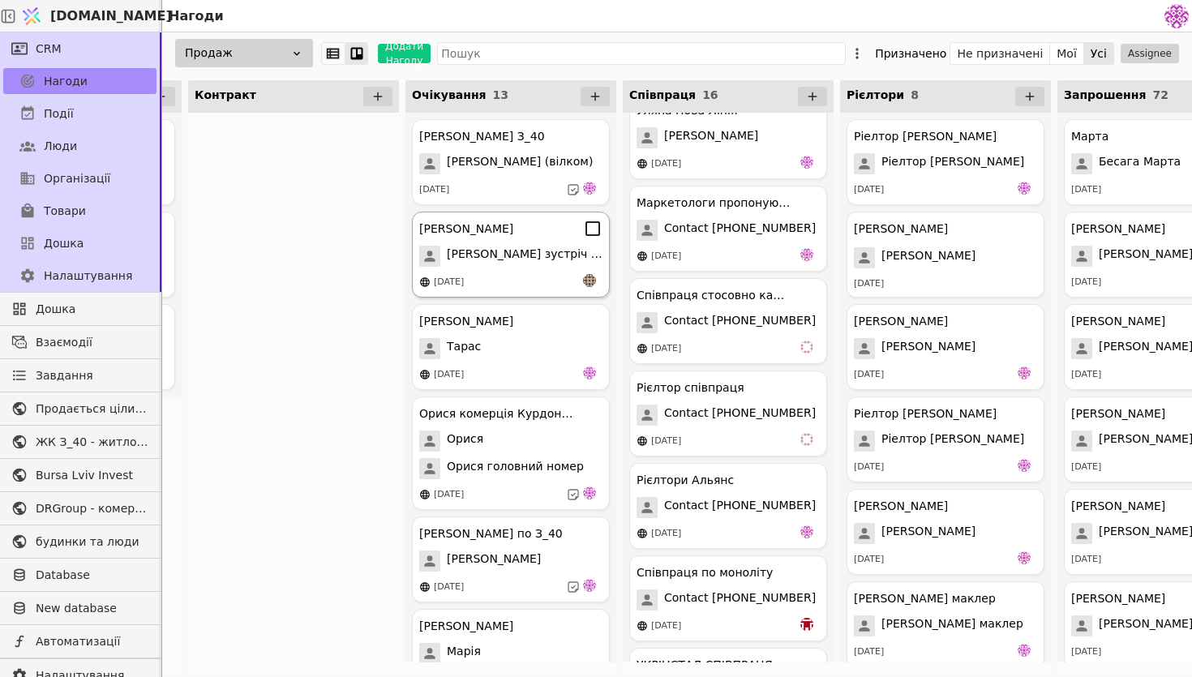
click at [545, 296] on div "Віталіна Курдонери Віталіна зустріч 13.08 13.08.2025" at bounding box center [511, 255] width 198 height 86
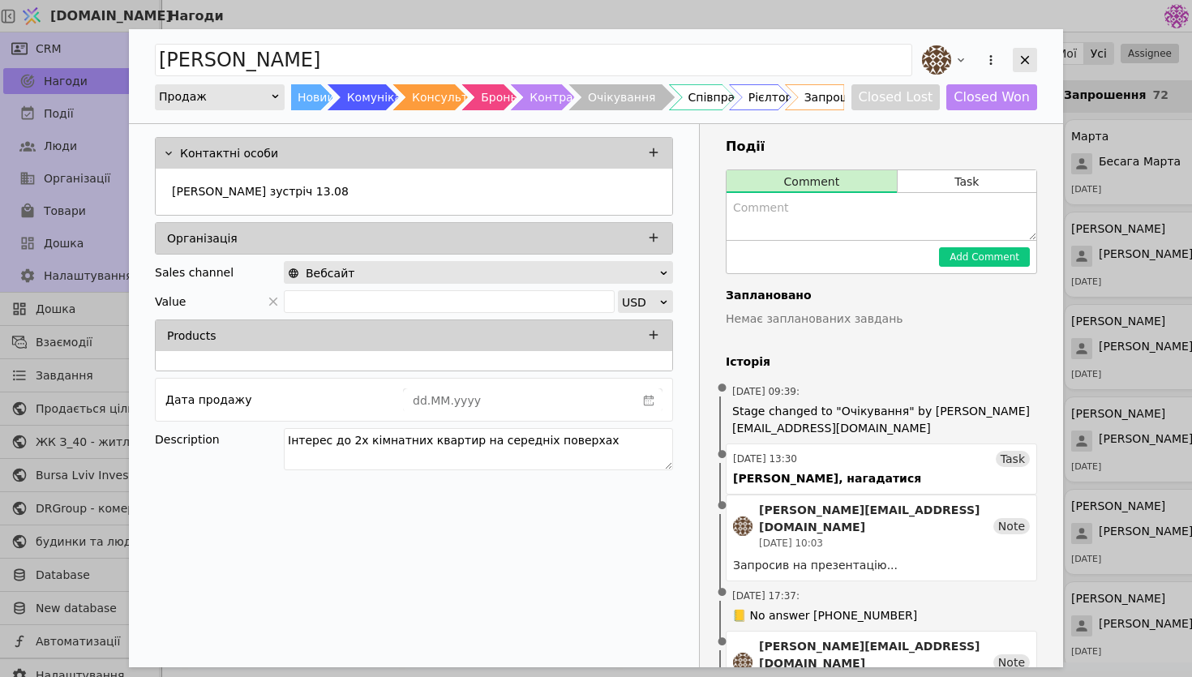
click at [1029, 60] on icon "Add Opportunity" at bounding box center [1025, 60] width 15 height 15
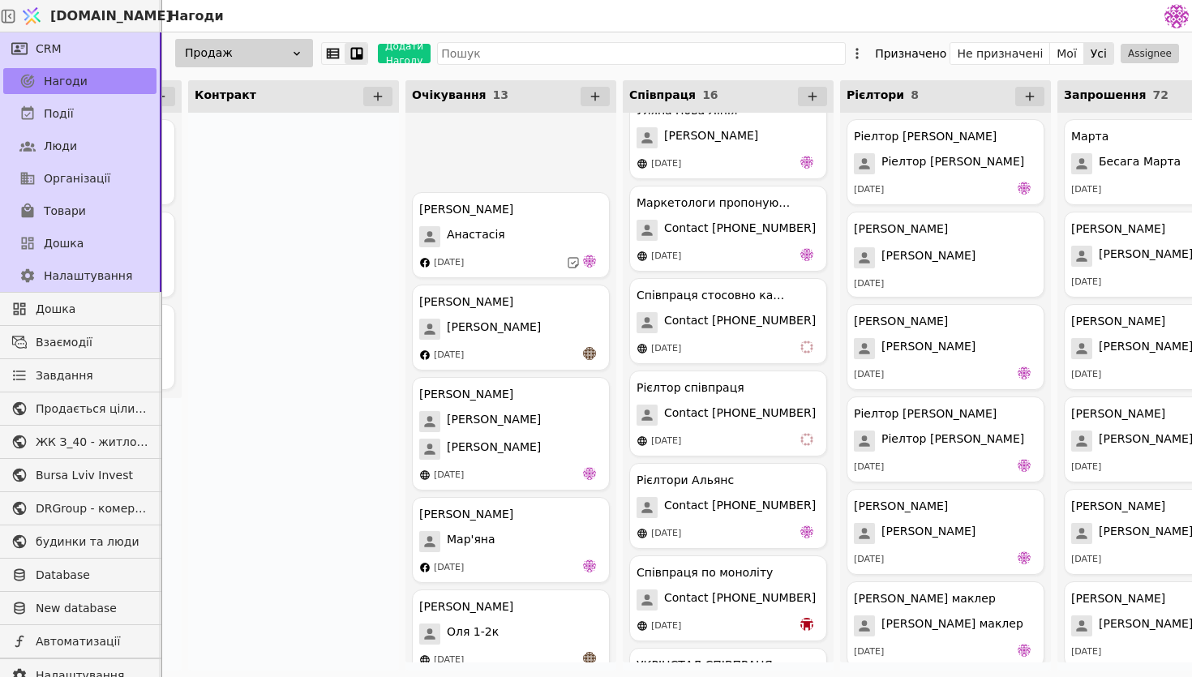
scroll to position [713, 0]
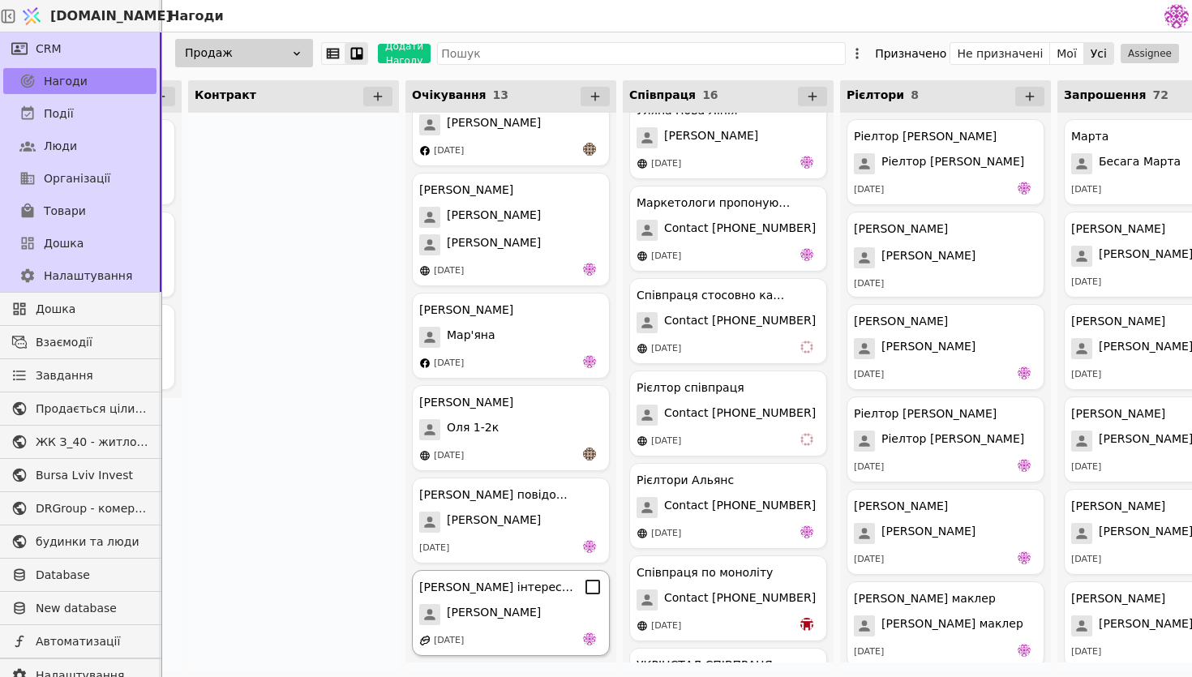
click at [546, 639] on div "[DATE]" at bounding box center [510, 640] width 183 height 16
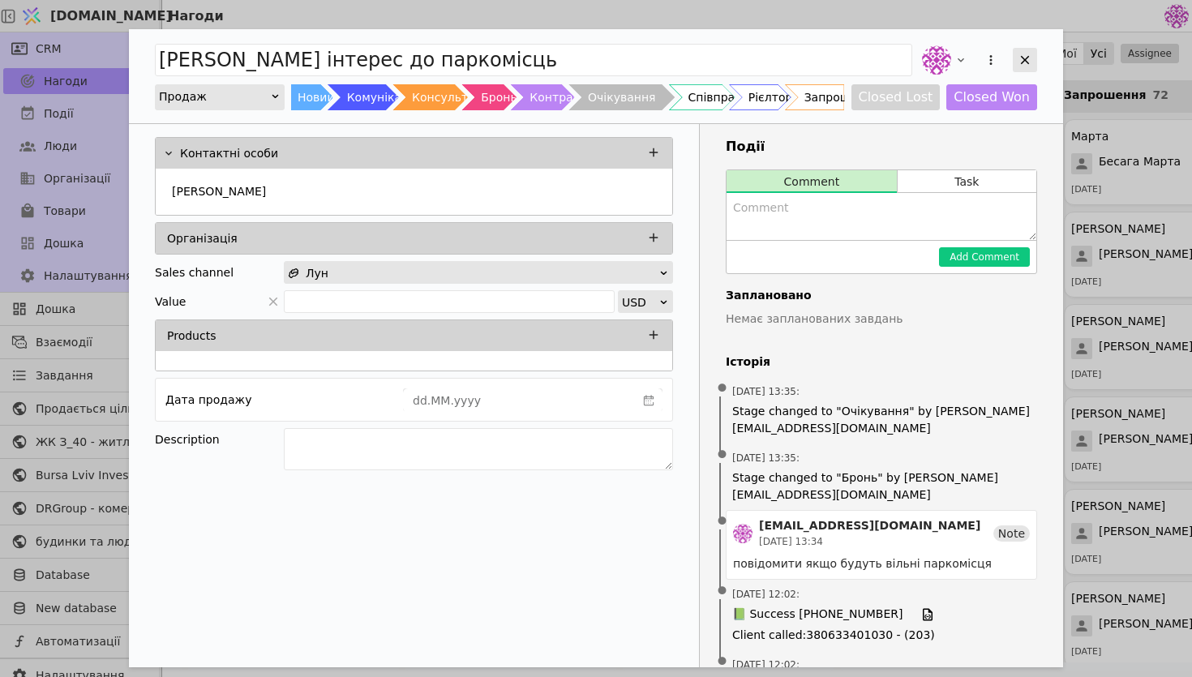
click at [1022, 60] on icon "Add Opportunity" at bounding box center [1025, 60] width 15 height 15
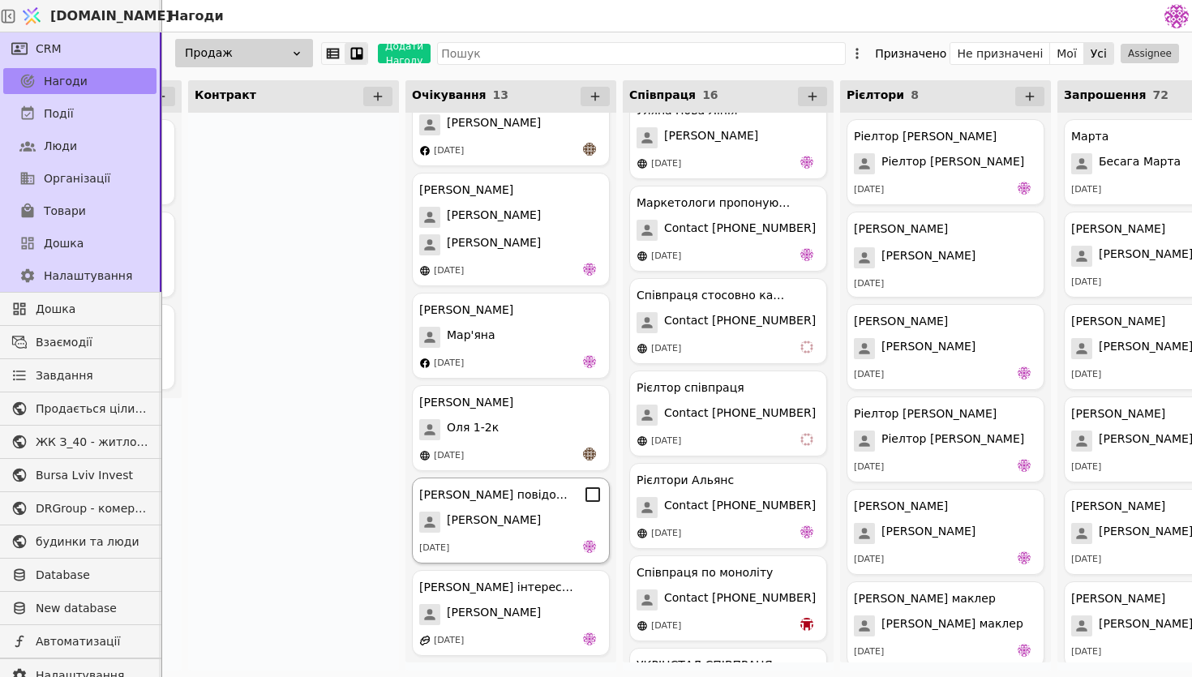
click at [465, 532] on span "[PERSON_NAME]" at bounding box center [494, 522] width 94 height 21
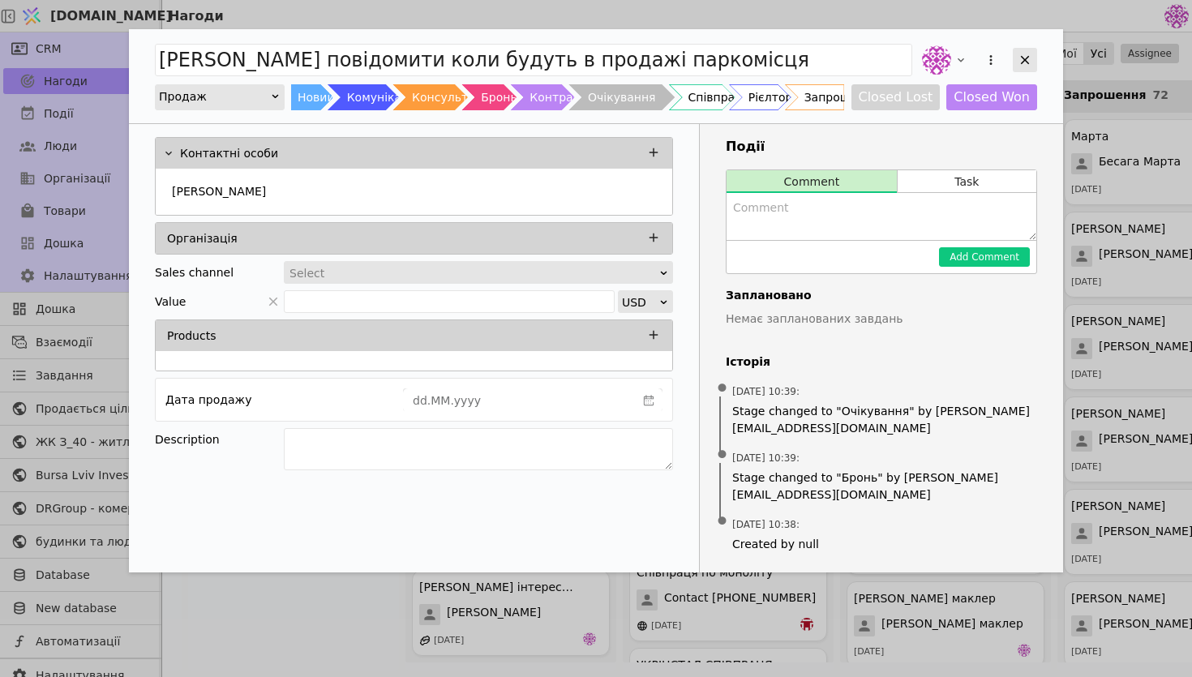
click at [1030, 54] on icon "Add Opportunity" at bounding box center [1025, 60] width 15 height 15
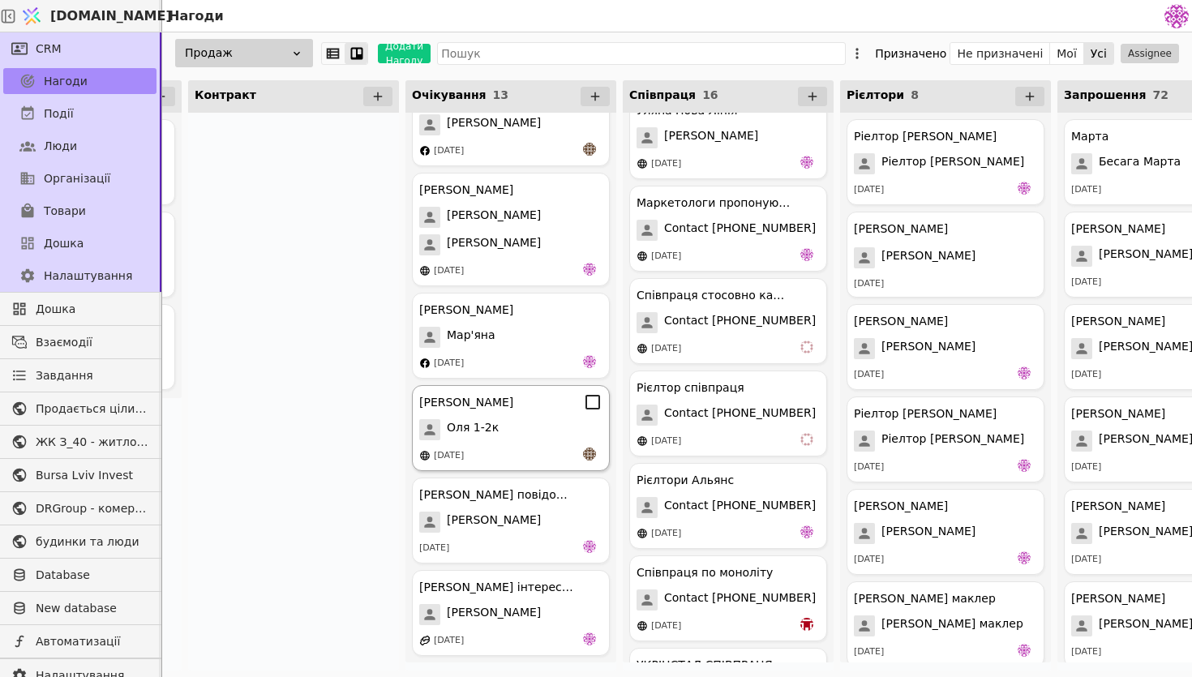
click at [505, 412] on div "Оля курдонери Оля 1-2к 04.09.2025" at bounding box center [511, 428] width 198 height 86
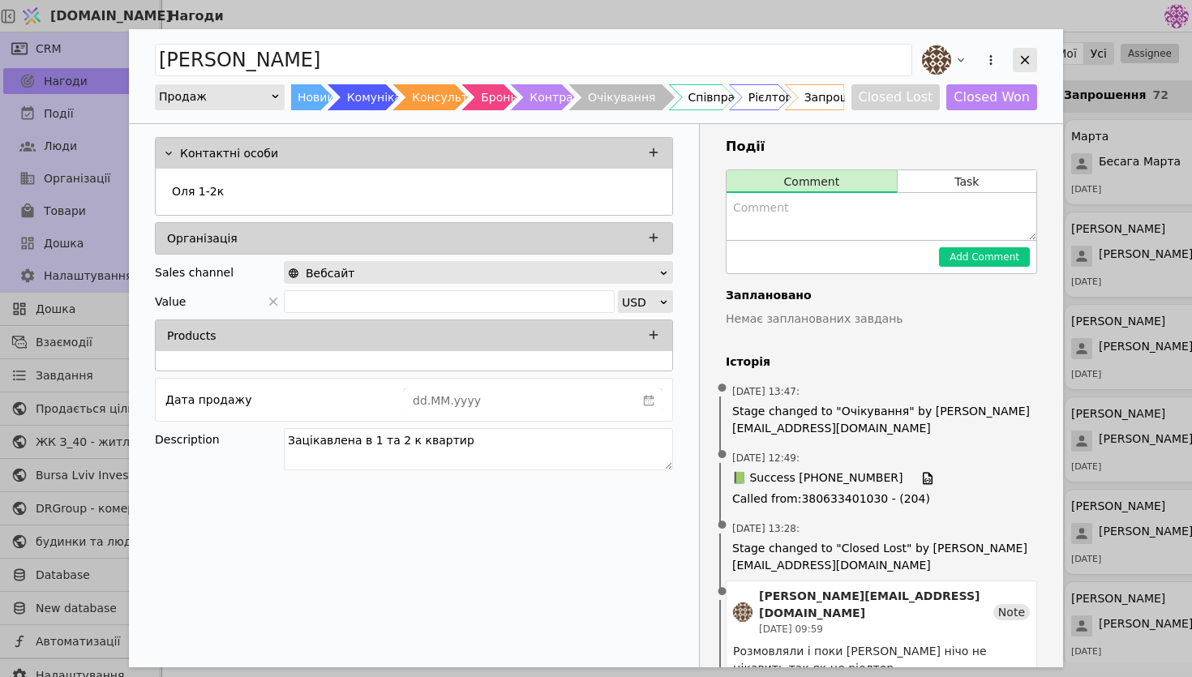
click at [1036, 58] on div "Add Opportunity" at bounding box center [1025, 60] width 24 height 24
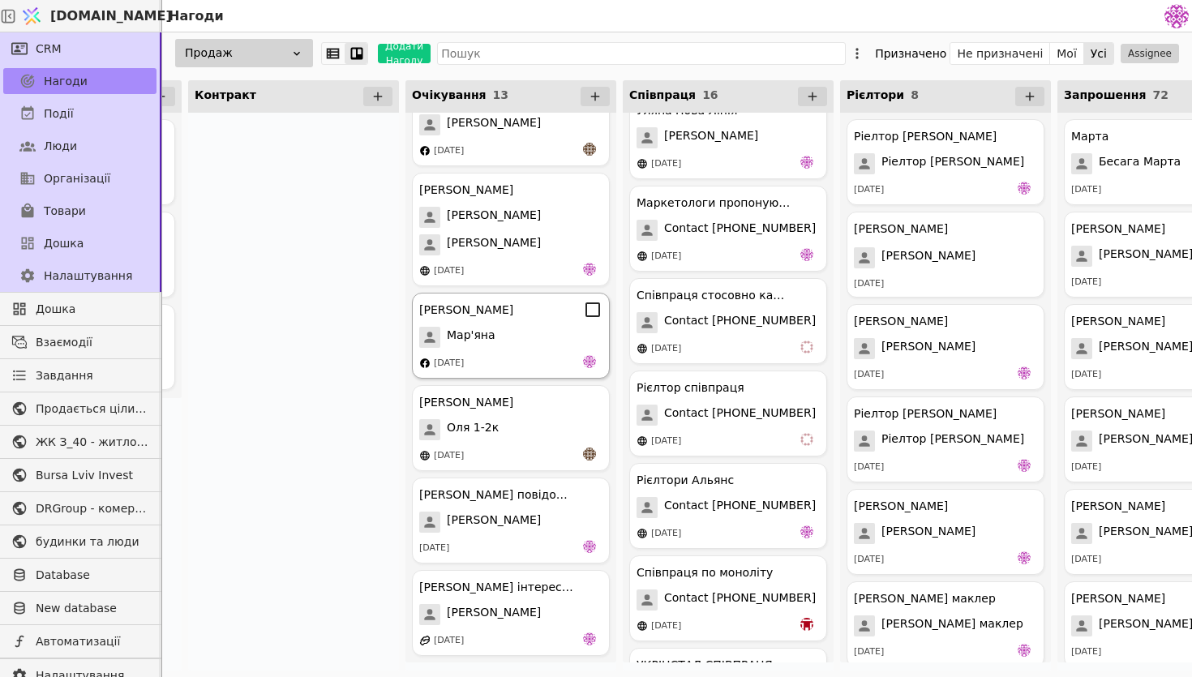
click at [493, 355] on div "[DATE]" at bounding box center [510, 363] width 183 height 16
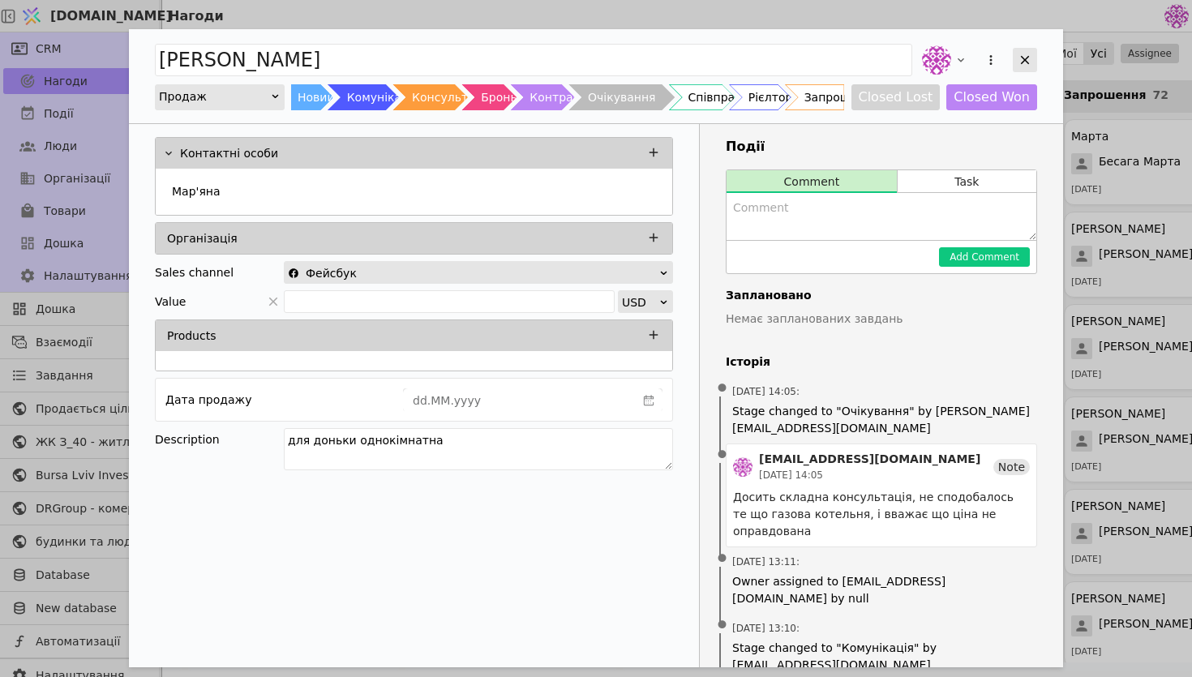
click at [1026, 62] on icon "Add Opportunity" at bounding box center [1025, 60] width 9 height 9
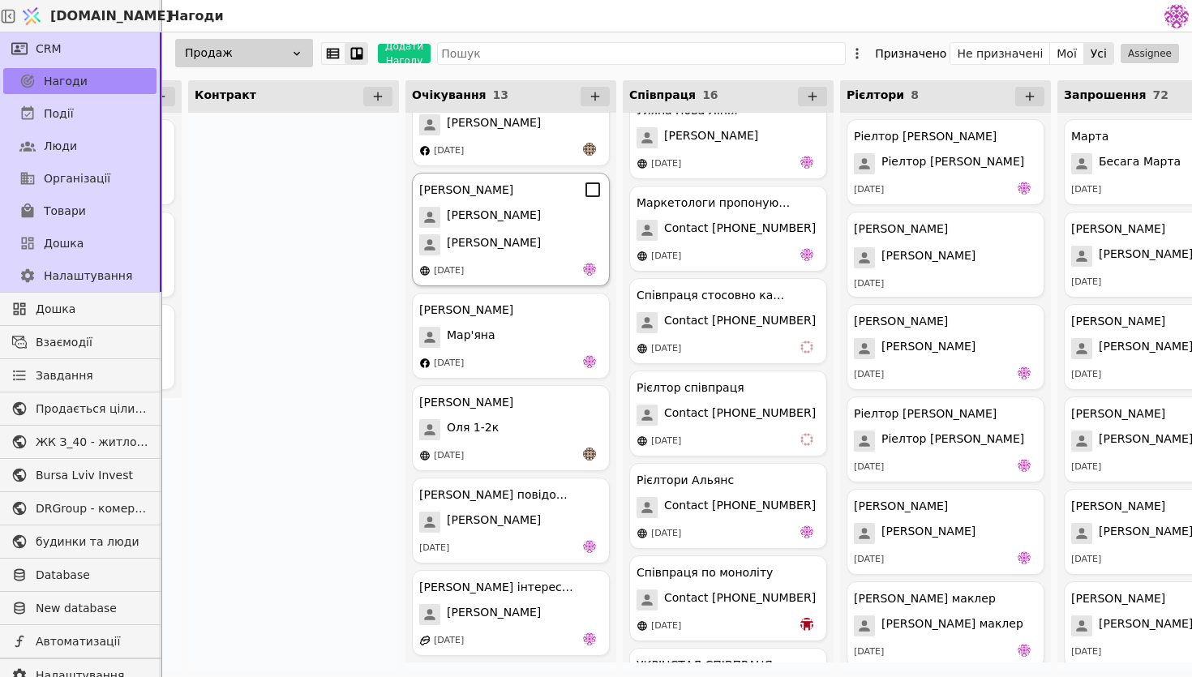
click at [509, 268] on div "30.08.2025" at bounding box center [510, 271] width 183 height 16
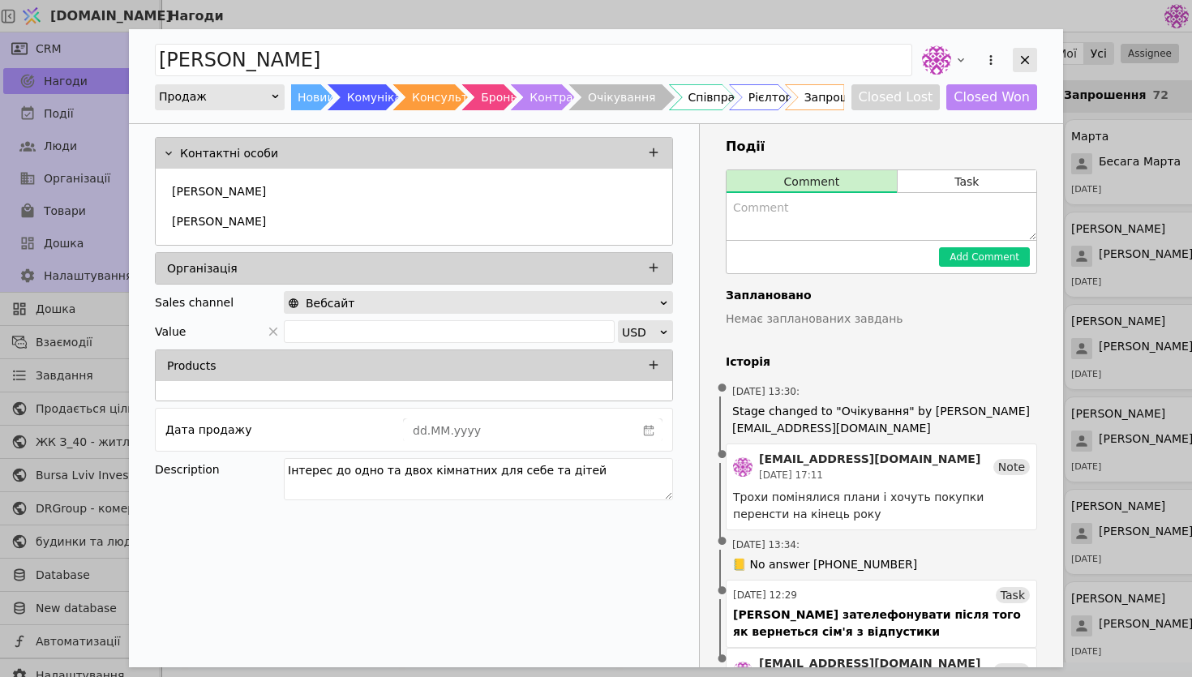
click at [1026, 63] on icon "Add Opportunity" at bounding box center [1025, 60] width 15 height 15
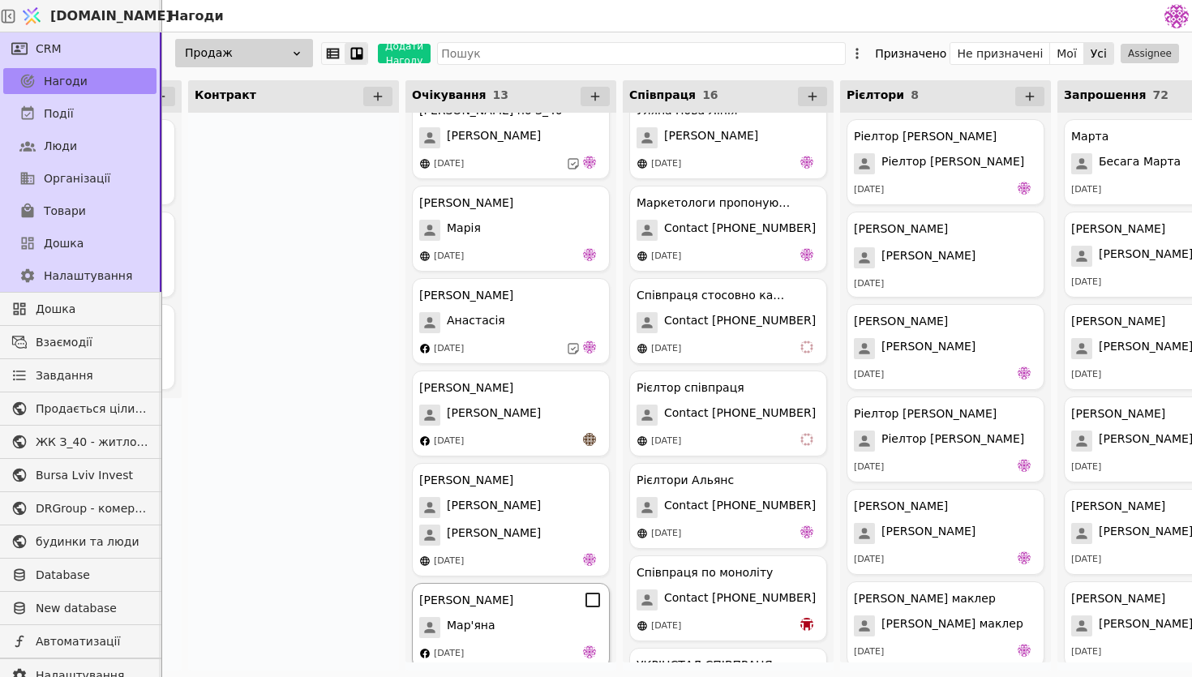
scroll to position [409, 0]
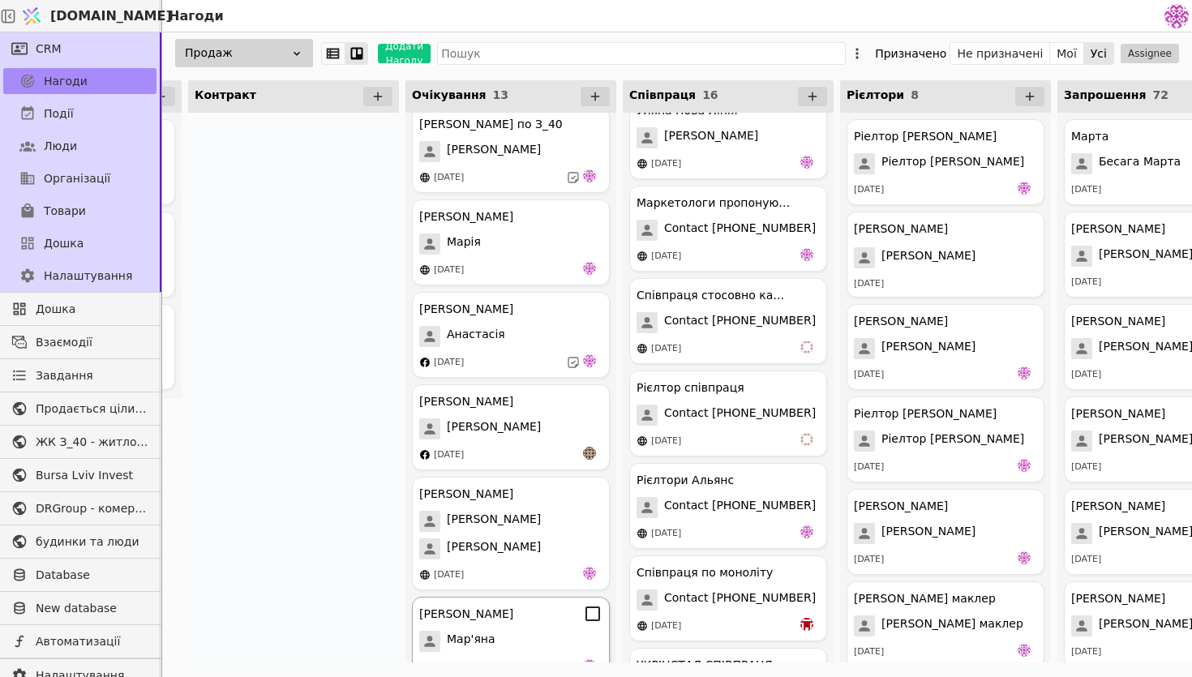
click at [547, 329] on div "Анастасія" at bounding box center [510, 336] width 183 height 21
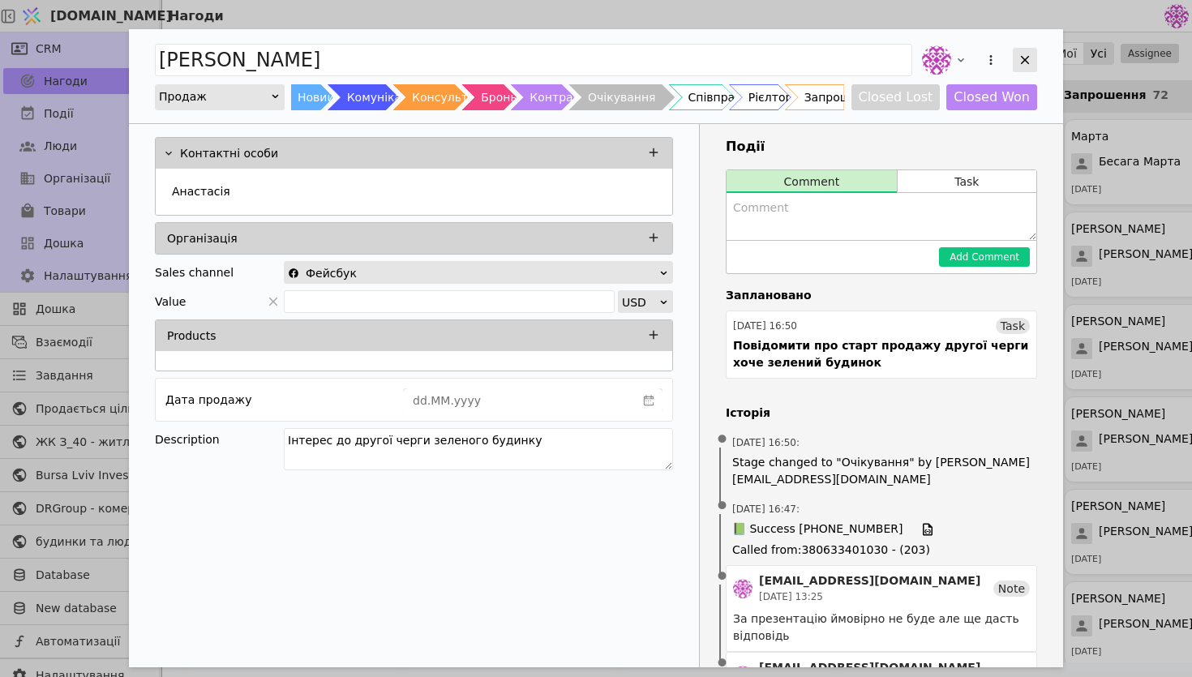
click at [1035, 62] on div "Add Opportunity" at bounding box center [1025, 60] width 24 height 24
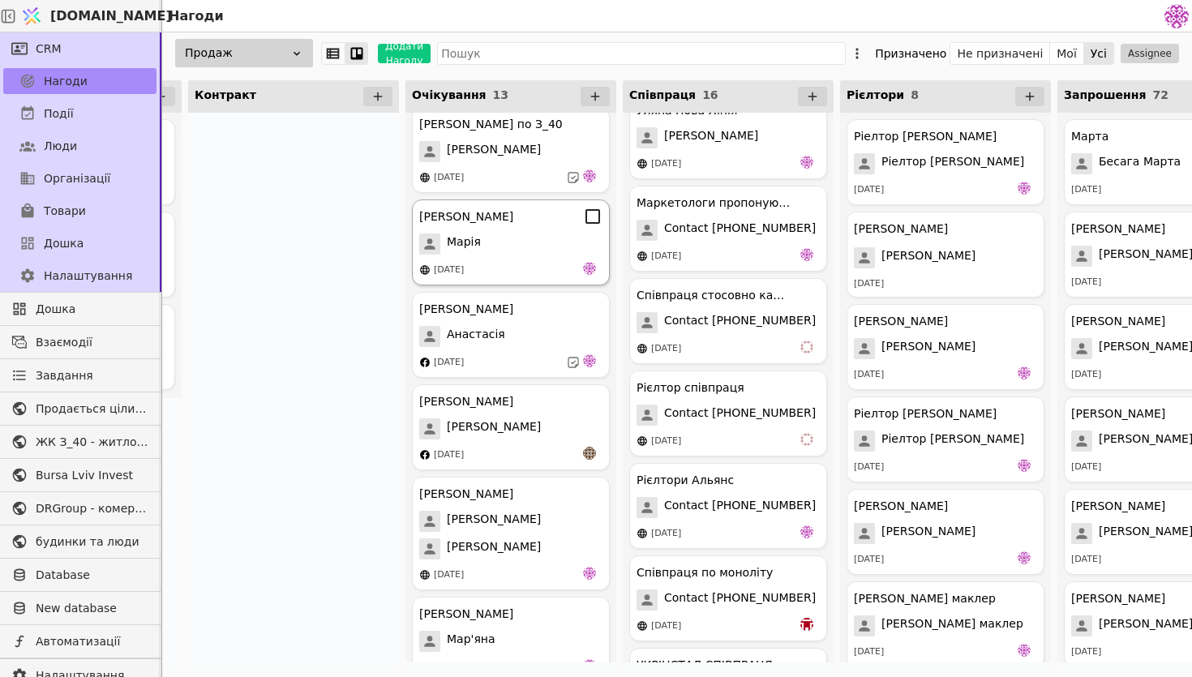
click at [524, 246] on div "Марія" at bounding box center [510, 244] width 183 height 21
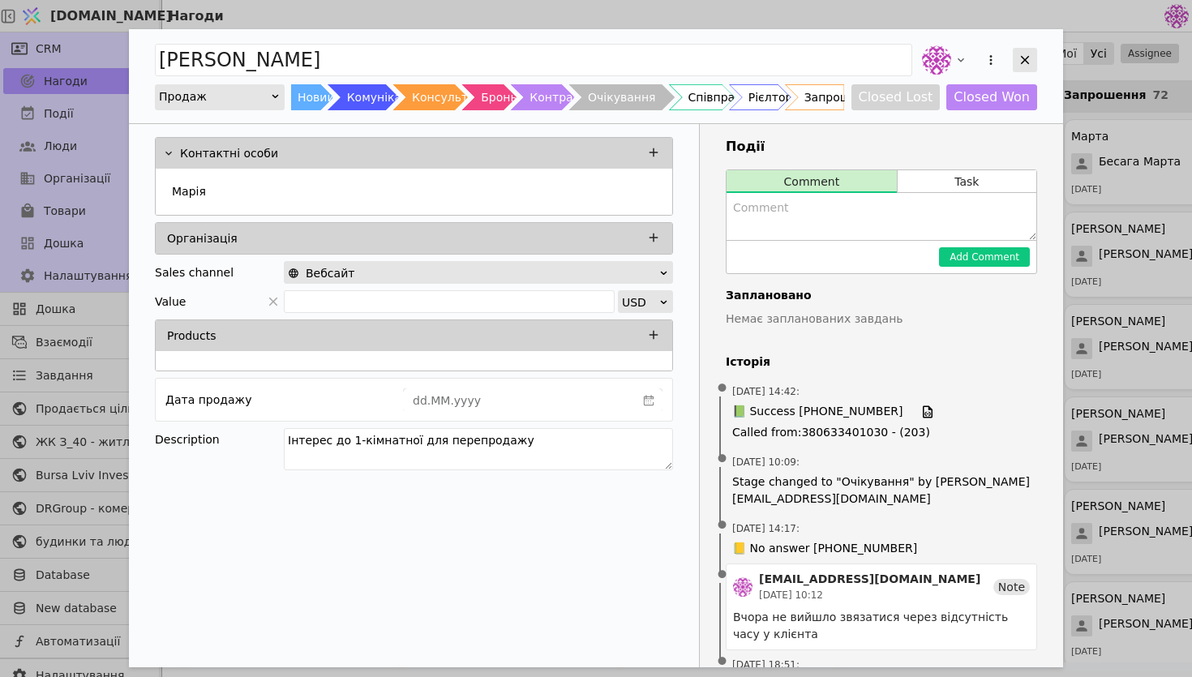
click at [1025, 54] on icon "Add Opportunity" at bounding box center [1025, 60] width 15 height 15
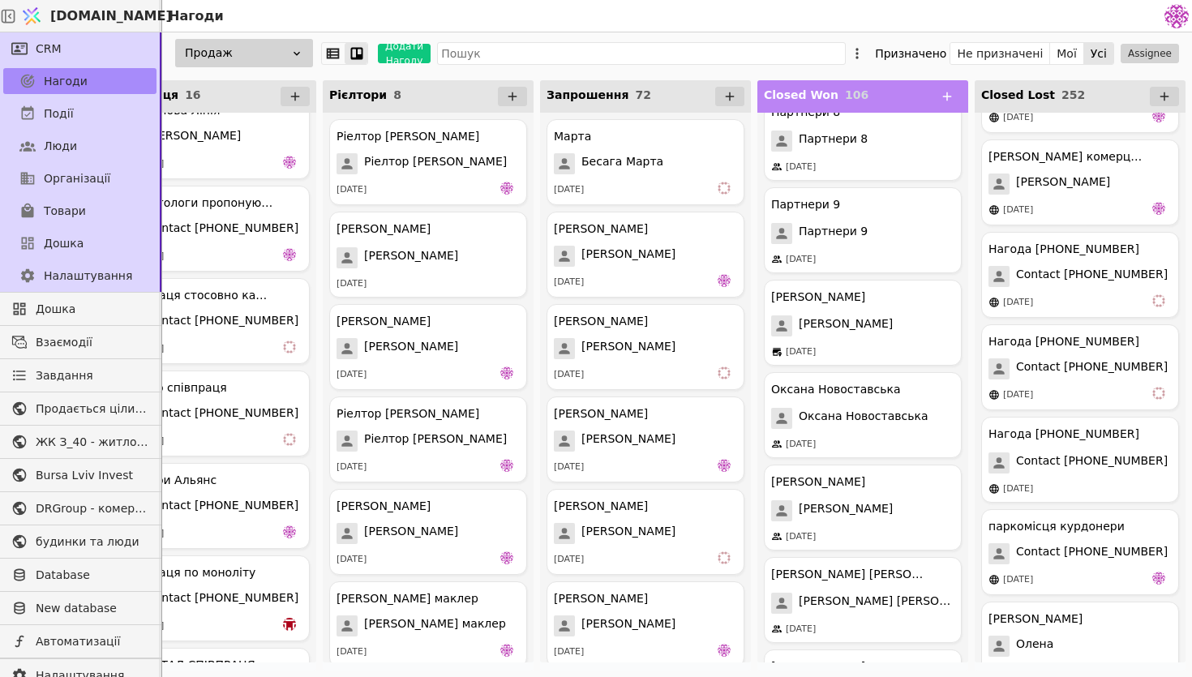
scroll to position [22694, 0]
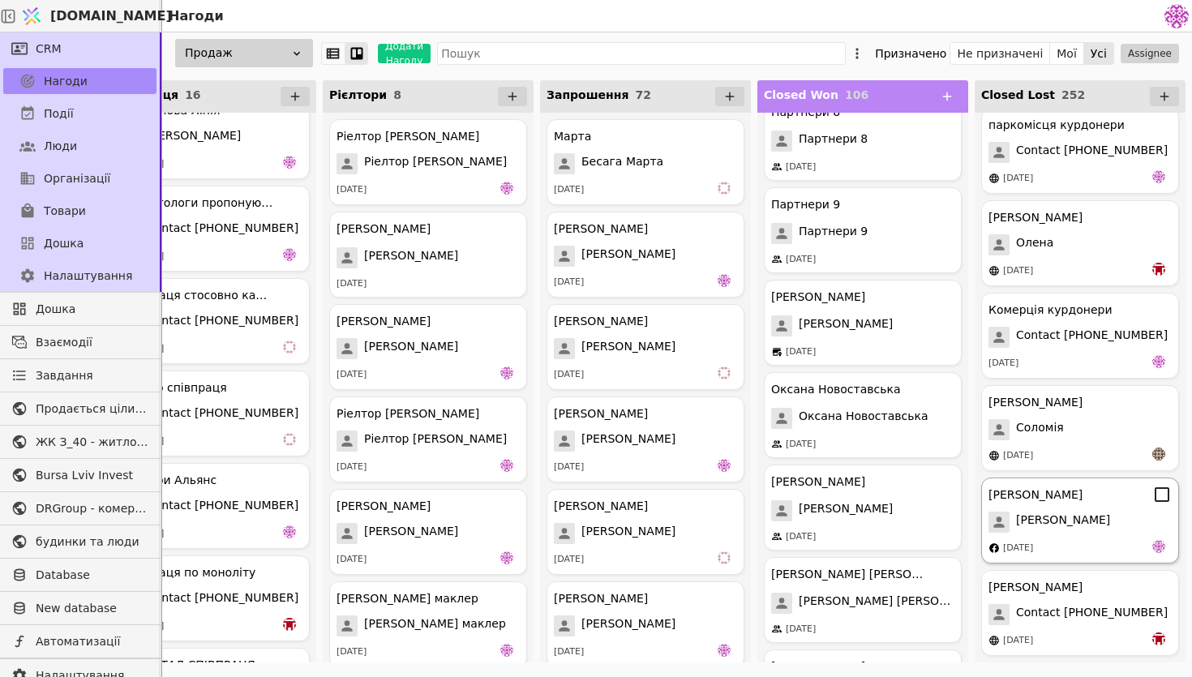
click at [1086, 509] on div "Анна Анна 09.09.2025" at bounding box center [1080, 521] width 198 height 86
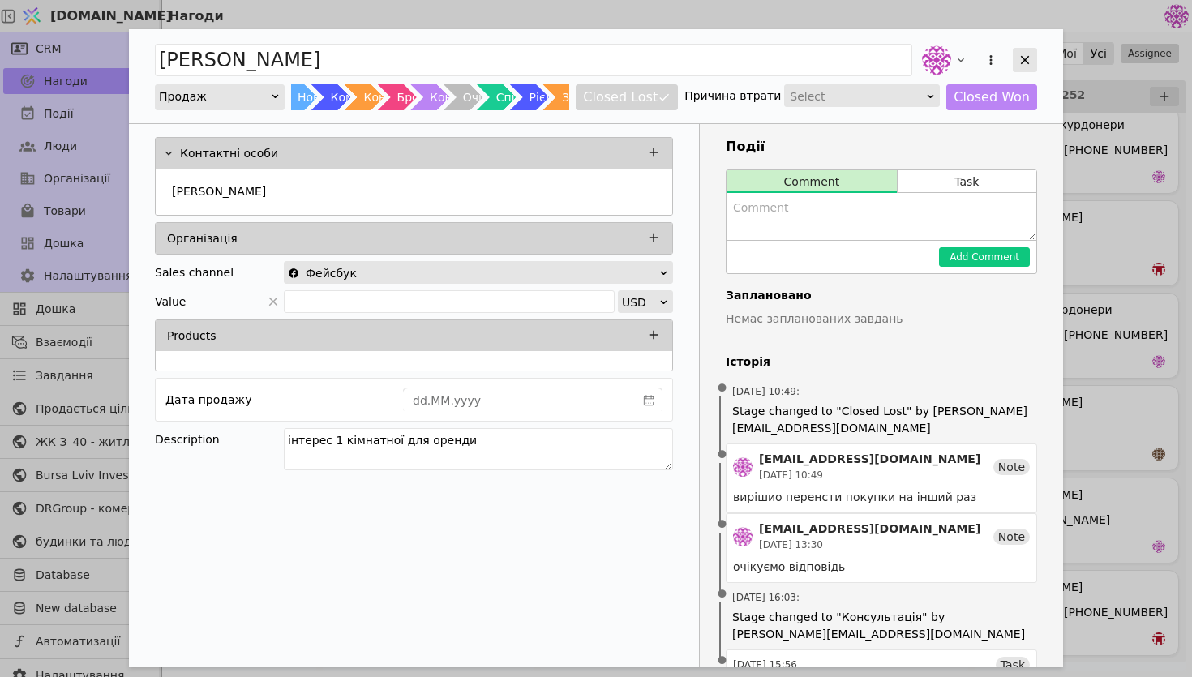
click at [1026, 60] on icon "Add Opportunity" at bounding box center [1025, 60] width 9 height 9
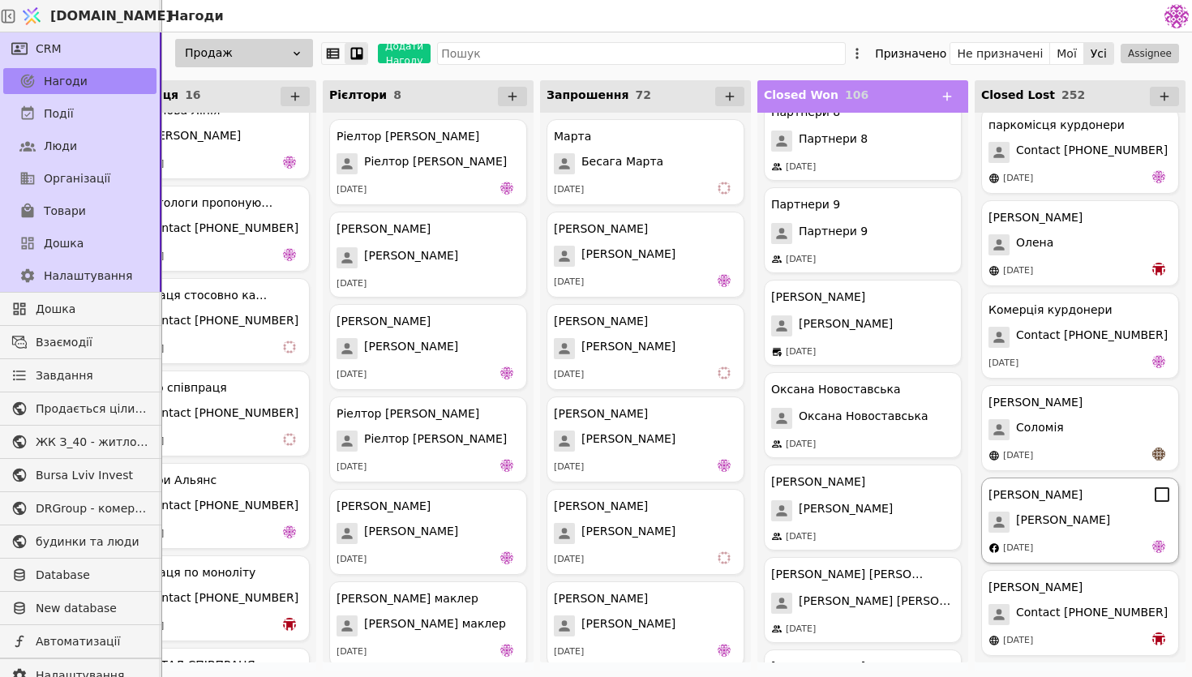
click at [1069, 504] on div "Анна Анна 09.09.2025" at bounding box center [1080, 521] width 198 height 86
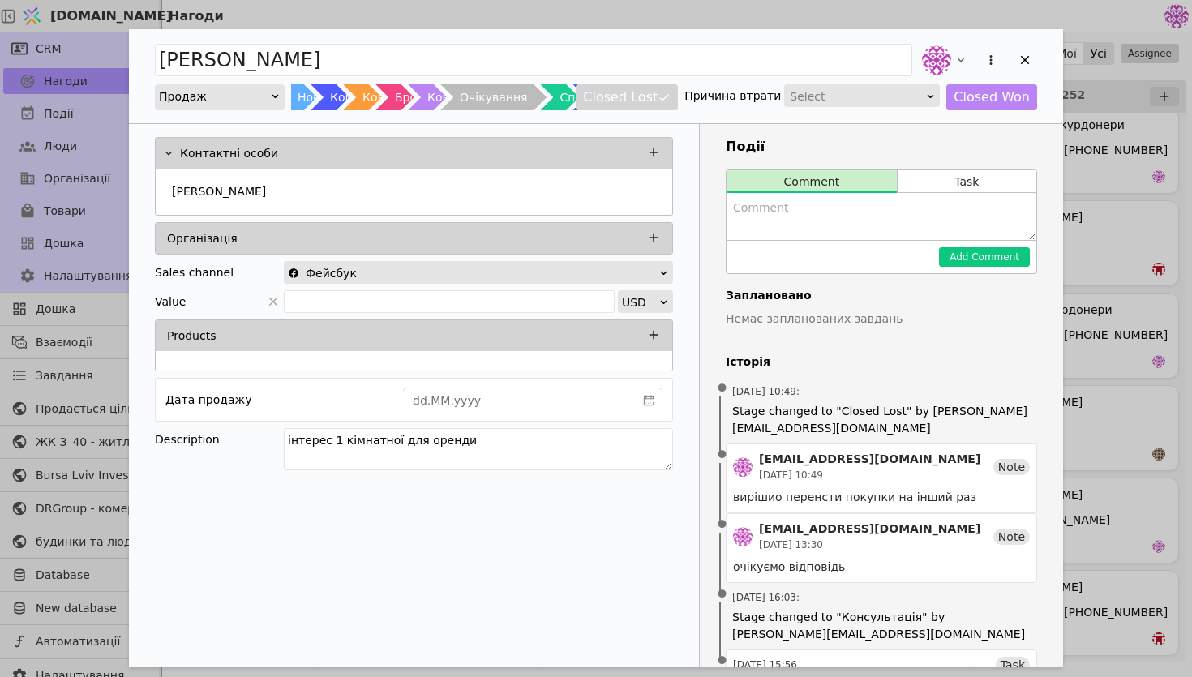
click at [465, 93] on div "Очікування" at bounding box center [493, 97] width 67 height 26
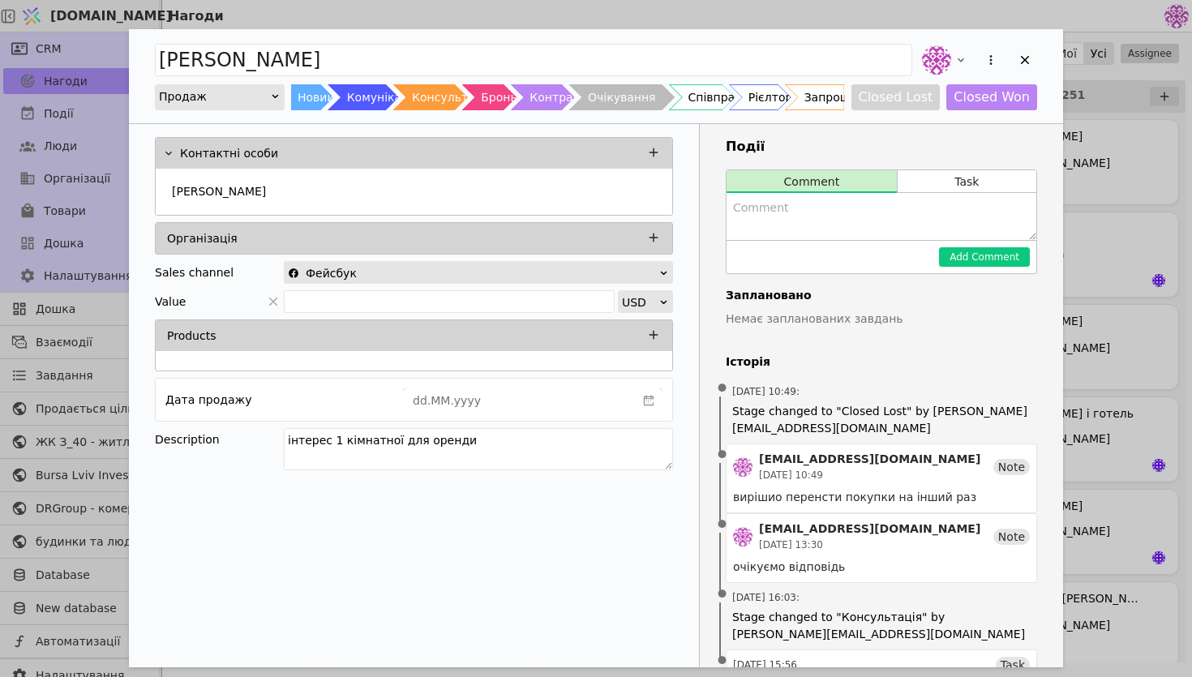
scroll to position [0, 1208]
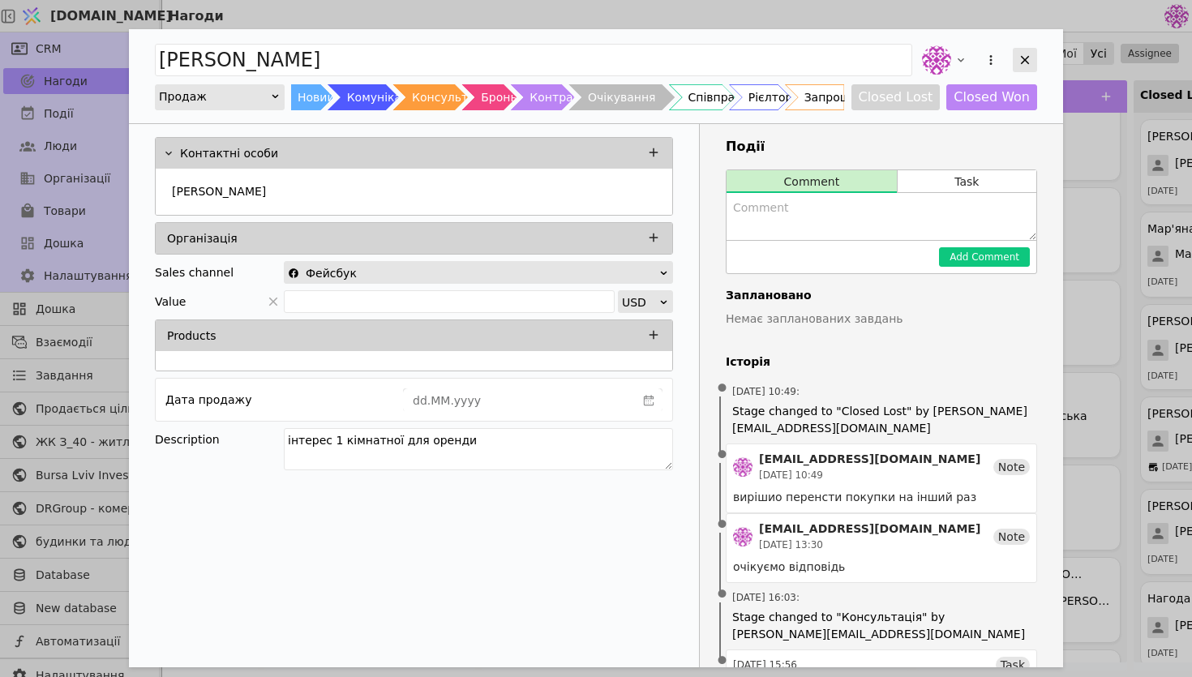
click at [1013, 58] on div "Add Opportunity" at bounding box center [1025, 60] width 24 height 24
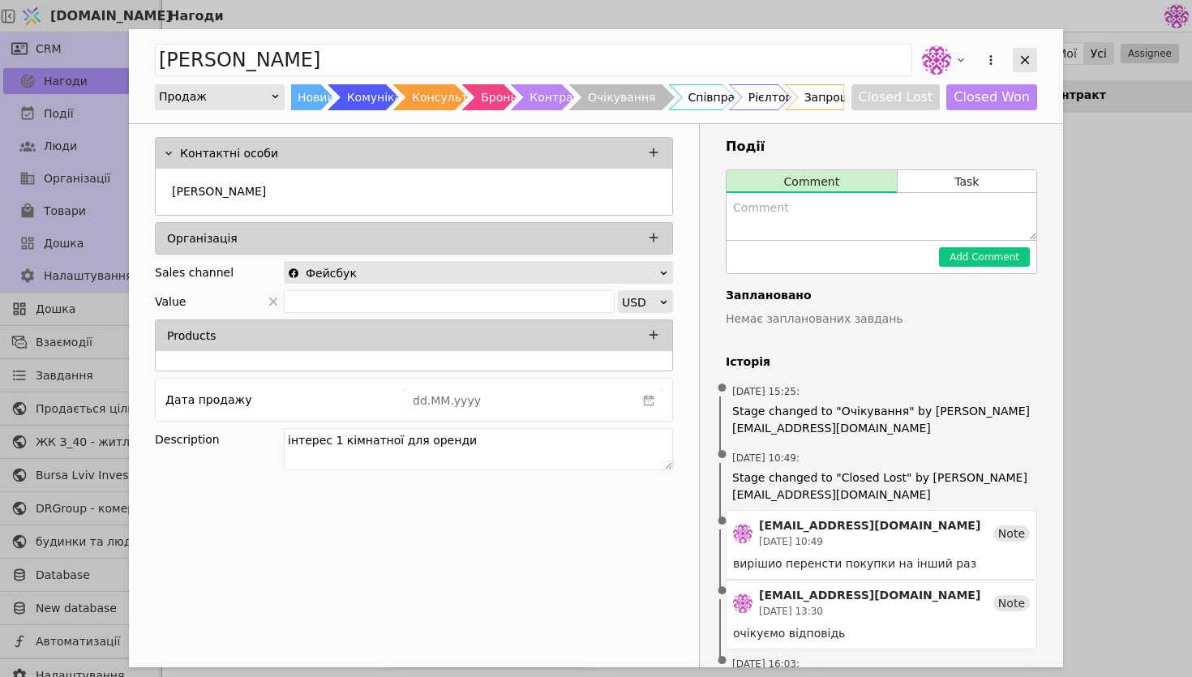
click at [1035, 62] on div "Add Opportunity" at bounding box center [1025, 60] width 24 height 24
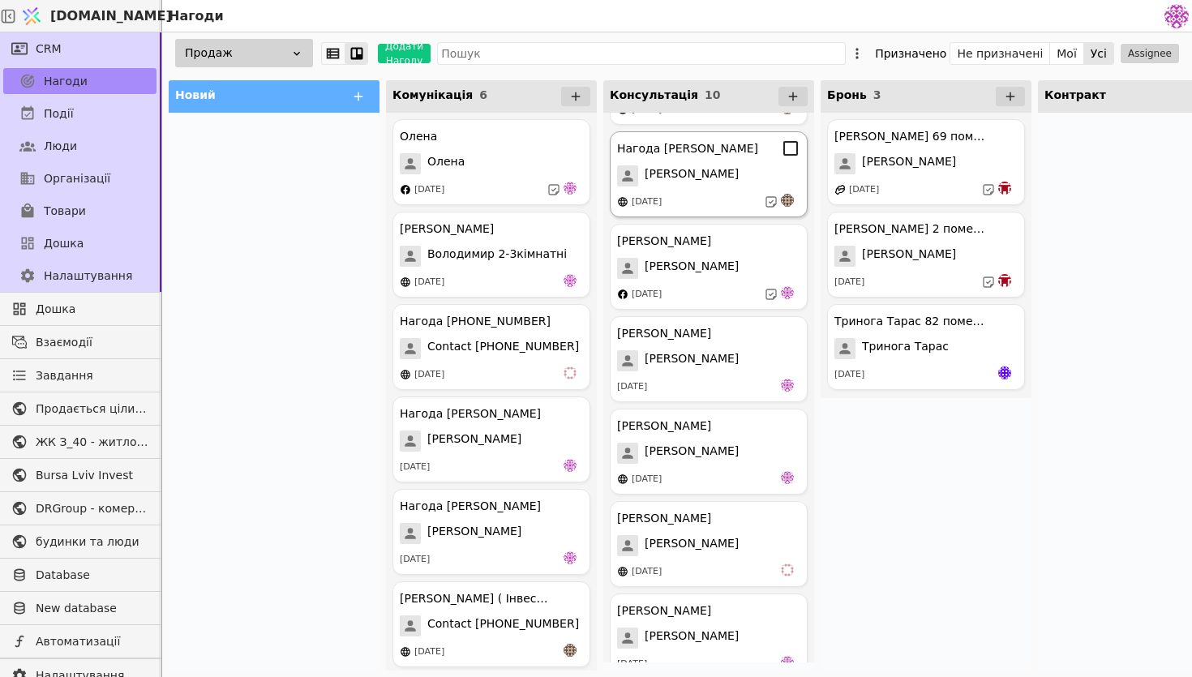
scroll to position [381, 0]
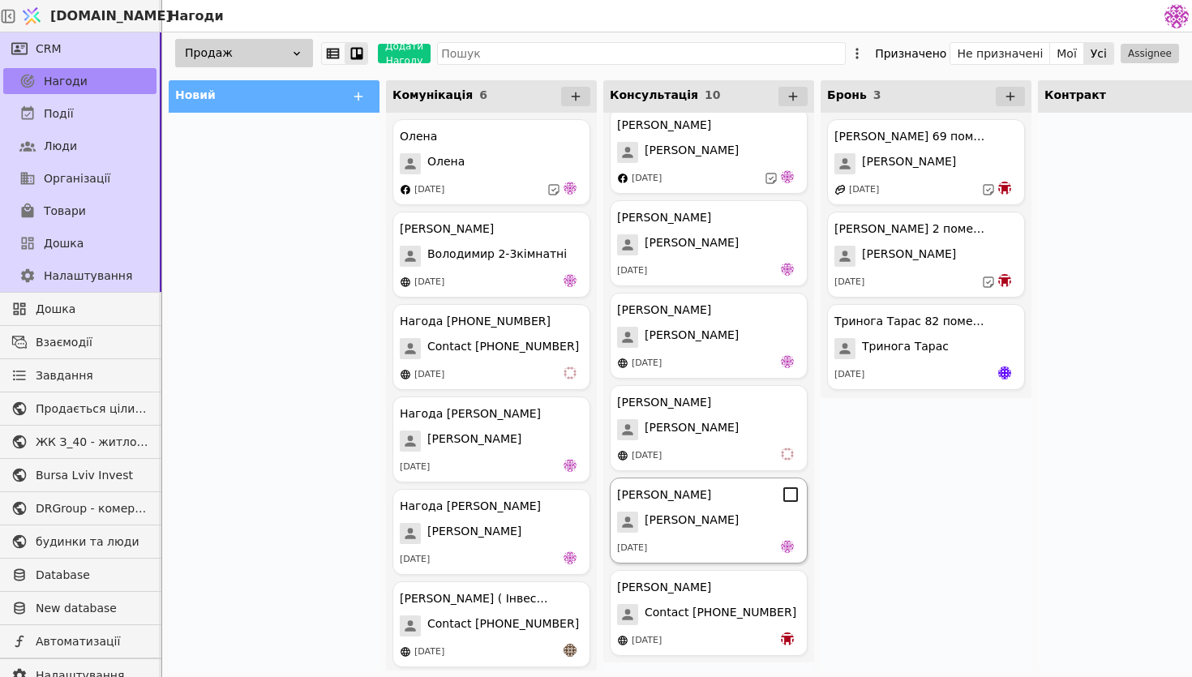
click at [654, 535] on div "Іван Іван 16.09.2025" at bounding box center [709, 521] width 198 height 86
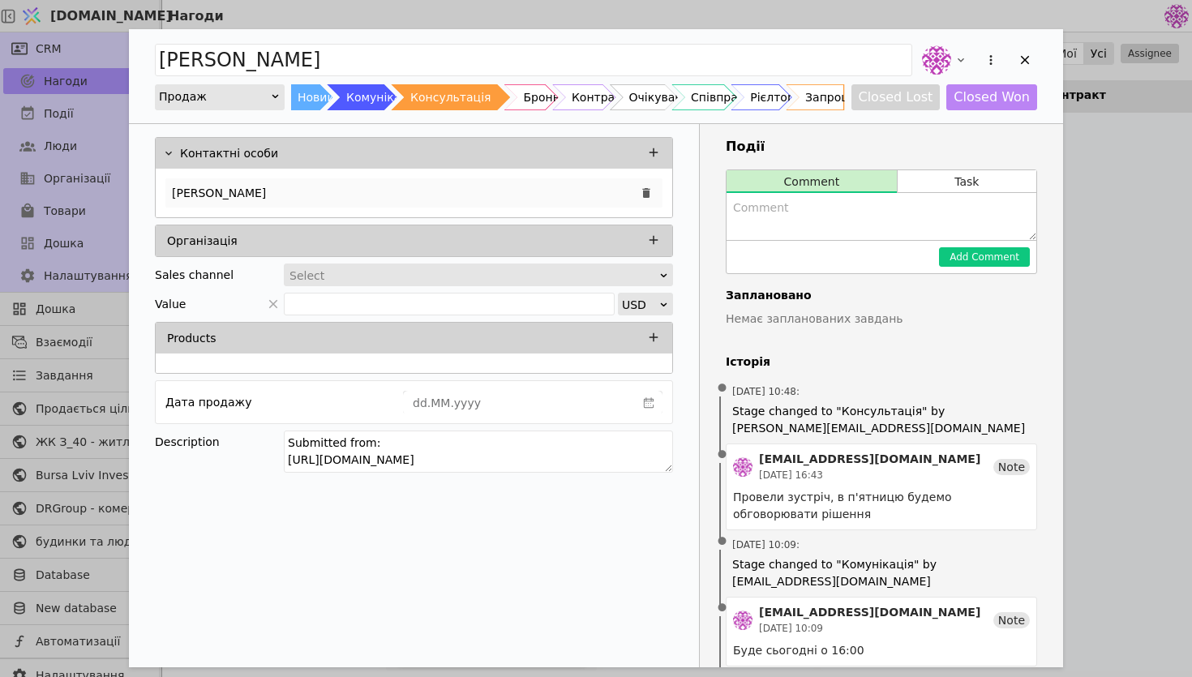
click at [521, 194] on div "[PERSON_NAME]" at bounding box center [413, 192] width 497 height 29
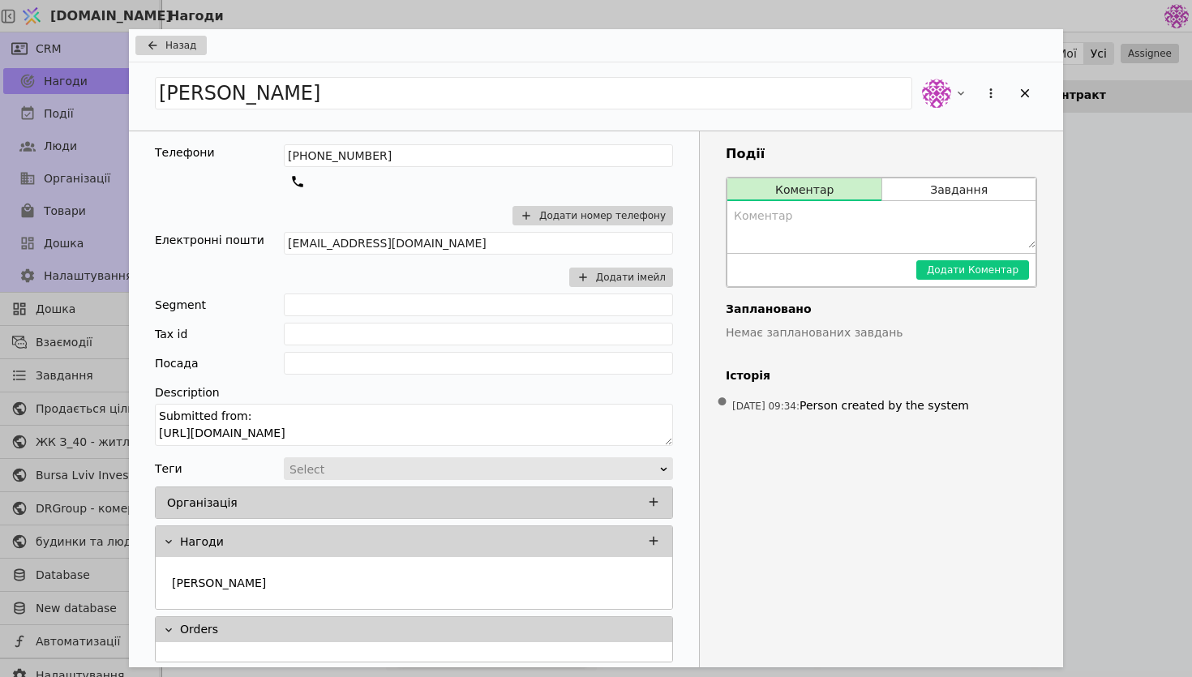
drag, startPoint x: 522, startPoint y: 437, endPoint x: 84, endPoint y: 399, distance: 439.5
click at [84, 400] on div "Назад Іван Телефони +380977860039 Додати номер телефону Електронні пошти vanmak…" at bounding box center [596, 338] width 1192 height 677
click at [454, 431] on textarea "Submitted from: https://budynkytaliudy.com/kurdonery/apartments#/own/57695" at bounding box center [414, 425] width 518 height 42
drag, startPoint x: 514, startPoint y: 435, endPoint x: 117, endPoint y: 436, distance: 397.3
click at [117, 436] on div "Назад Іван Телефони +380977860039 Додати номер телефону Електронні пошти vanmak…" at bounding box center [596, 338] width 1192 height 677
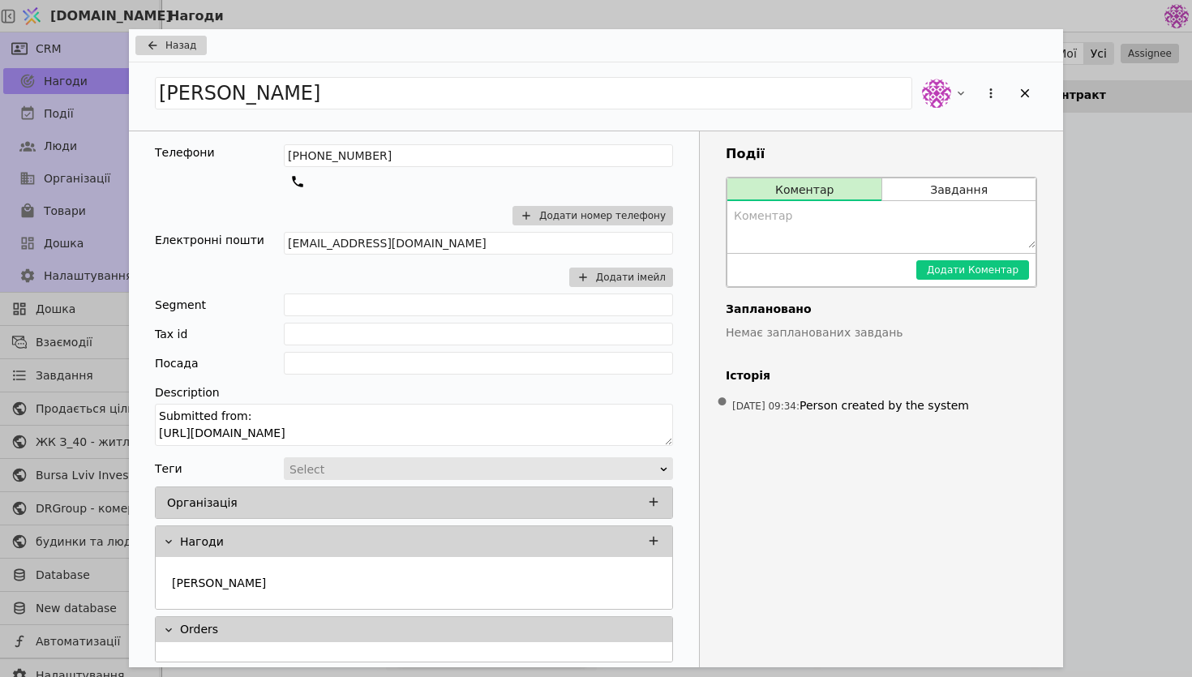
click at [191, 59] on div "Назад" at bounding box center [596, 45] width 934 height 33
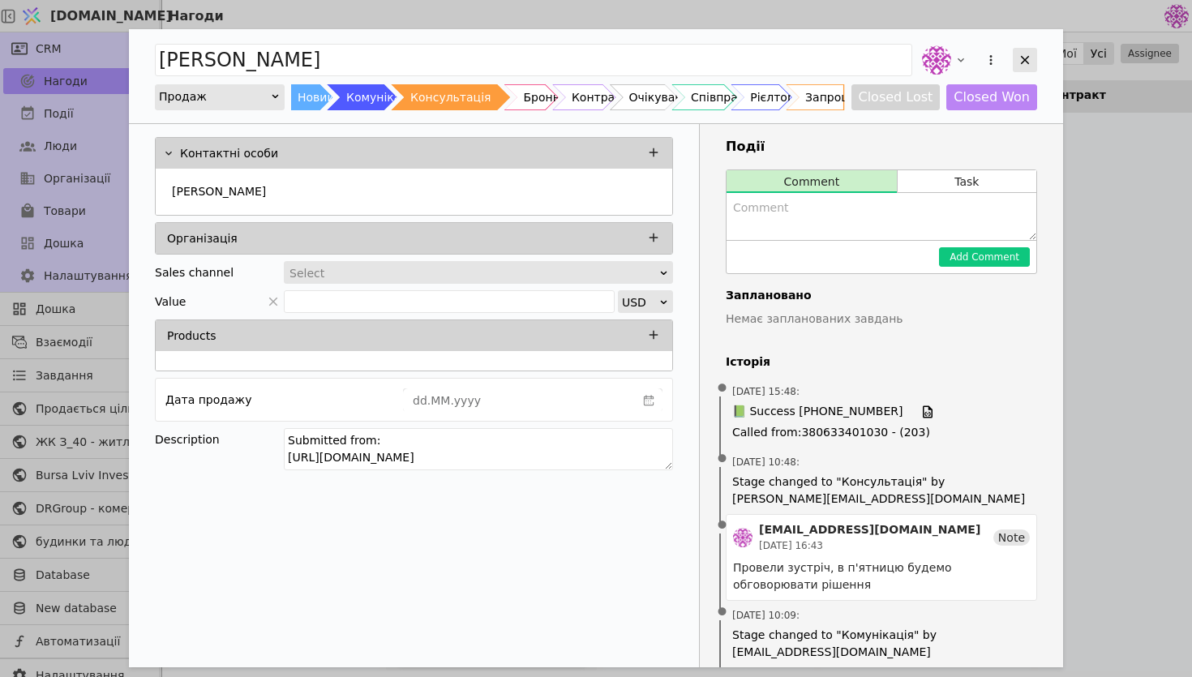
click at [1022, 62] on icon "Add Opportunity" at bounding box center [1025, 60] width 9 height 9
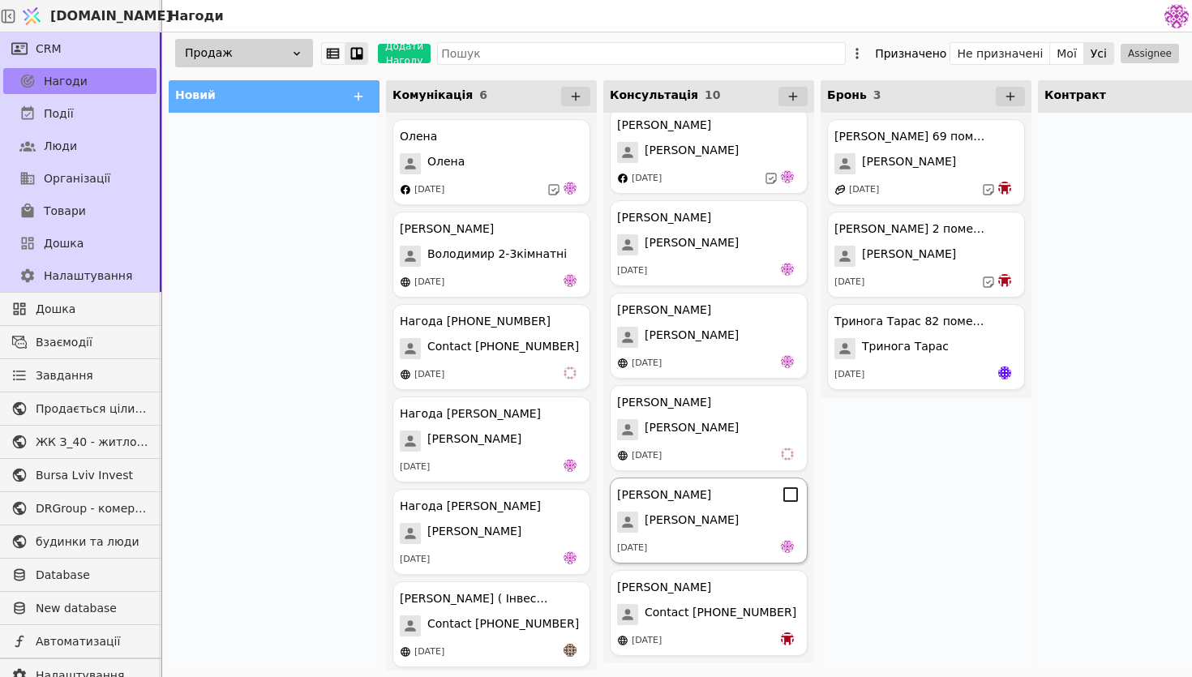
click at [663, 512] on span "[PERSON_NAME]" at bounding box center [692, 522] width 94 height 21
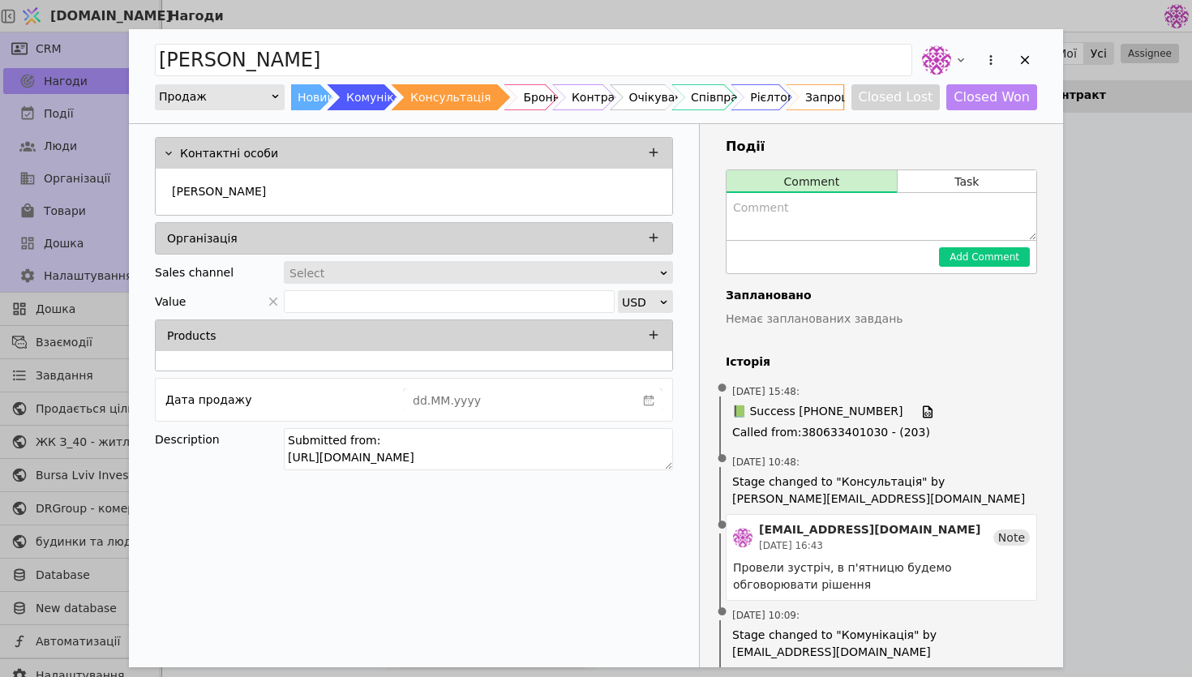
click at [802, 220] on textarea "Add Opportunity" at bounding box center [881, 216] width 310 height 47
type textarea "г"
click at [897, 225] on textarea "не вигідне розтермінування" at bounding box center [881, 216] width 310 height 47
type textarea "не вигідне розтермінування, в понеділок озвучити спецумови для нього"
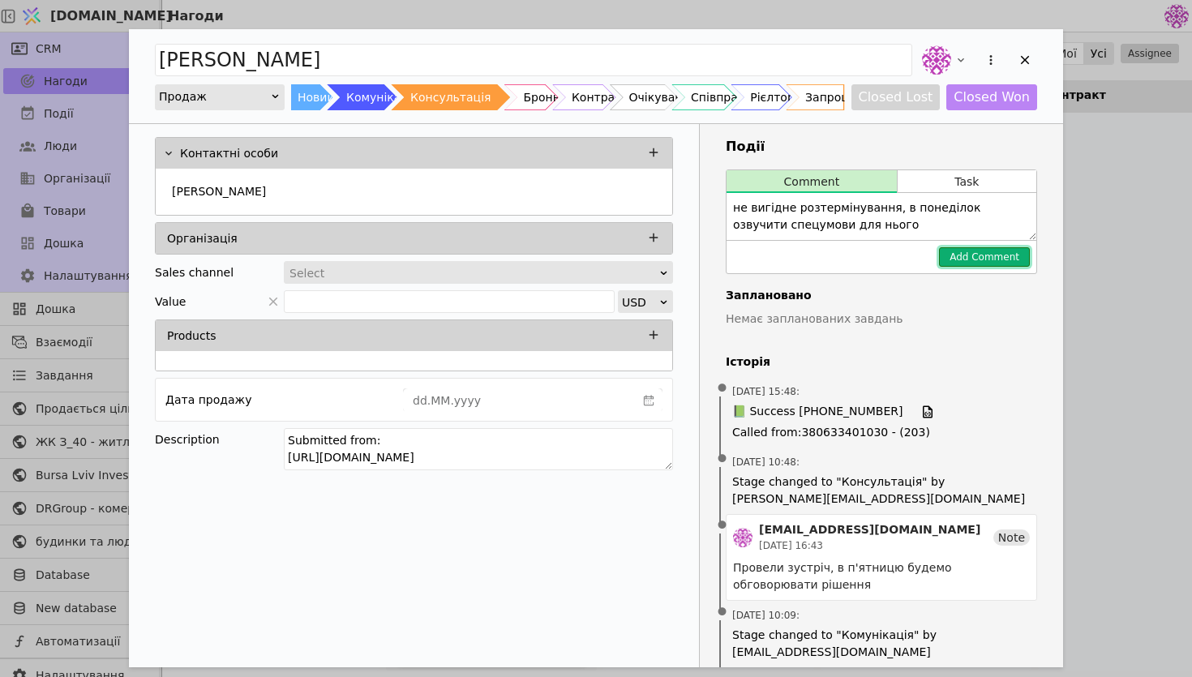
click at [1002, 261] on button "Add Comment" at bounding box center [984, 256] width 91 height 19
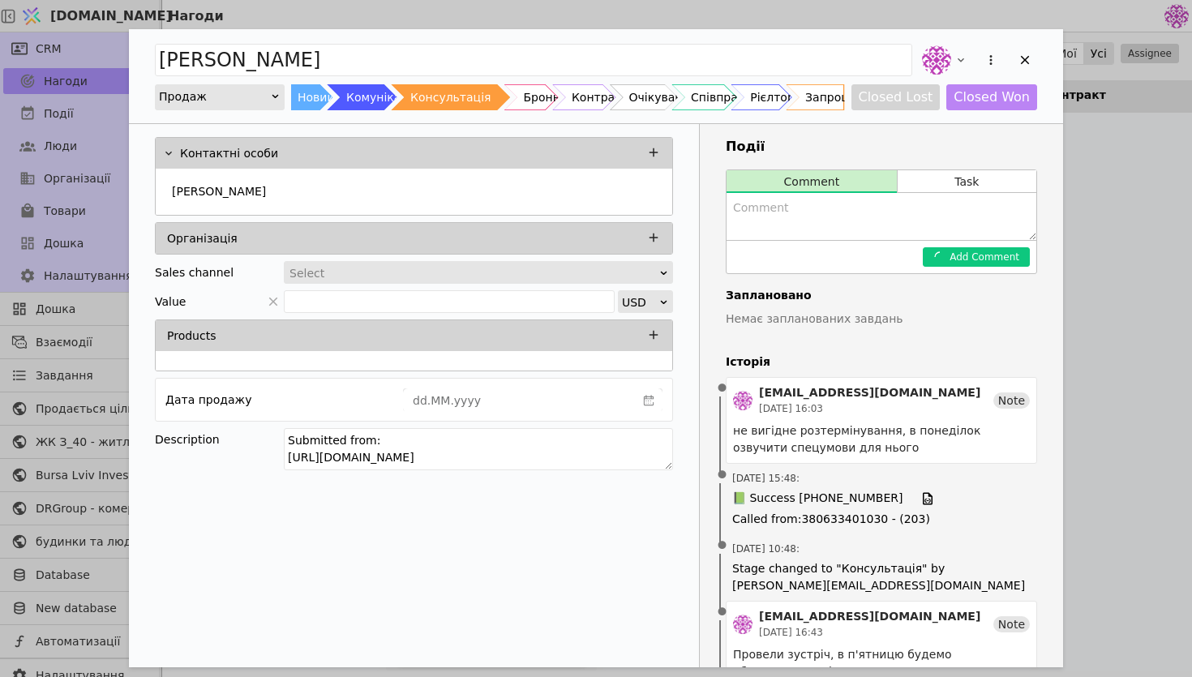
scroll to position [0, 0]
click at [977, 186] on button "Task" at bounding box center [967, 181] width 139 height 23
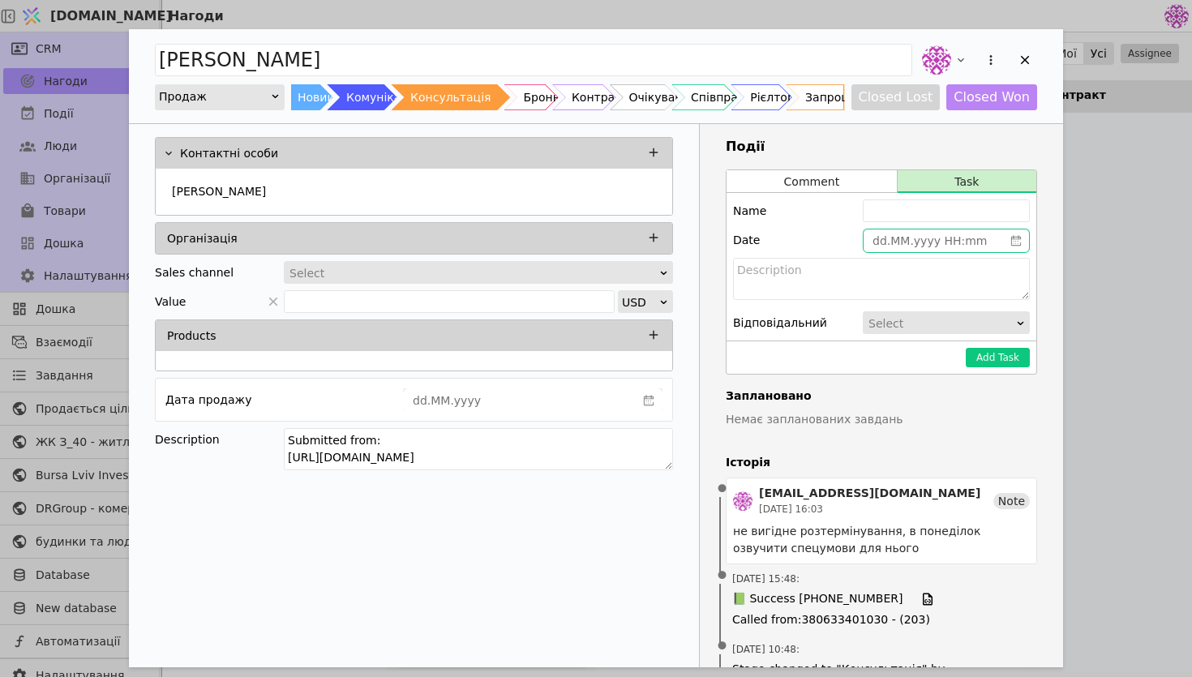
click at [1011, 239] on icon "calender simple" at bounding box center [1016, 240] width 10 height 11
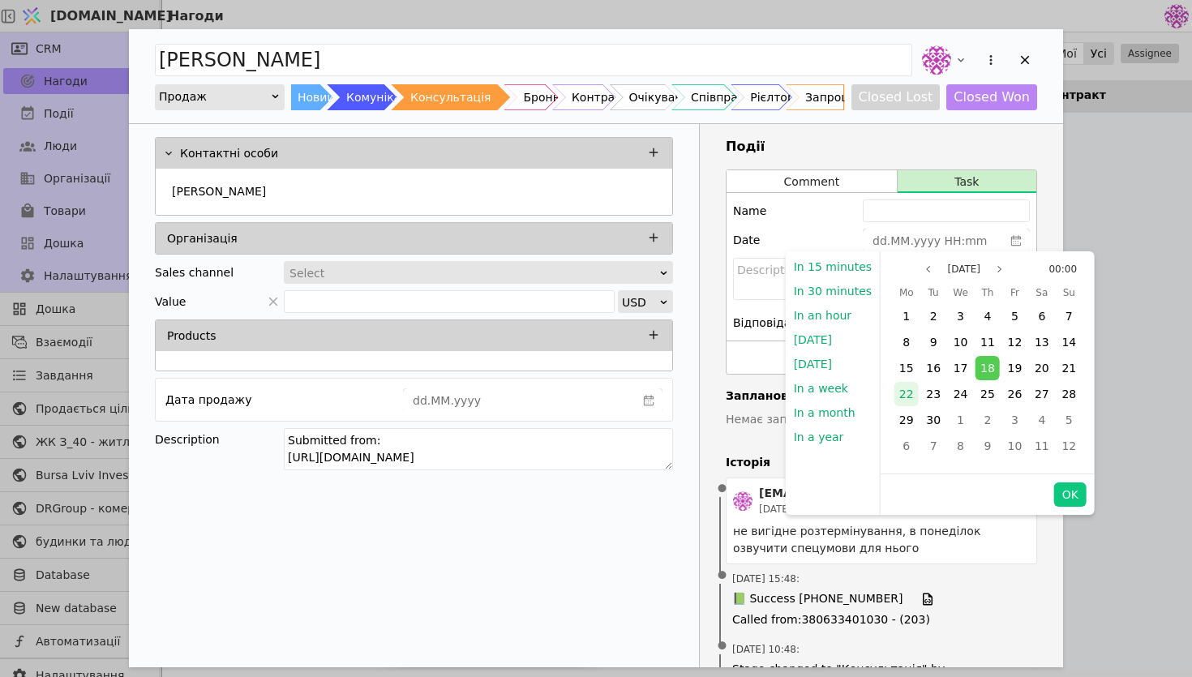
click at [910, 393] on div "22" at bounding box center [906, 394] width 24 height 24
click at [1063, 492] on button "OK" at bounding box center [1070, 494] width 32 height 24
type input "22.09.2025 00:00"
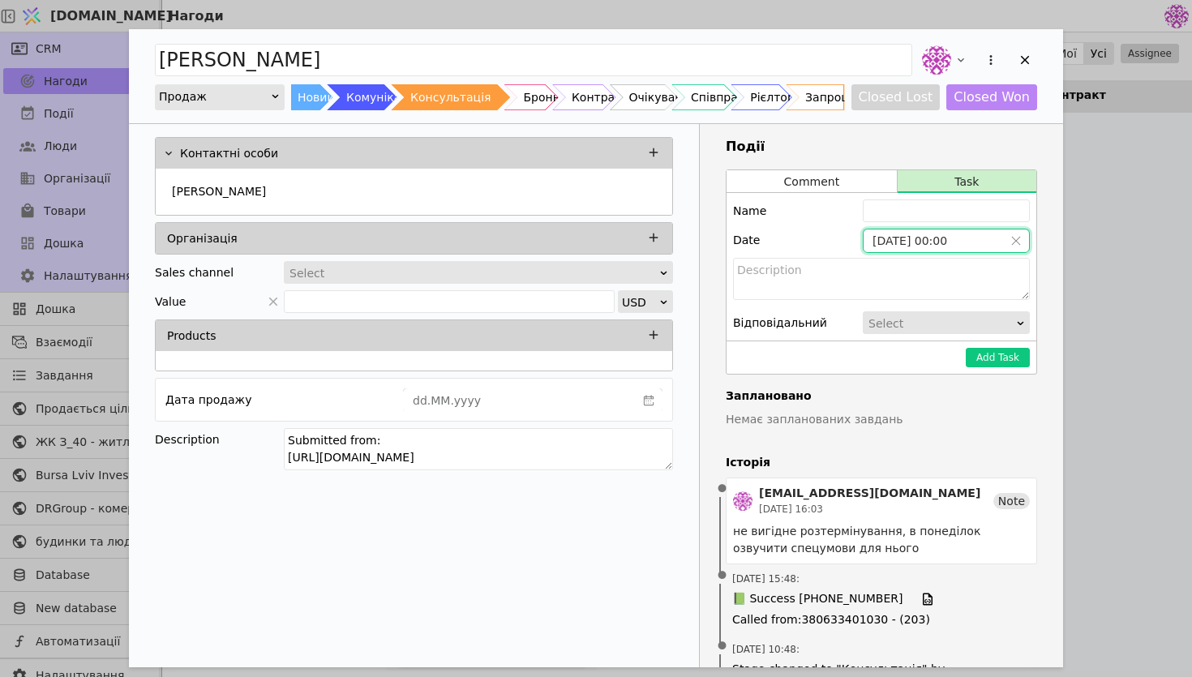
click at [942, 225] on div "Name Date 22.09.2025 00:00 Відповідальний Select" at bounding box center [881, 267] width 310 height 148
click at [941, 208] on input "Add Opportunity" at bounding box center [946, 210] width 167 height 23
type input "Денису повідомити нові умови"
click at [1000, 364] on button "Add Task" at bounding box center [998, 357] width 64 height 19
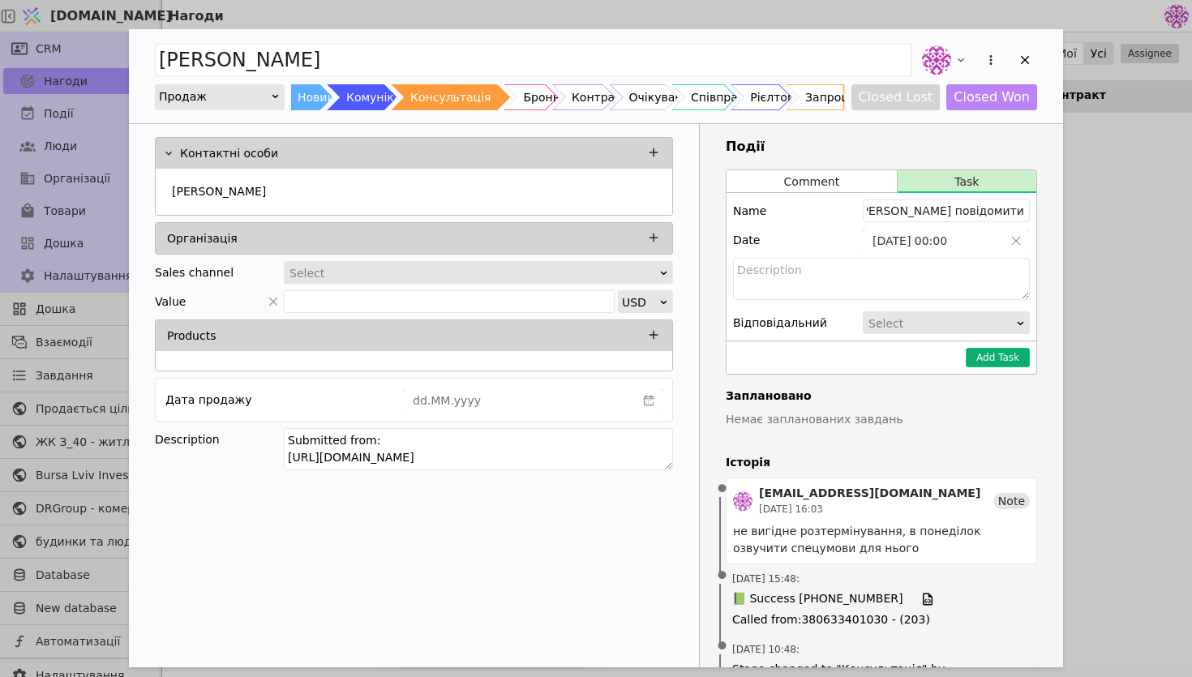
scroll to position [0, 0]
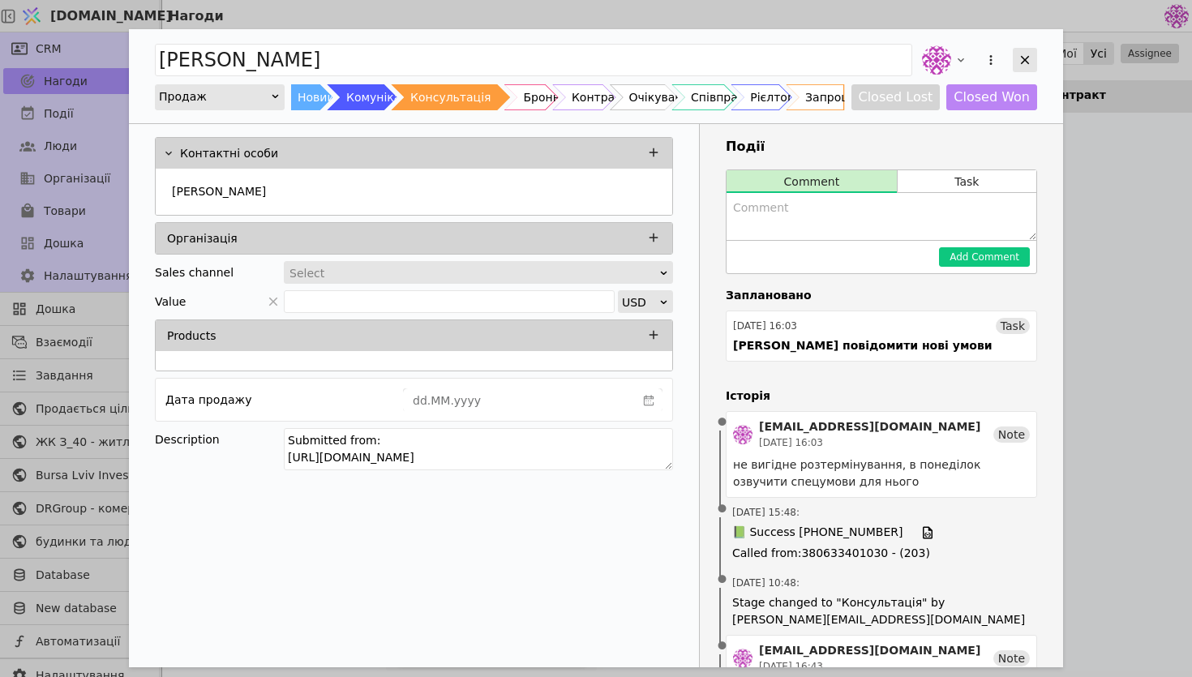
click at [1028, 69] on div "Add Opportunity" at bounding box center [1025, 60] width 24 height 24
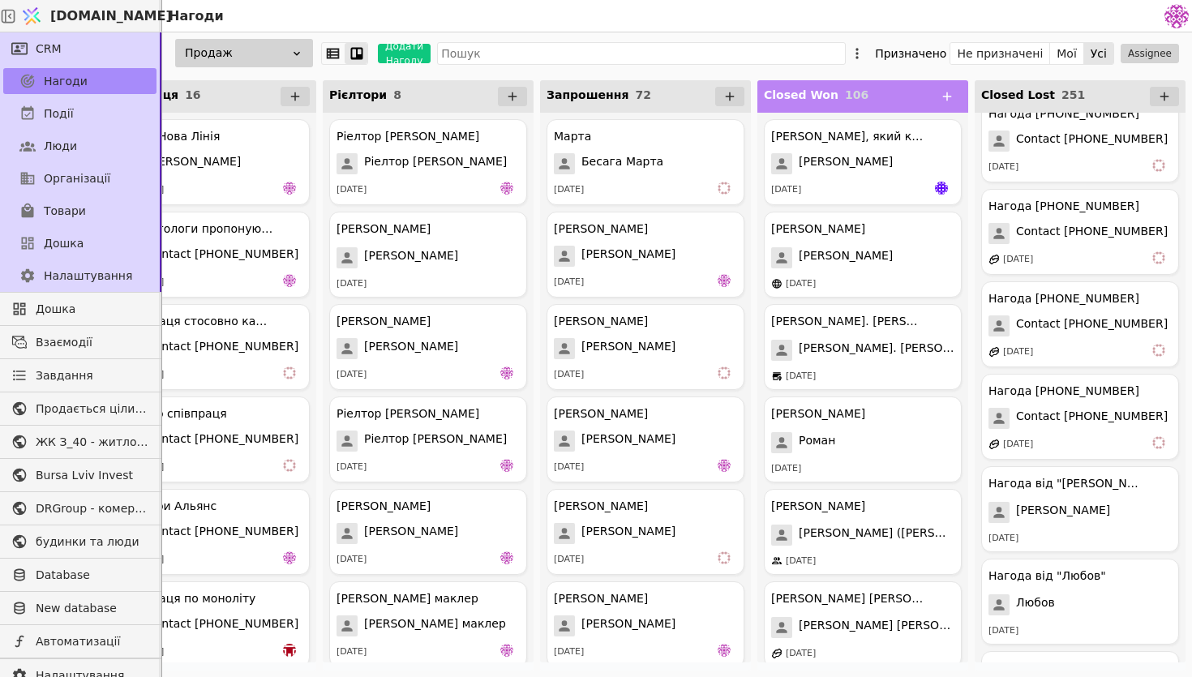
scroll to position [22602, 0]
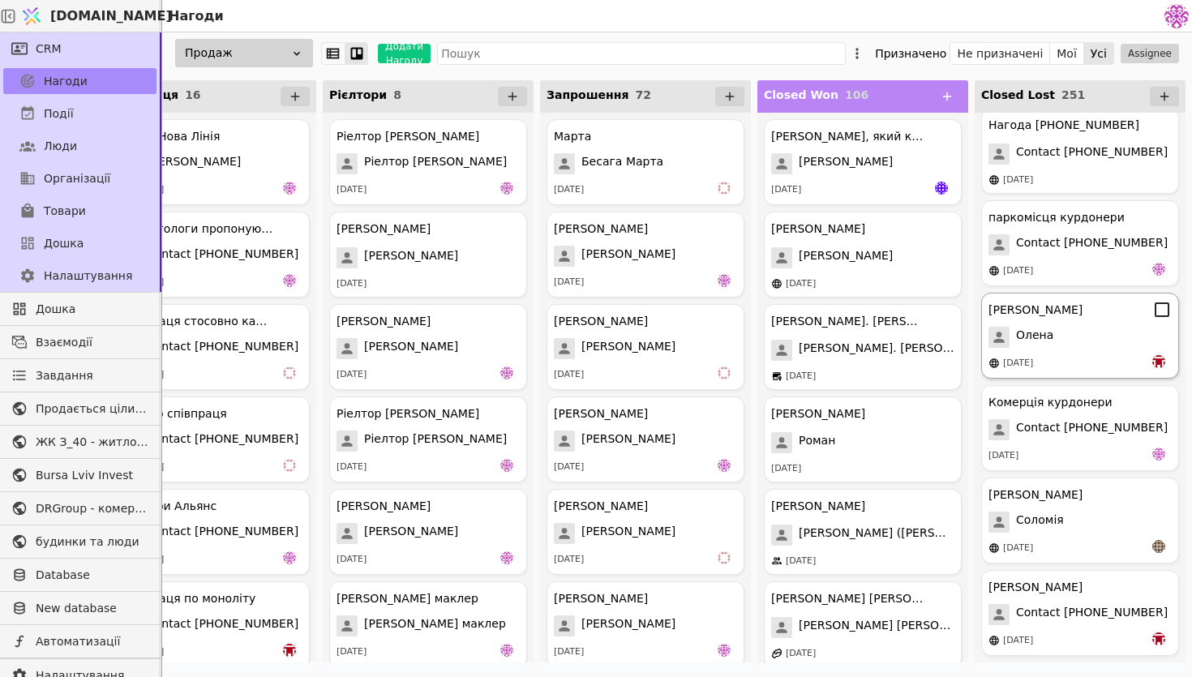
click at [1109, 345] on div "Олена" at bounding box center [1079, 337] width 183 height 21
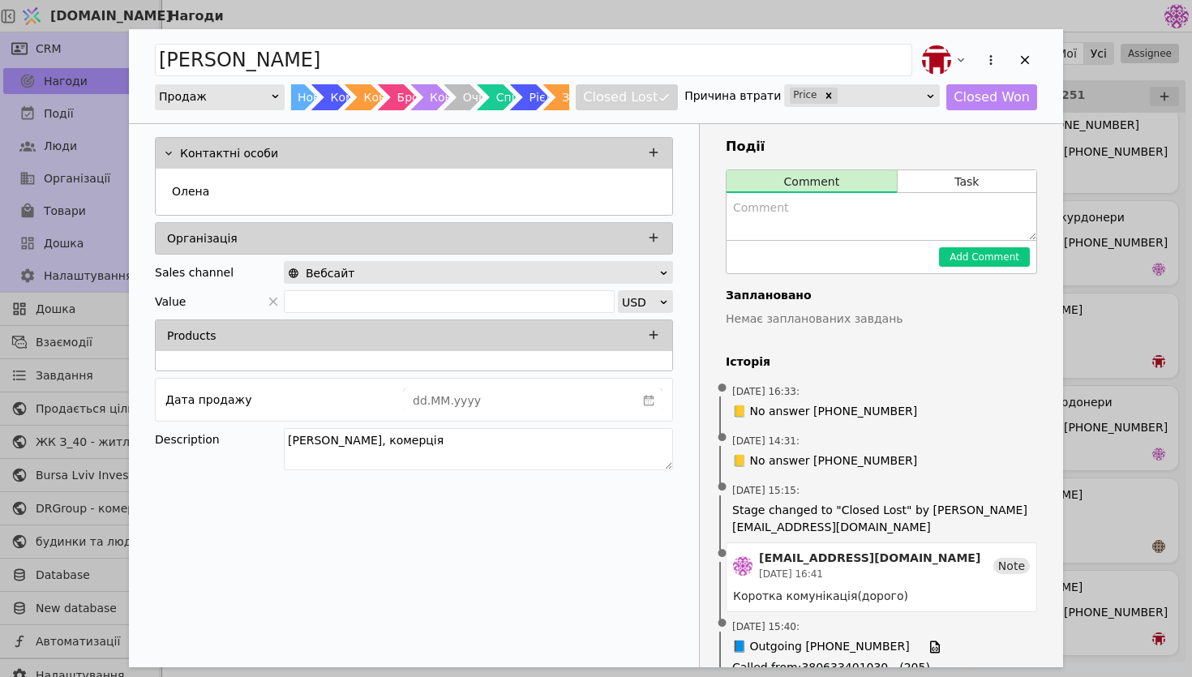
click at [1126, 307] on div "Олена Комерція Курдонери Продаж Новий Комунікація Консультація Бронь Контракт О…" at bounding box center [596, 338] width 1192 height 677
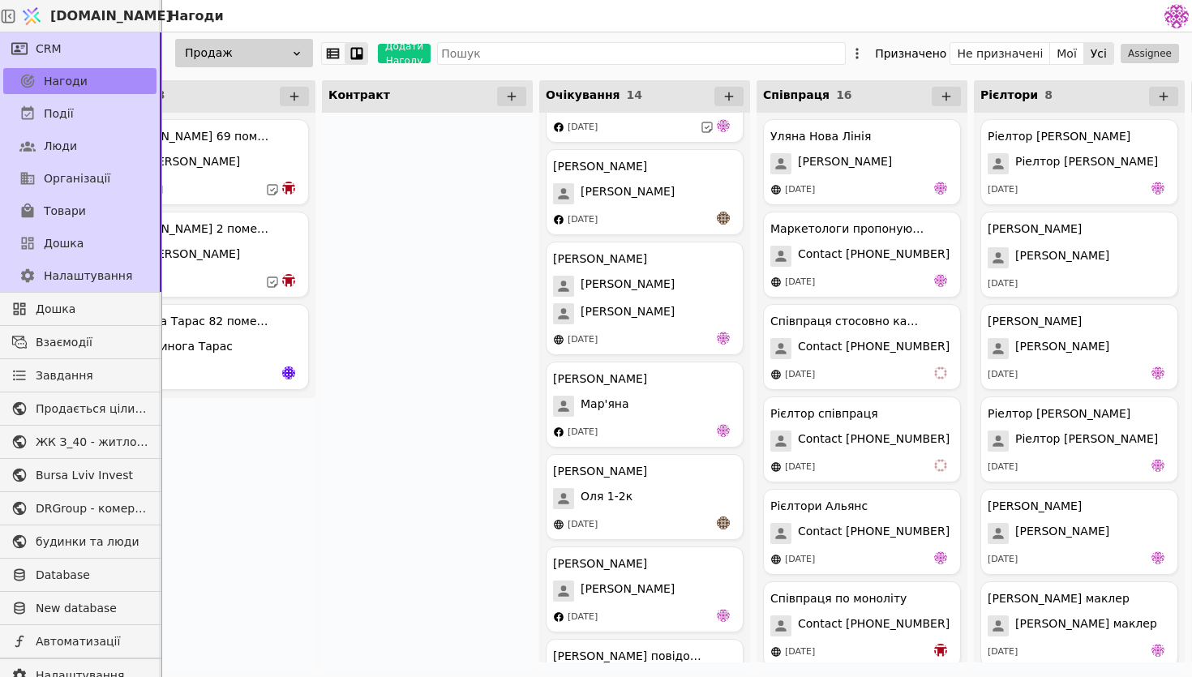
scroll to position [806, 0]
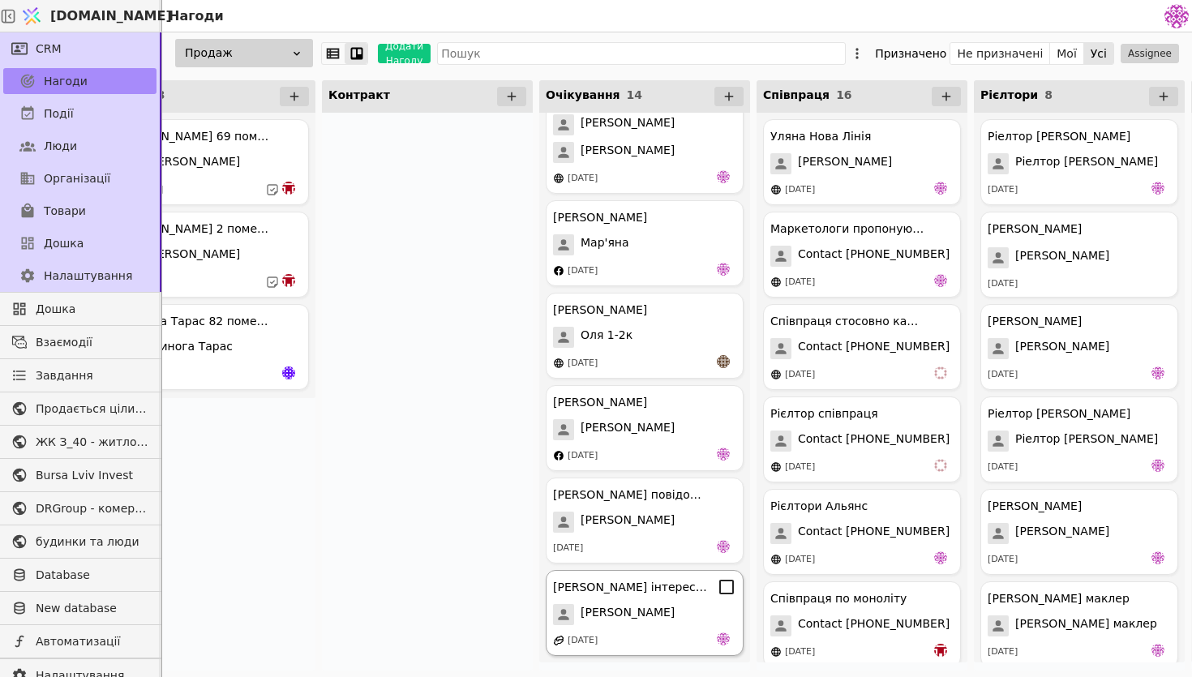
click at [614, 628] on div "Назар інтерес до паркомісць Назар 17.09.2025" at bounding box center [645, 613] width 198 height 86
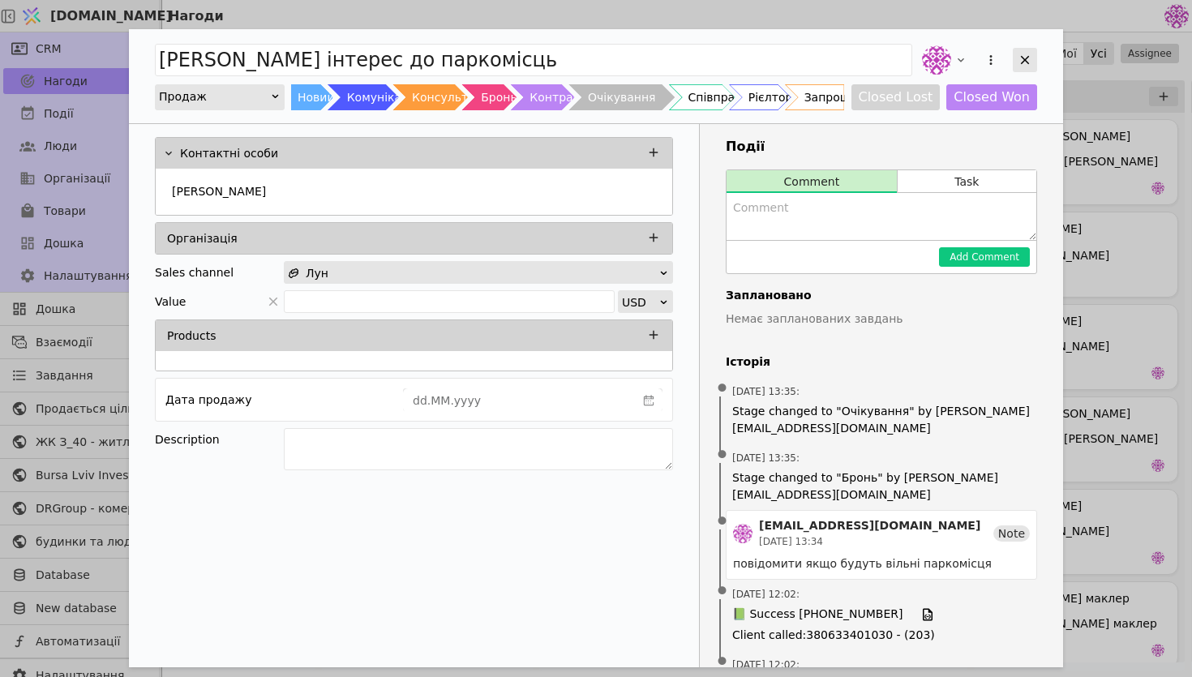
click at [1023, 71] on div "Add Opportunity" at bounding box center [1025, 60] width 24 height 24
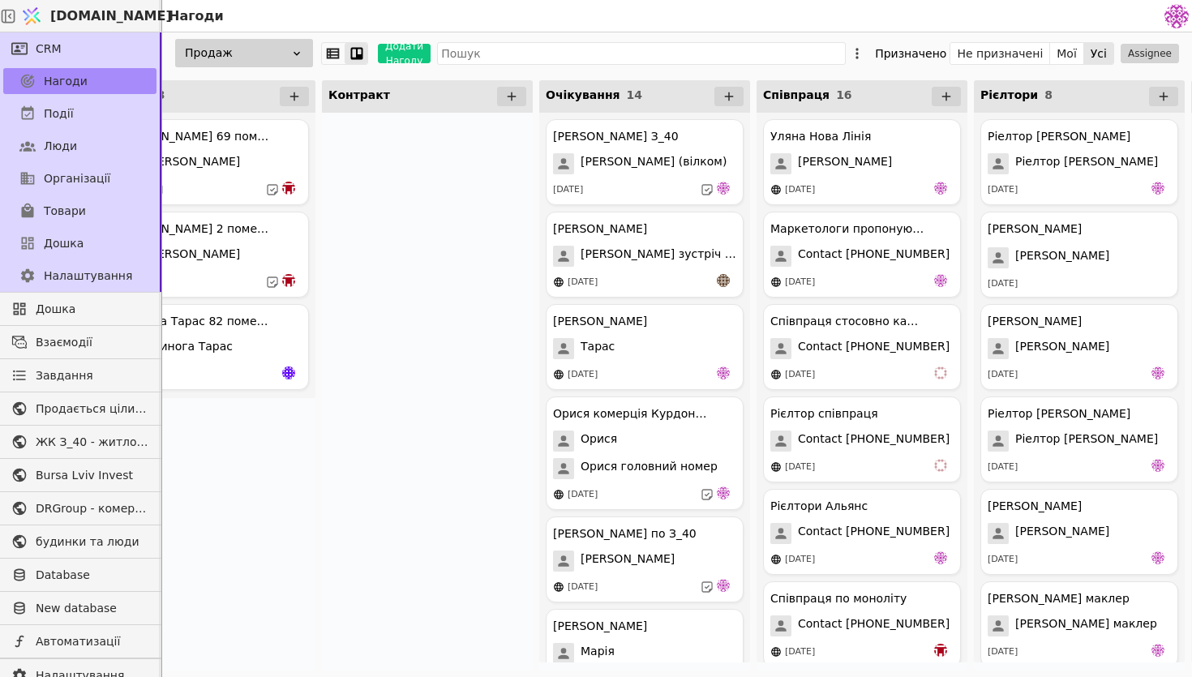
click at [425, 205] on div at bounding box center [427, 392] width 211 height 558
